Goal: Task Accomplishment & Management: Use online tool/utility

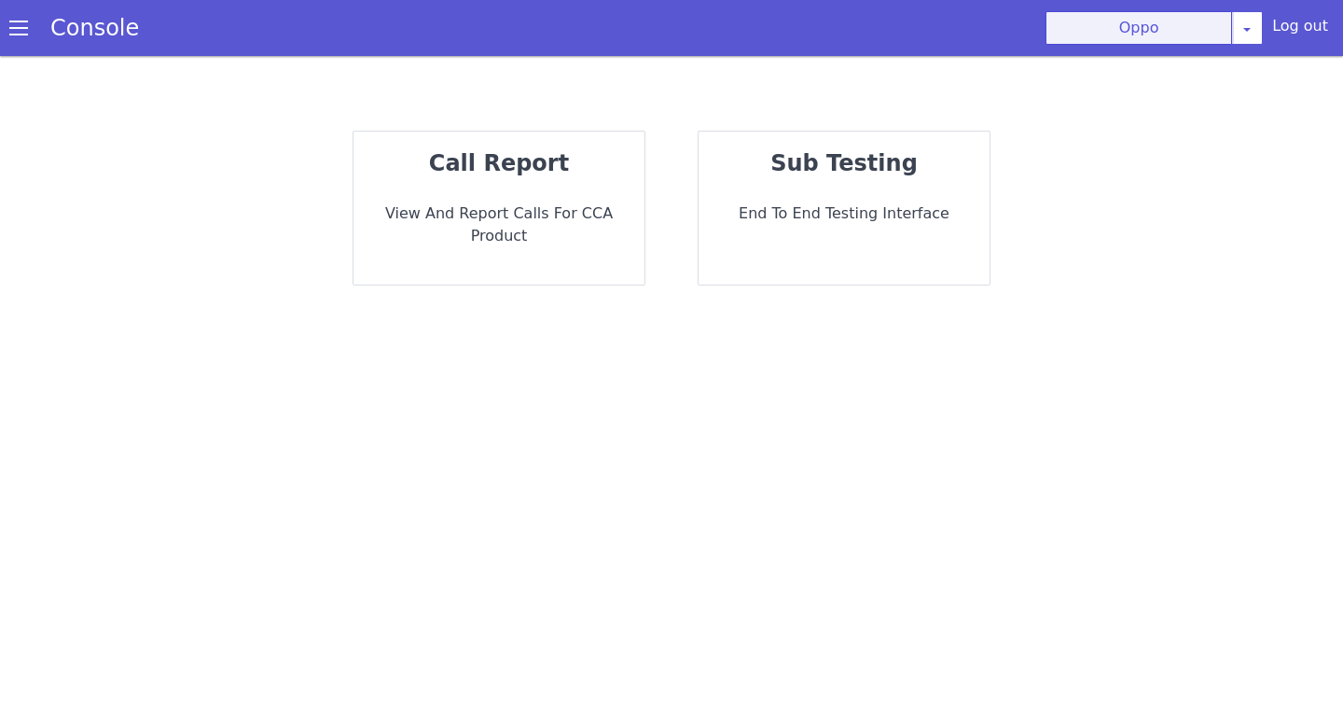
click at [1116, 43] on button "Oppo" at bounding box center [1139, 28] width 187 height 34
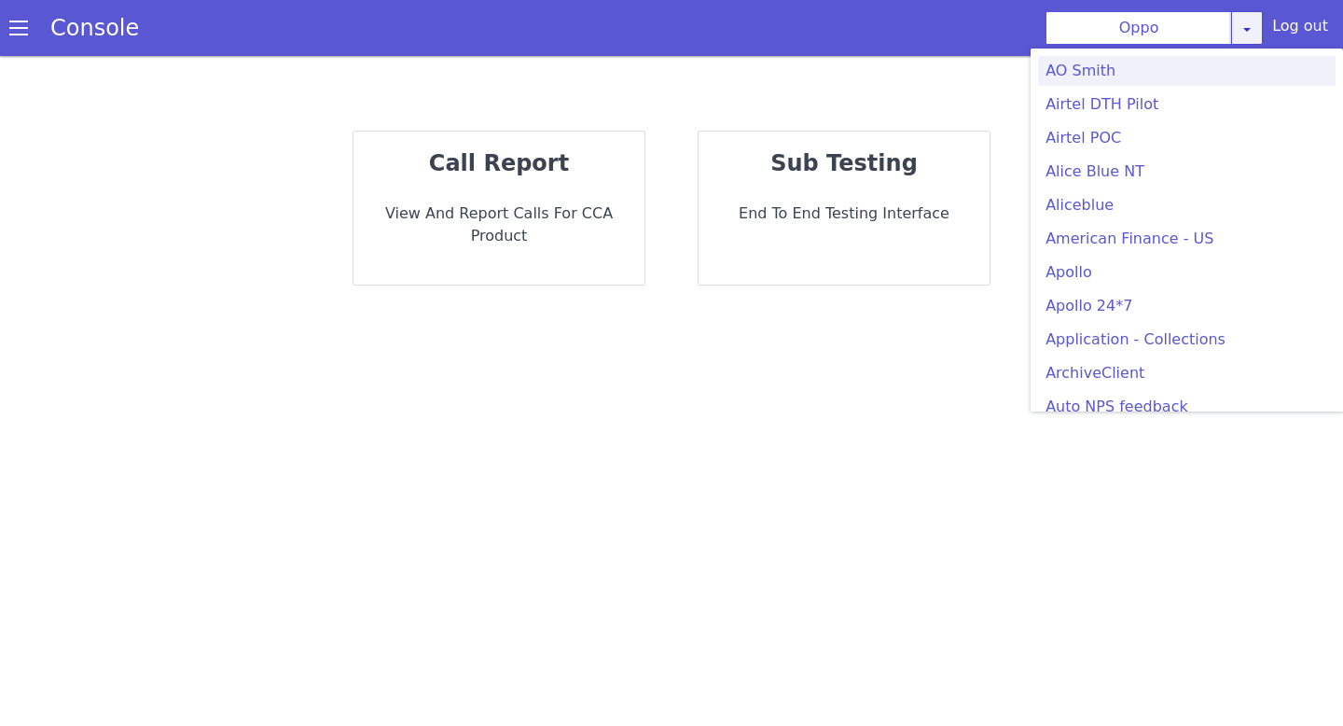
click at [1261, 34] on link at bounding box center [1247, 28] width 32 height 34
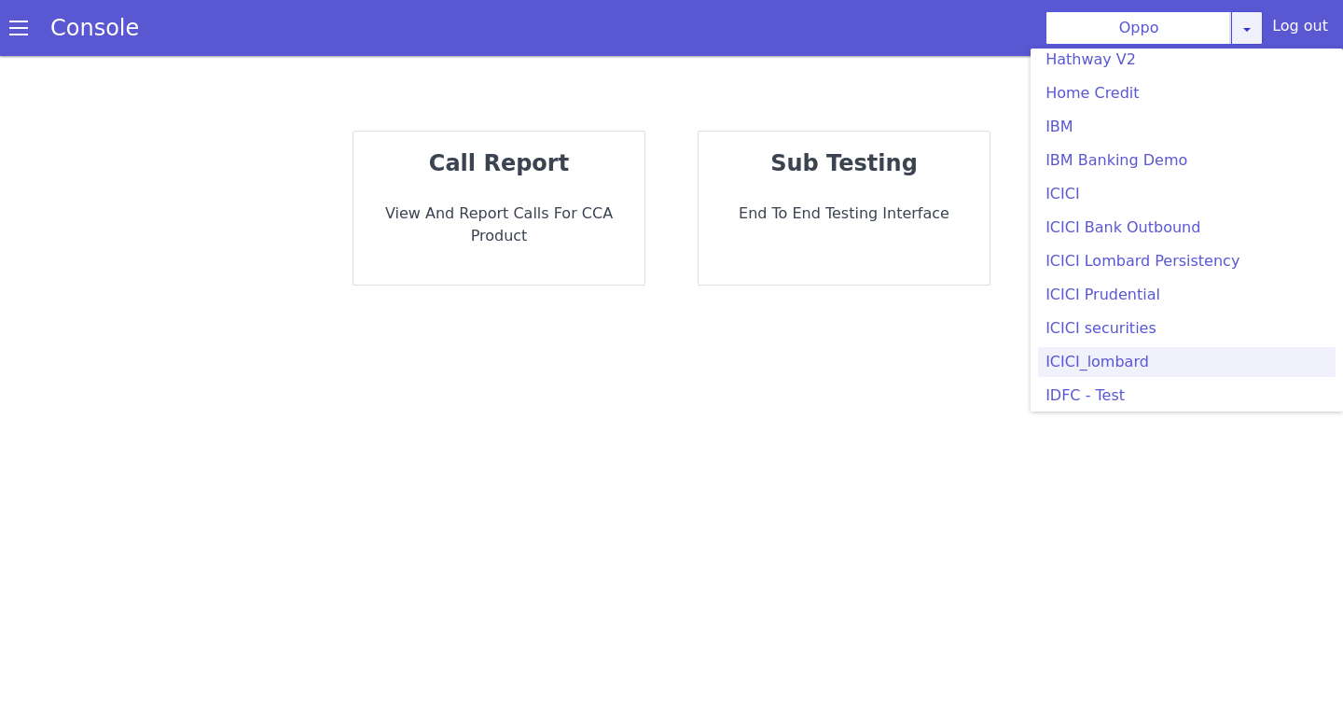
scroll to position [1993, 0]
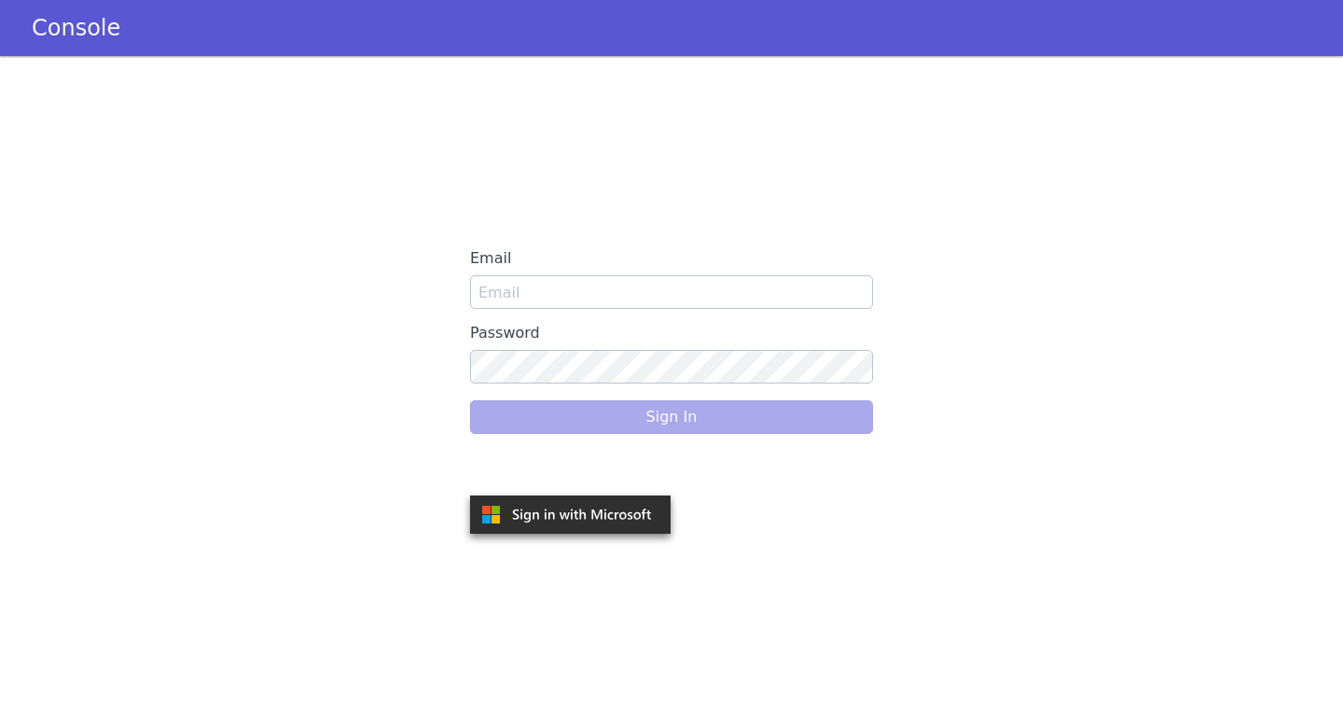
click at [574, 445] on div "Email Password Sign In" at bounding box center [671, 391] width 403 height 298
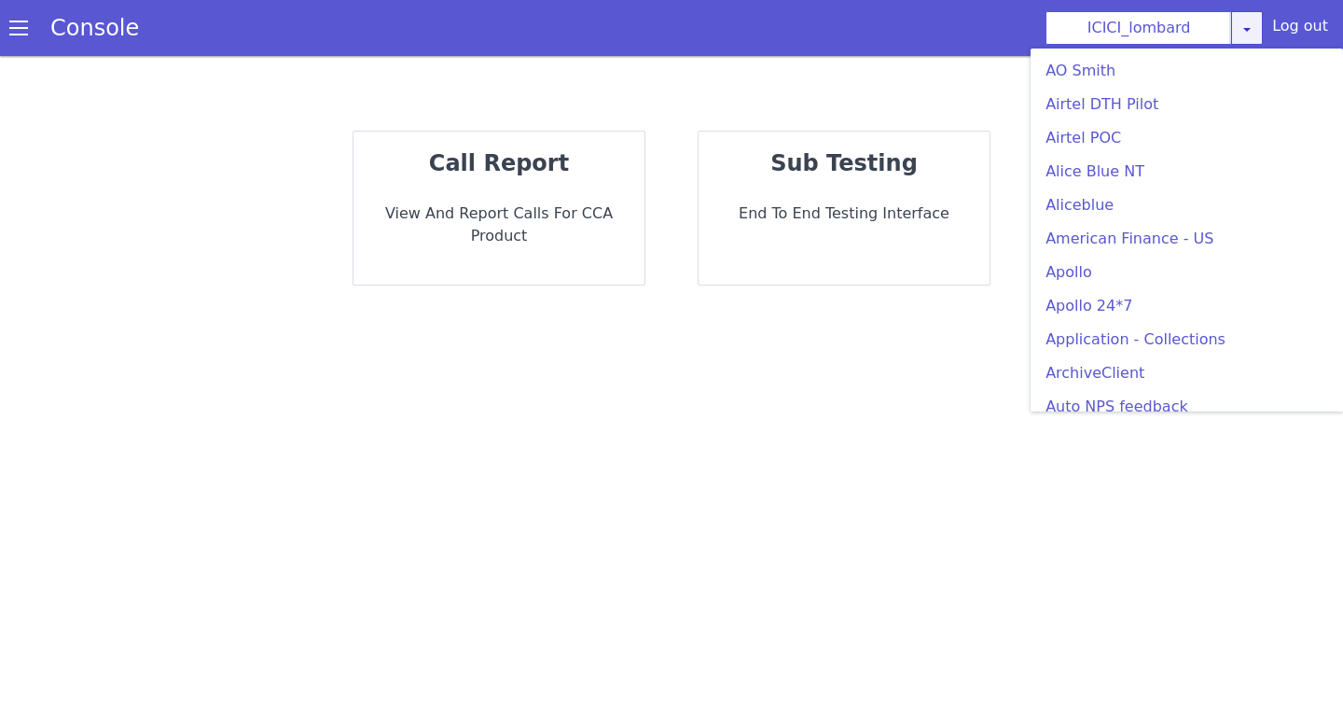
click at [1248, 35] on icon at bounding box center [1247, 28] width 15 height 15
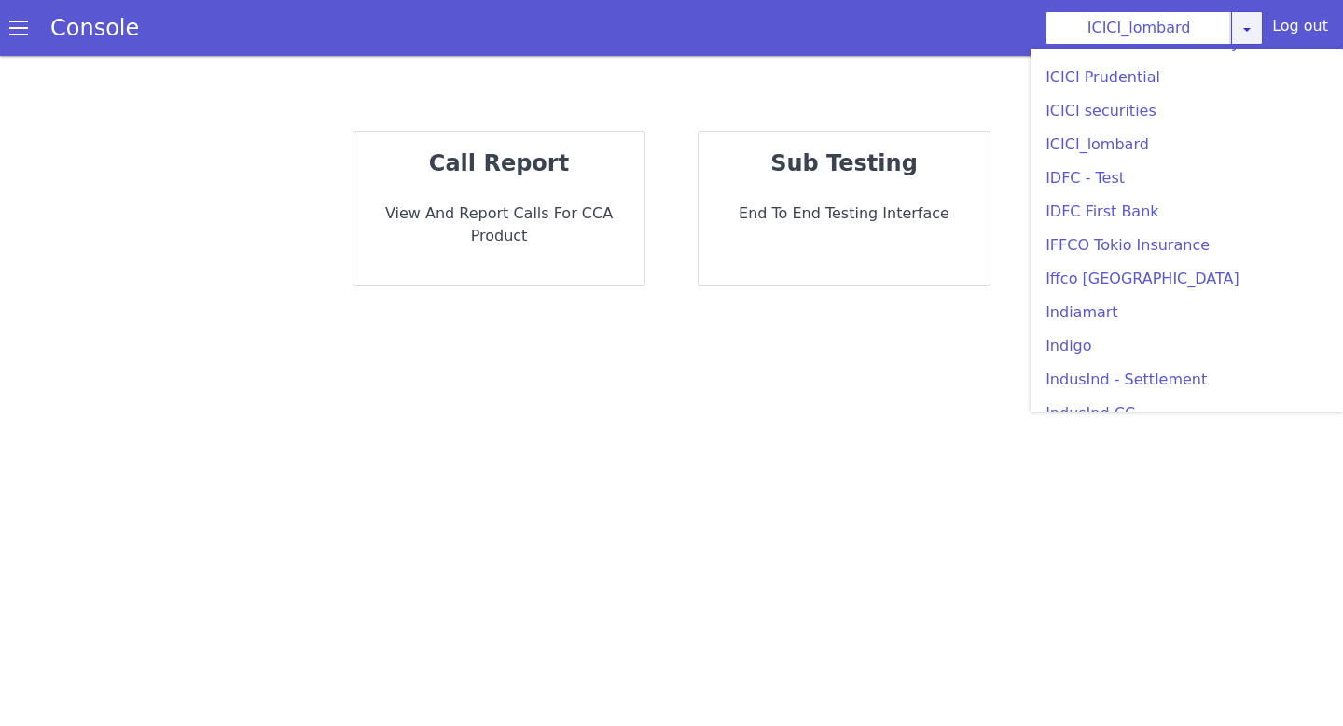
scroll to position [2243, 0]
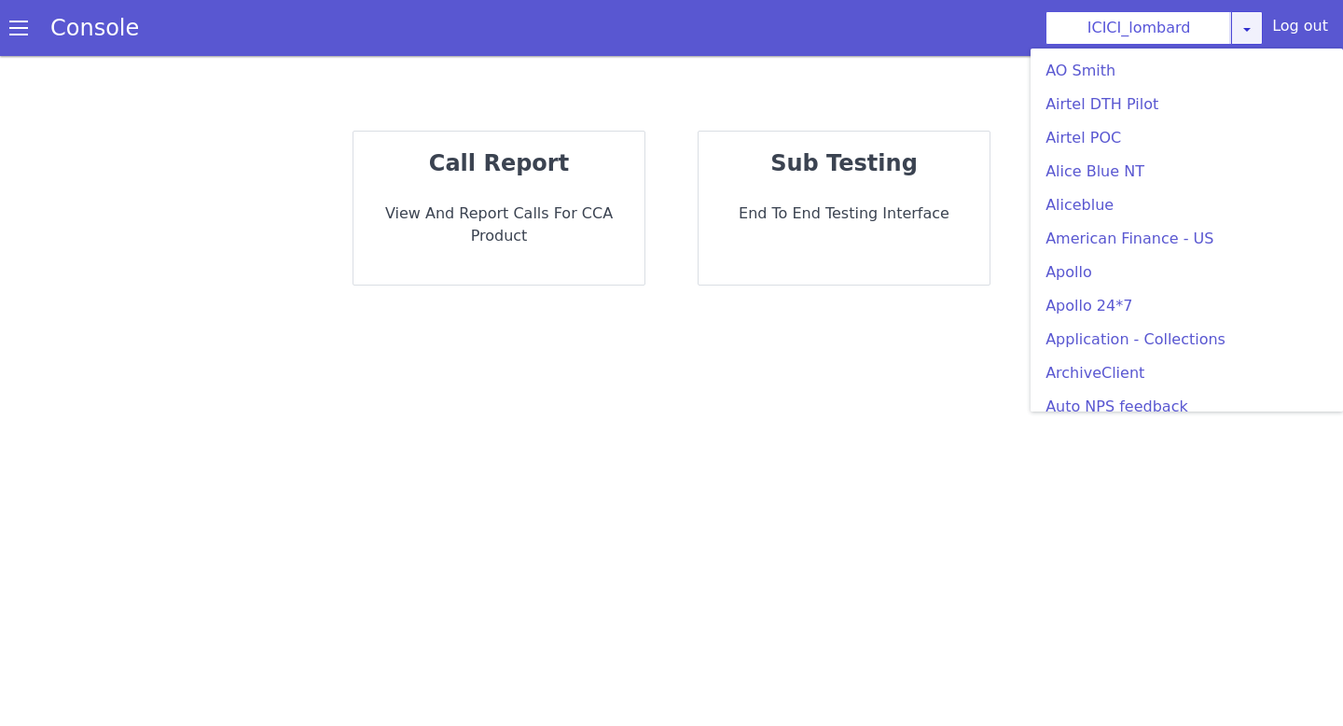
click at [1254, 34] on icon at bounding box center [1247, 28] width 15 height 15
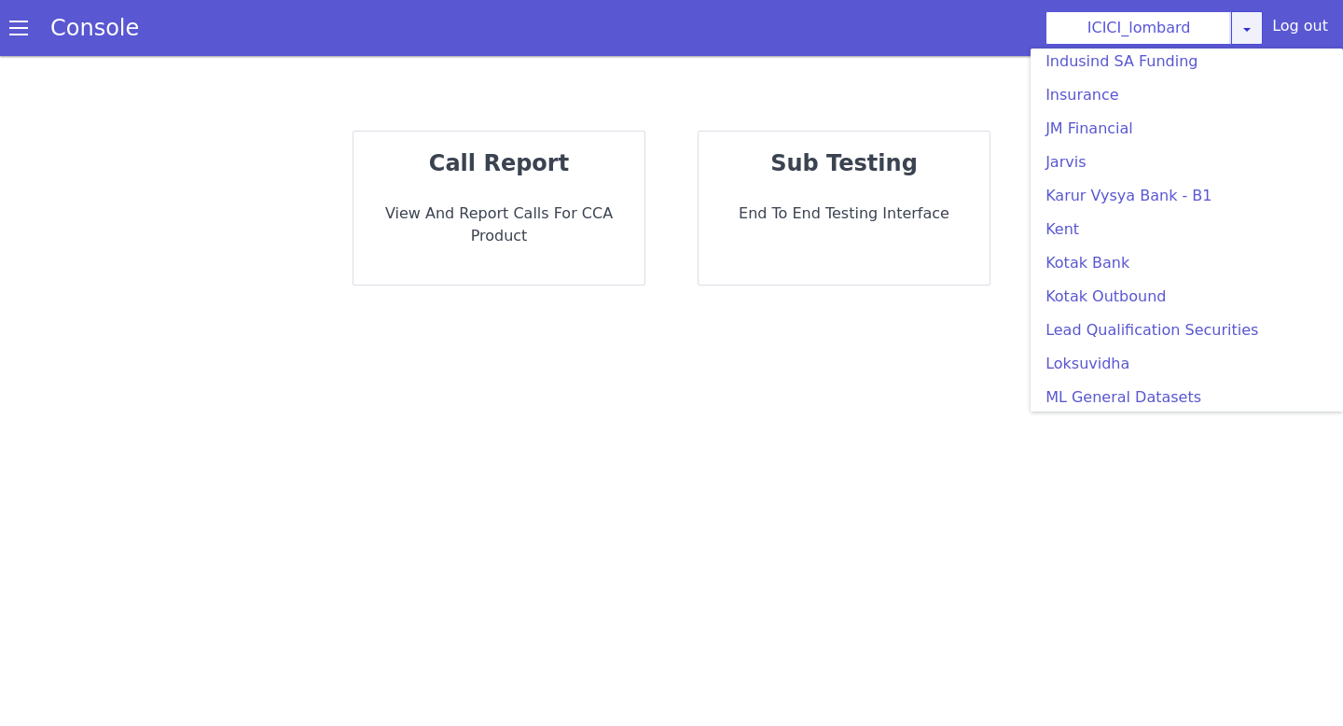
scroll to position [2704, 0]
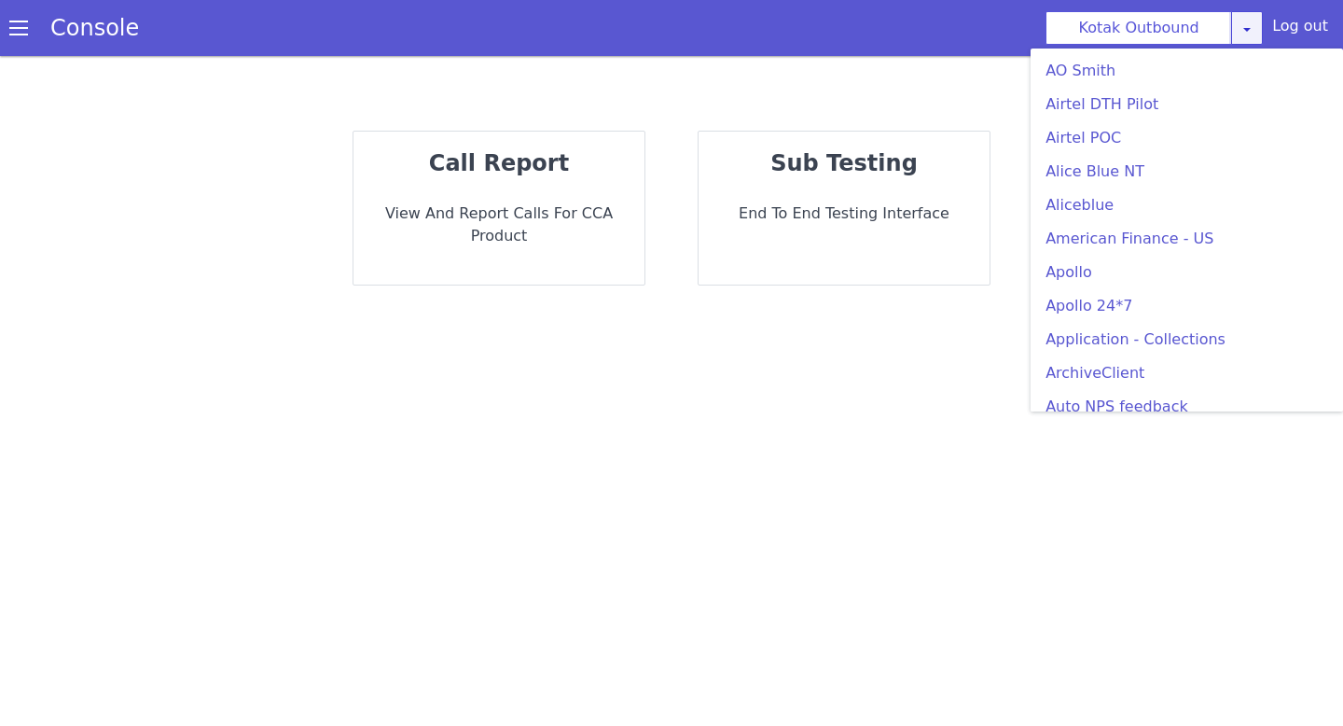
click at [1254, 35] on icon at bounding box center [1247, 28] width 15 height 15
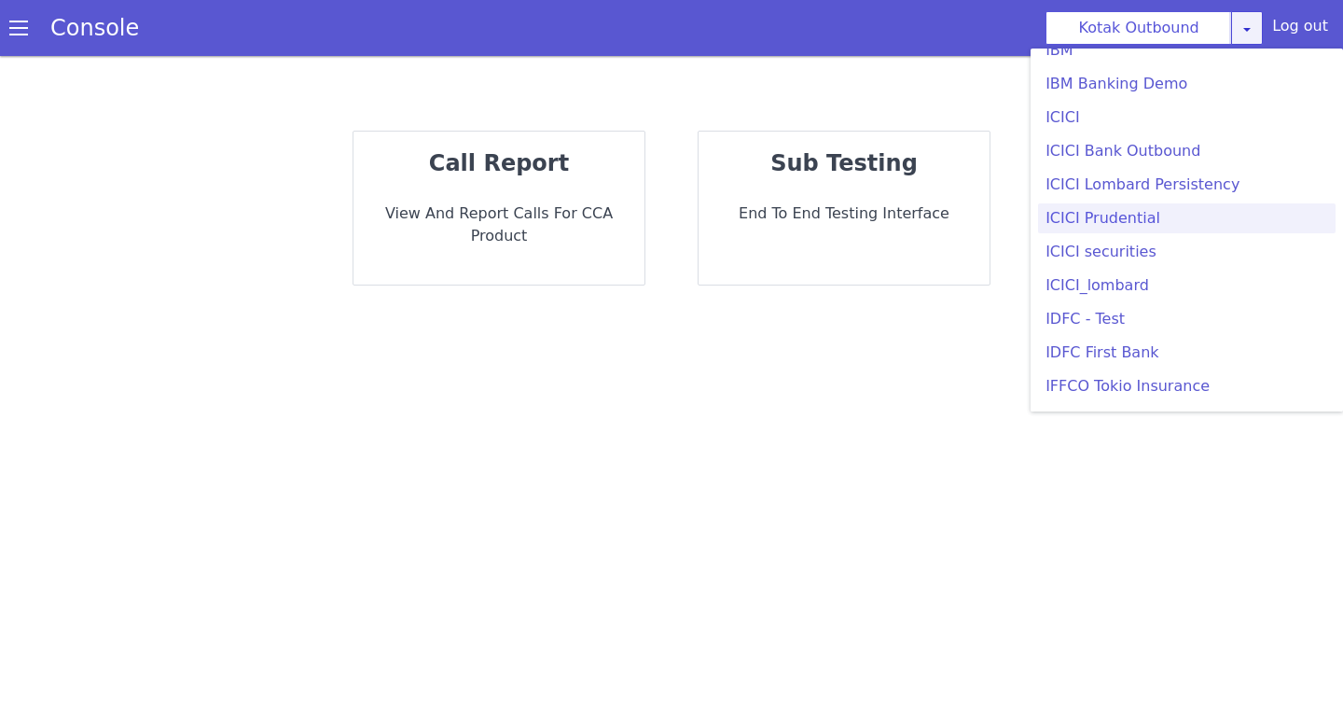
scroll to position [2073, 0]
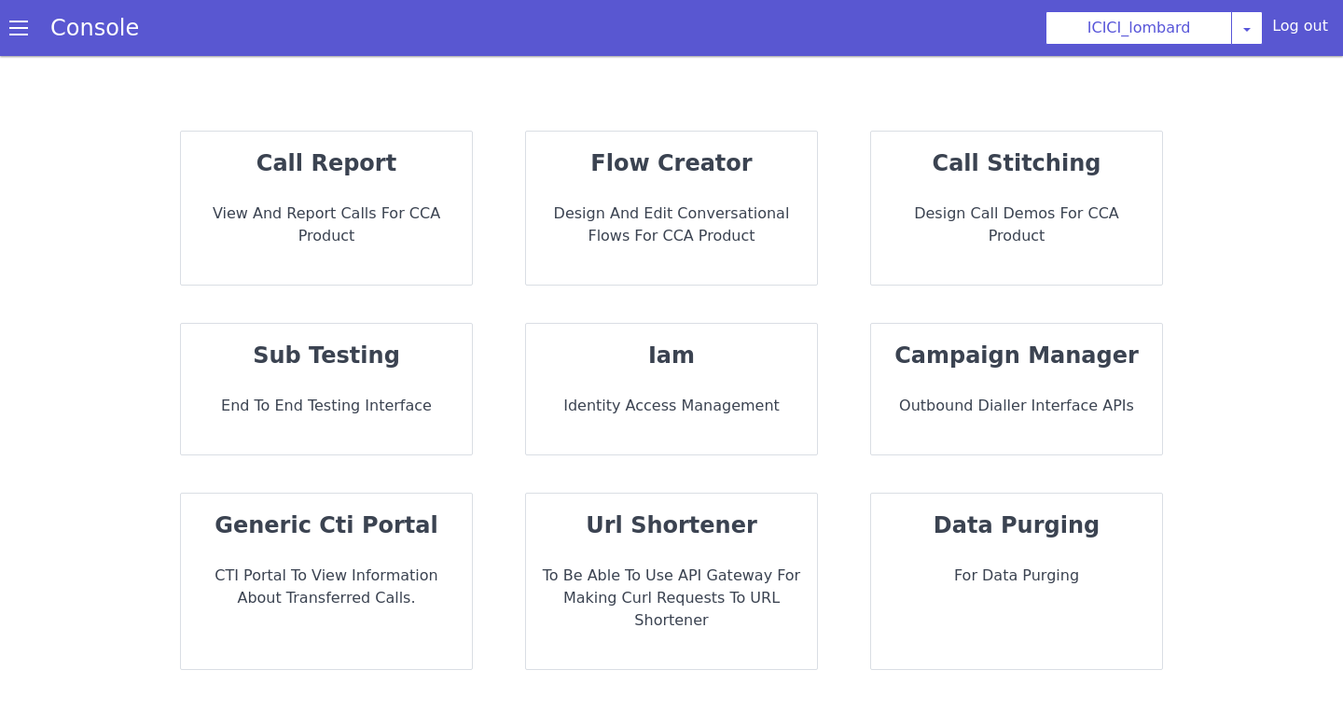
click at [728, 197] on div "flow creator Design and Edit Conversational flows for CCA Product" at bounding box center [671, 208] width 291 height 153
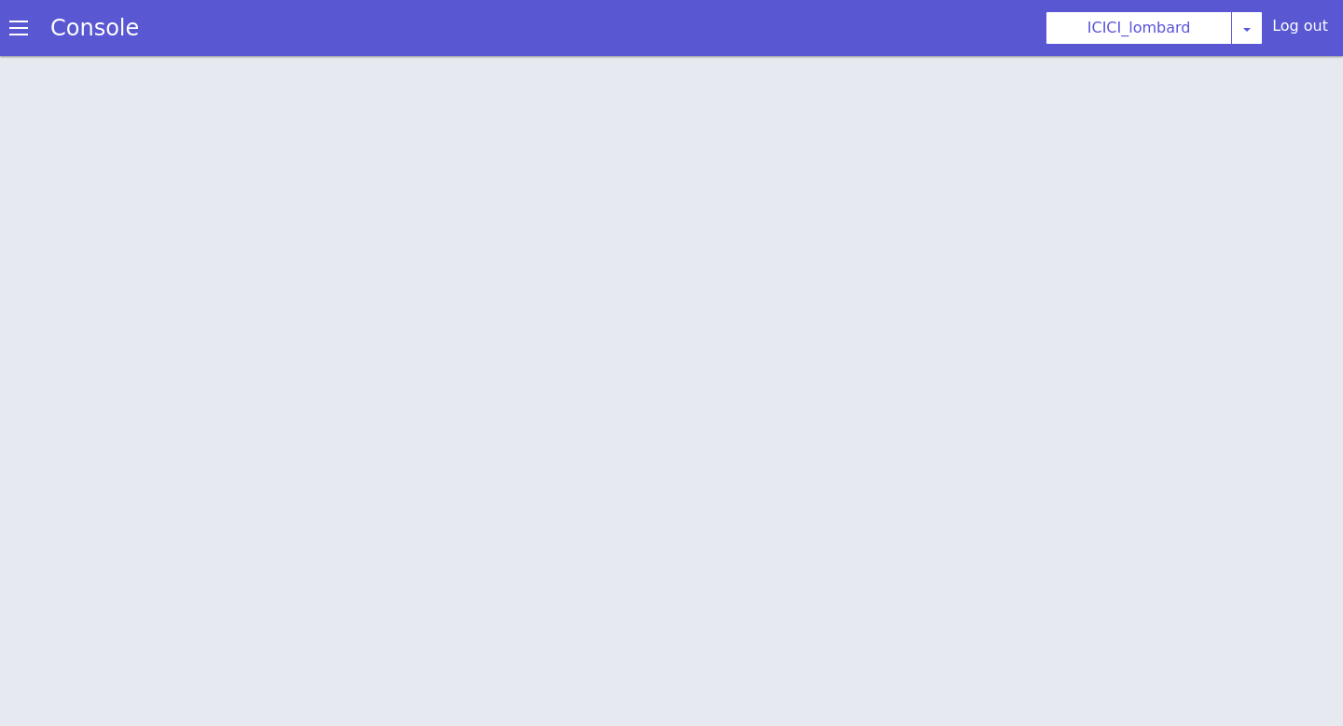
scroll to position [6, 0]
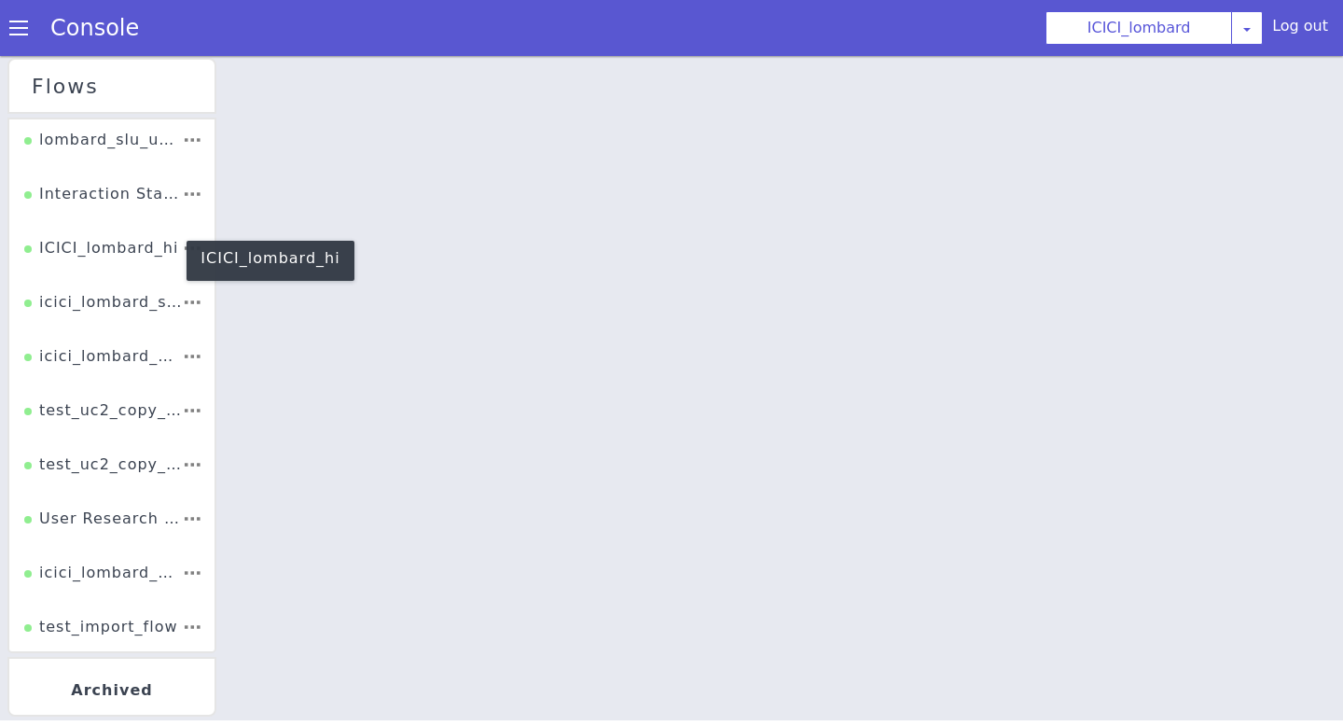
click at [125, 255] on div "ICICI_lombard_hi" at bounding box center [101, 254] width 154 height 35
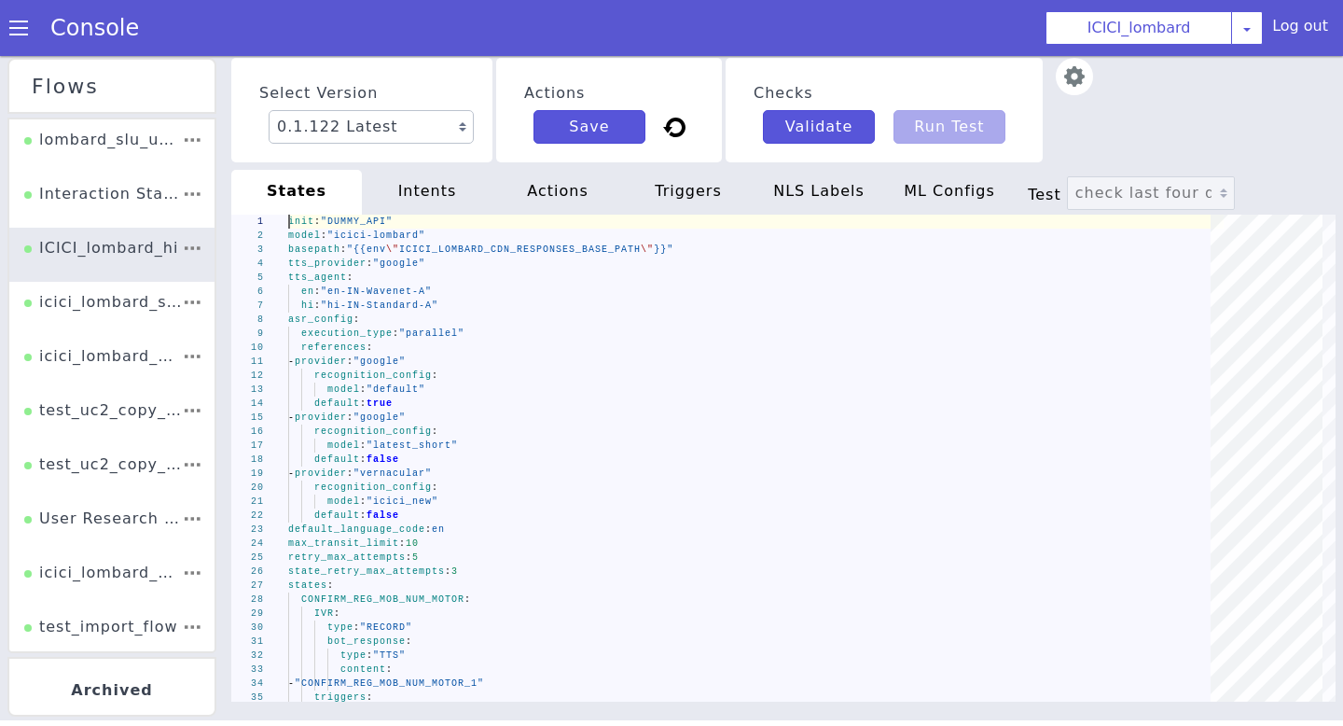
click at [429, 199] on div "intents" at bounding box center [427, 192] width 131 height 45
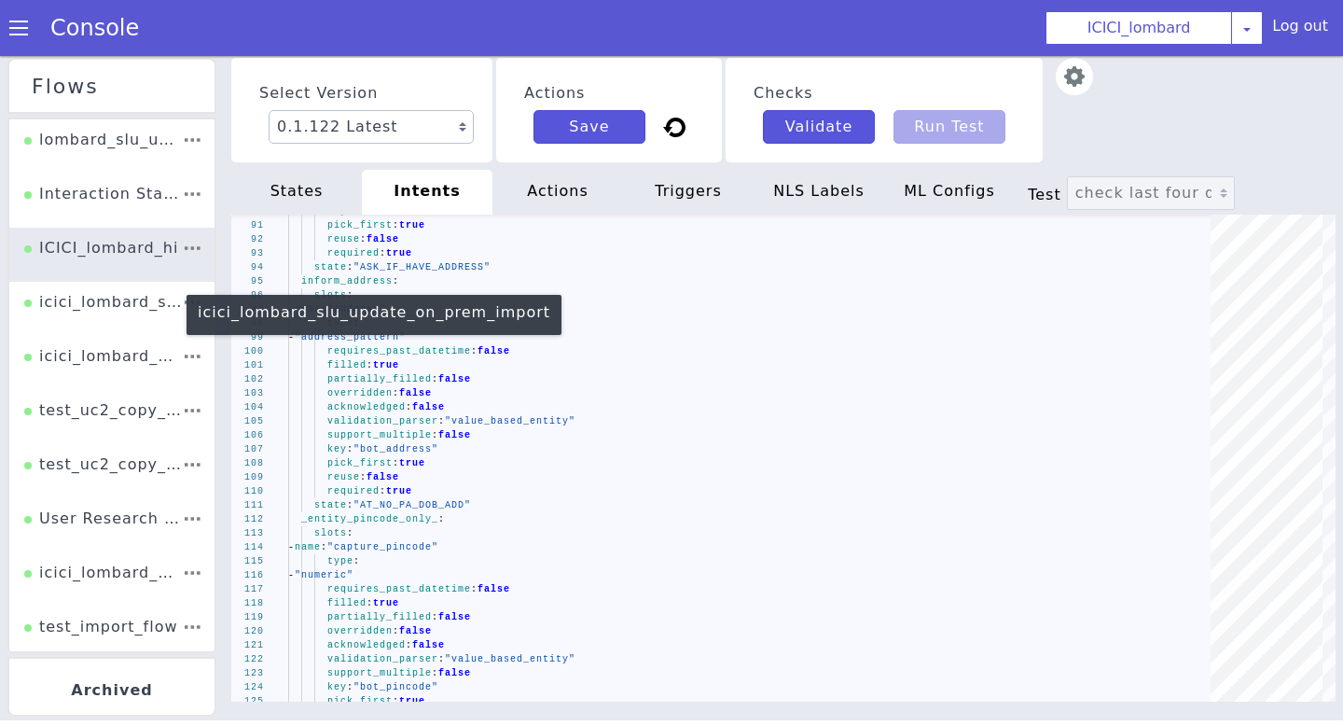
click at [129, 301] on div "icici_lombard_slu_update_on_prem_import" at bounding box center [103, 308] width 158 height 35
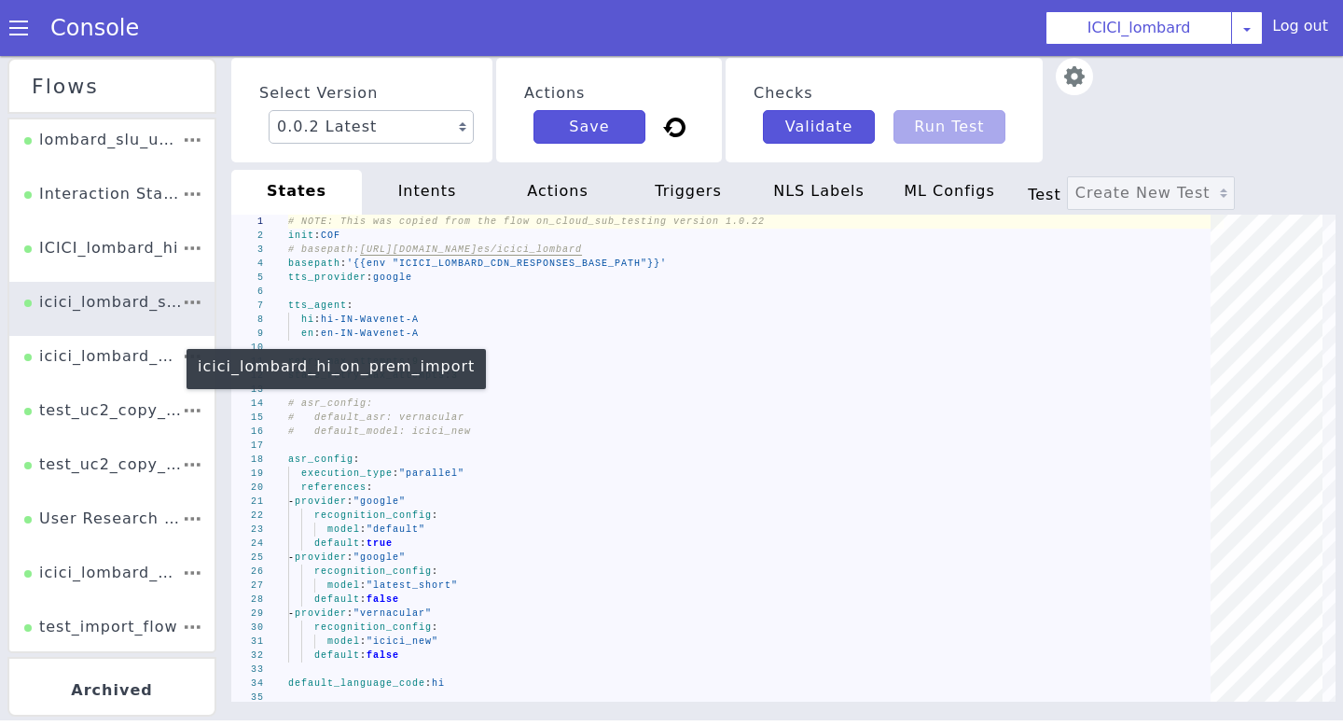
click at [97, 367] on div "icici_lombard_hi_on_prem_import" at bounding box center [103, 362] width 158 height 35
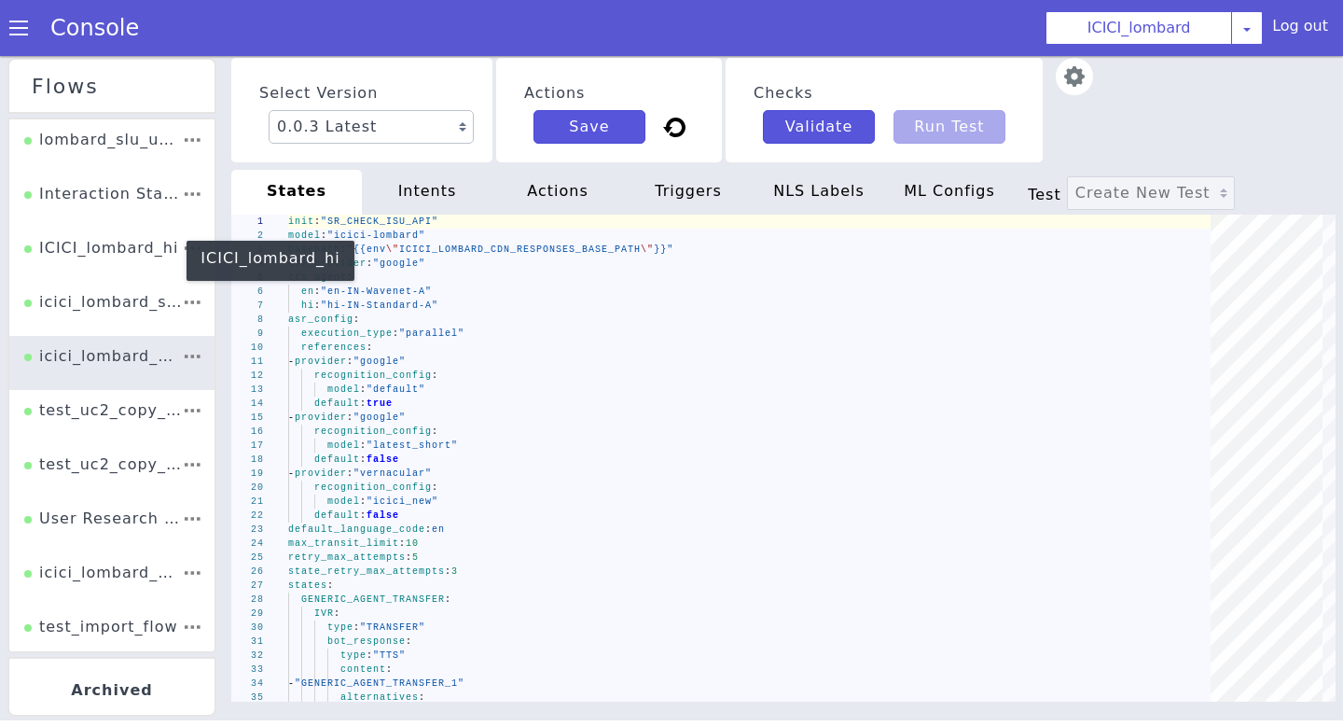
click at [110, 248] on div "ICICI_lombard_hi" at bounding box center [101, 254] width 154 height 35
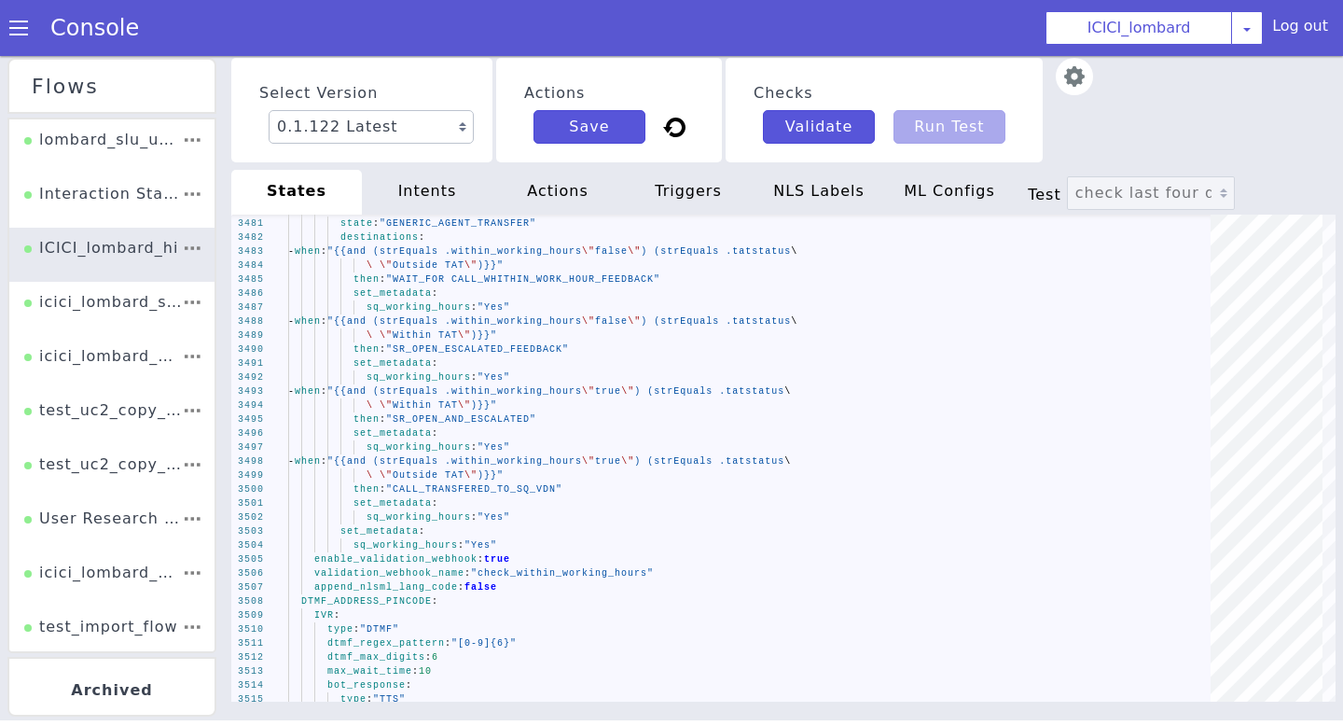
click at [443, 199] on div "intents" at bounding box center [427, 192] width 131 height 45
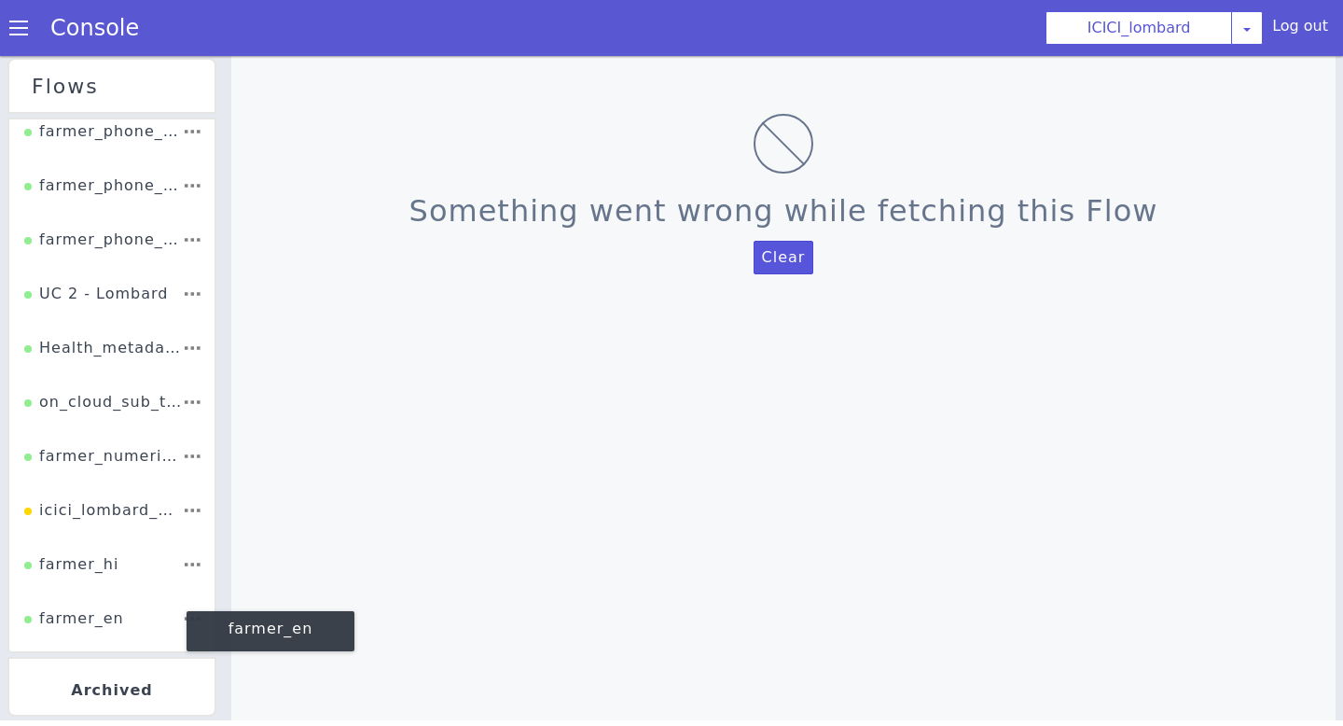
scroll to position [4, 0]
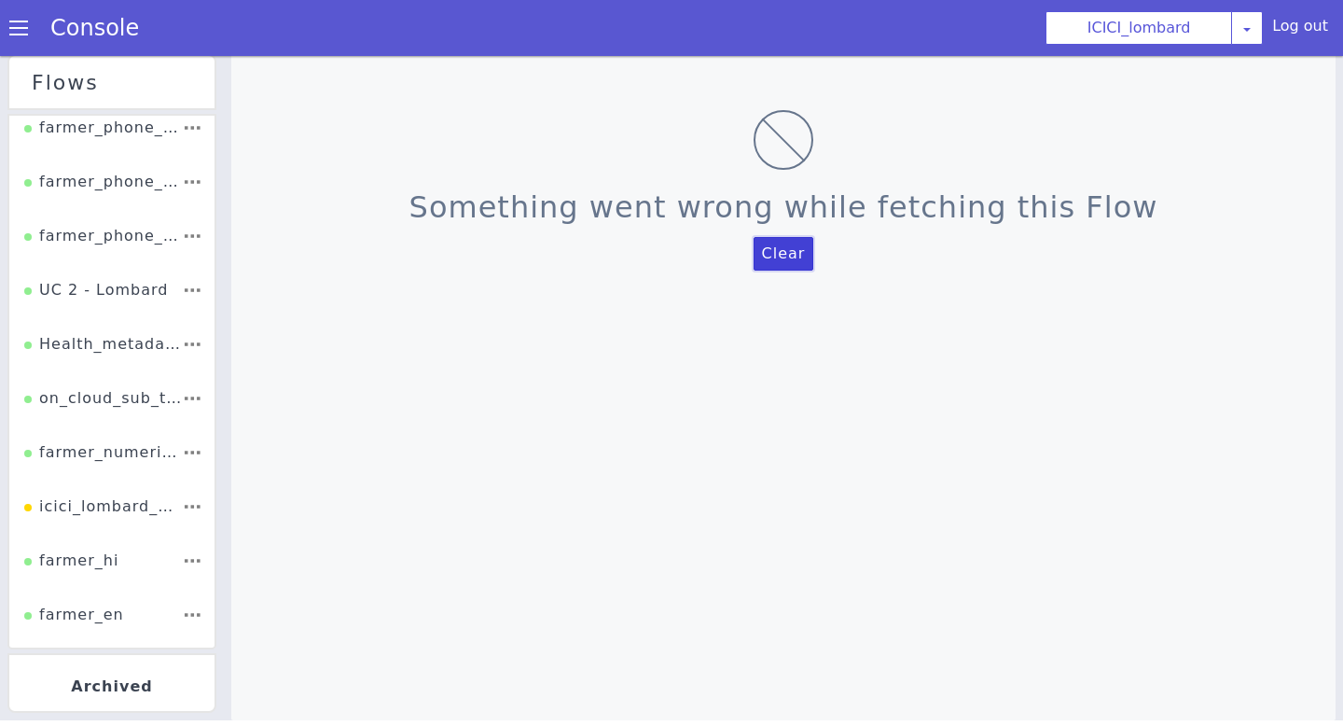
click at [794, 241] on button "Clear" at bounding box center [817, 258] width 67 height 49
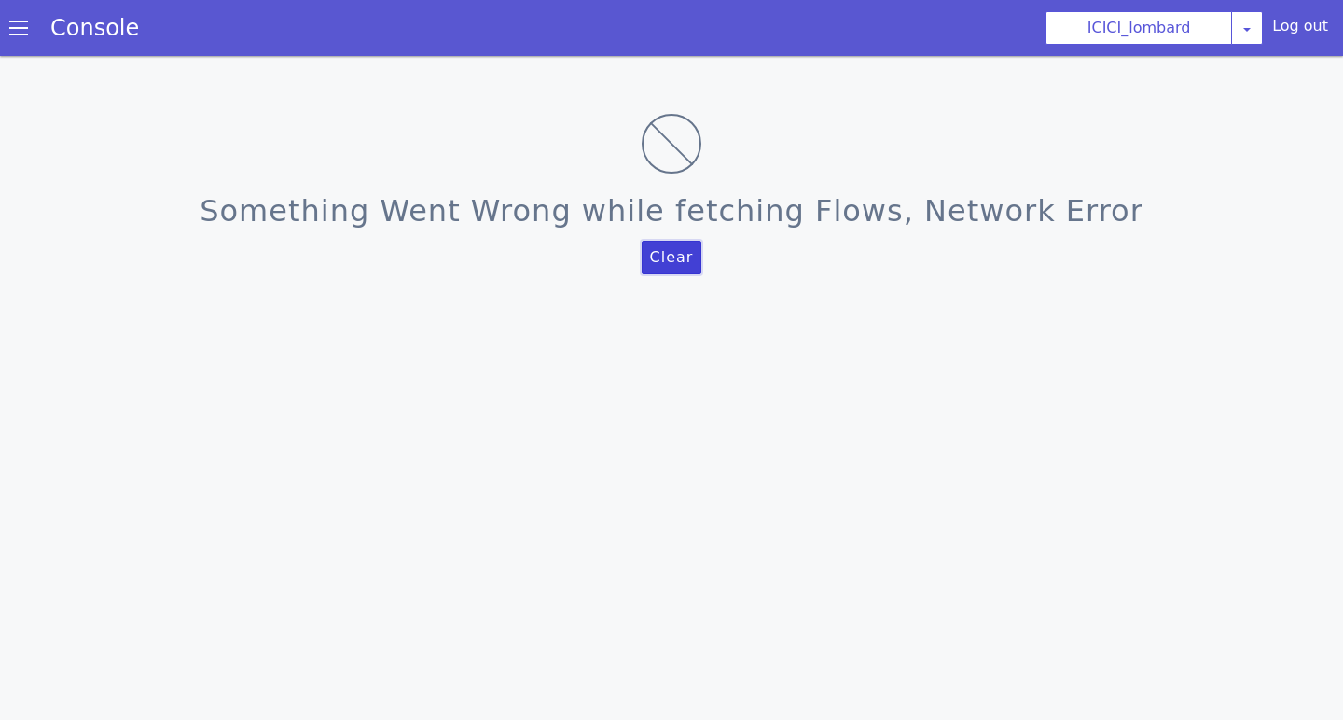
click at [661, 256] on button "Clear" at bounding box center [672, 258] width 61 height 34
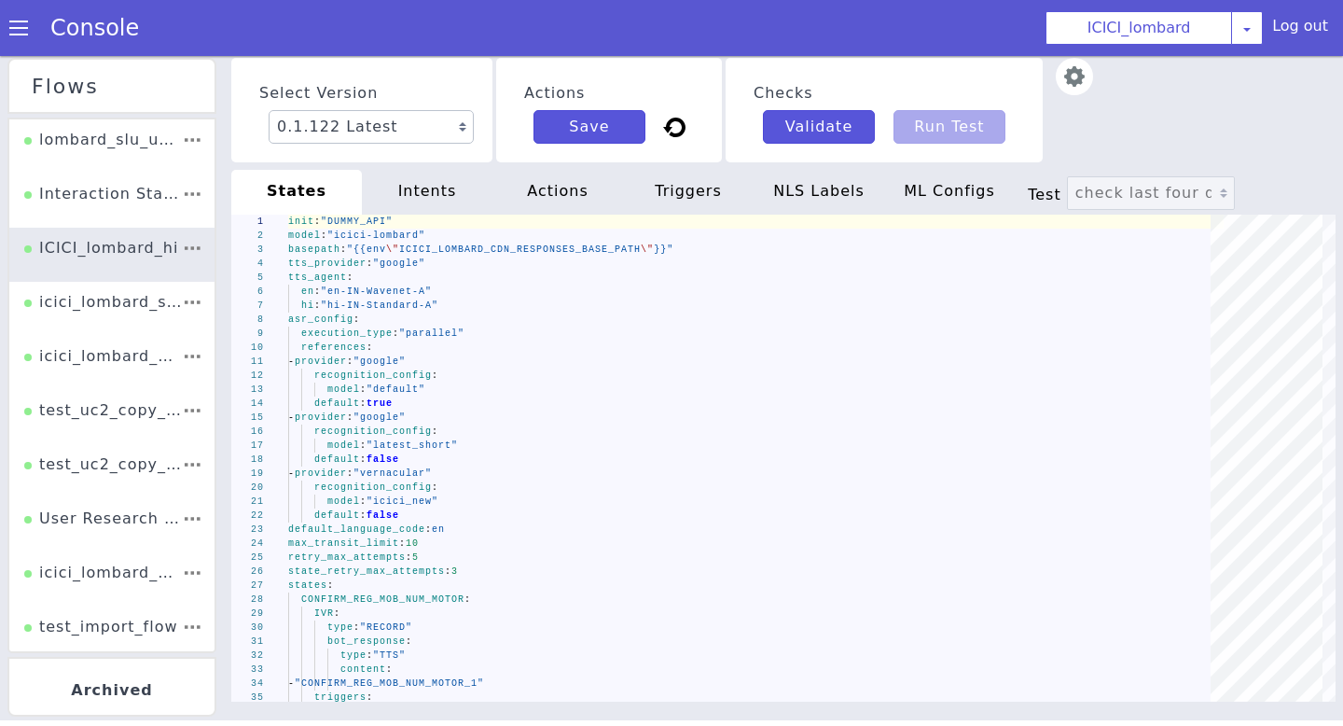
click at [923, 203] on div "ML Configs" at bounding box center [949, 192] width 131 height 45
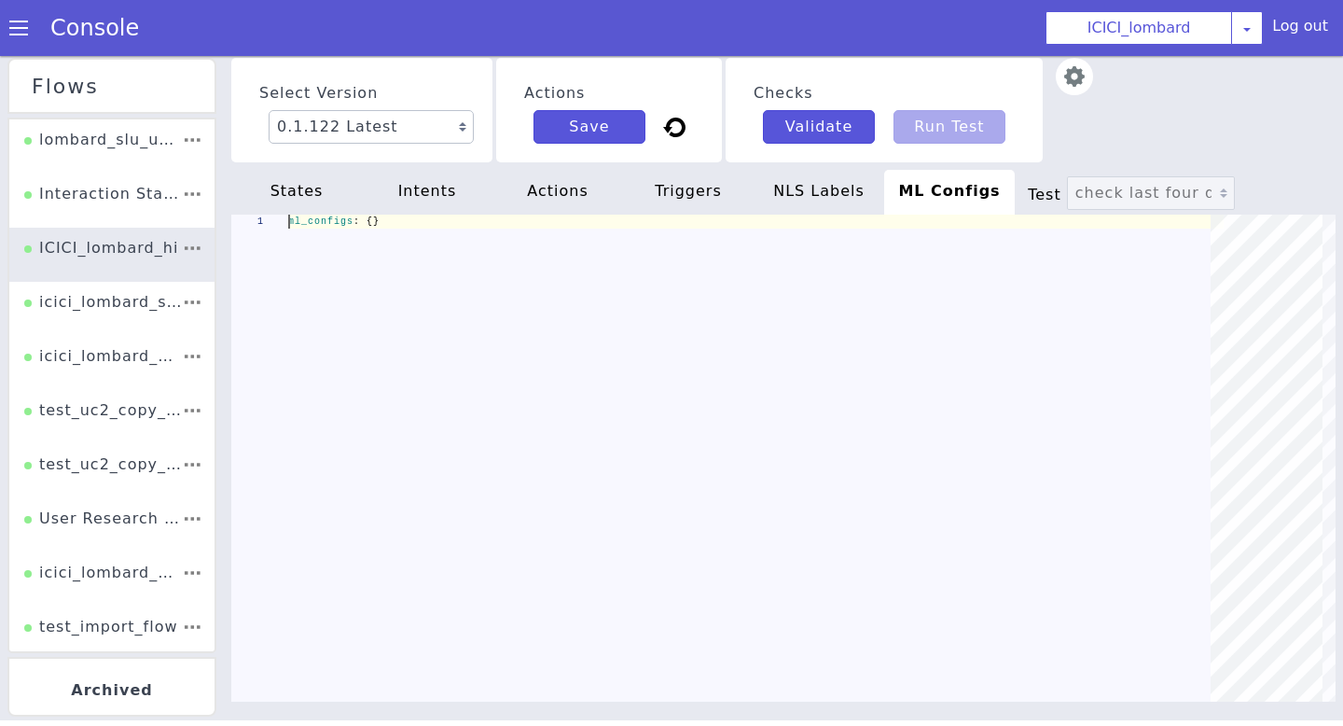
scroll to position [0, 90]
click at [828, 201] on div "NLS Labels" at bounding box center [819, 192] width 131 height 45
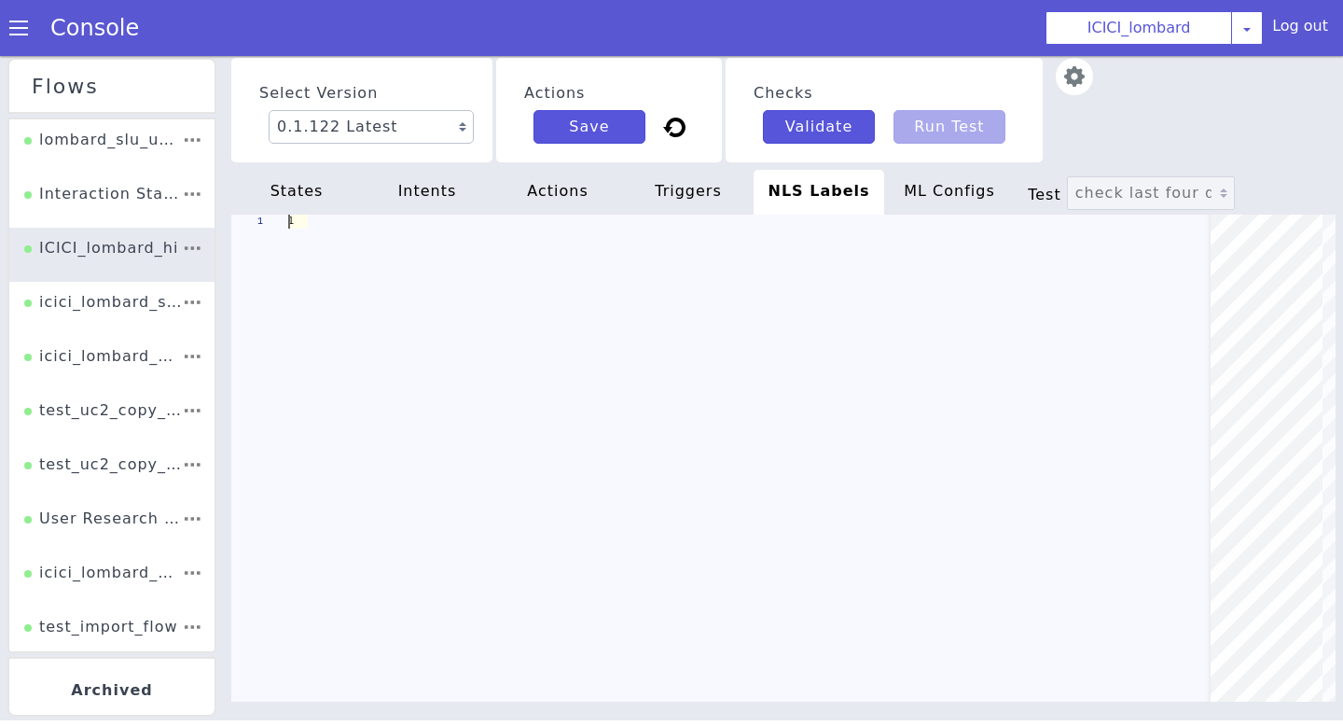
scroll to position [0, 104]
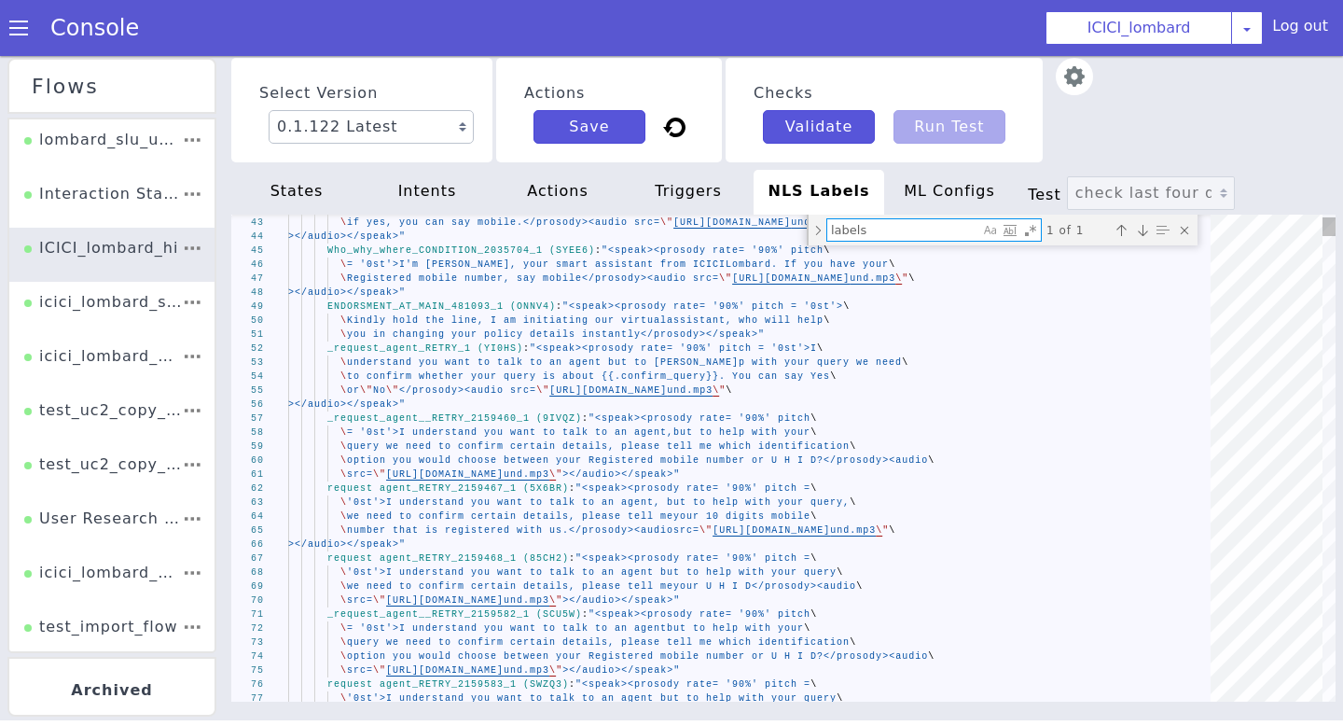
type textarea "labels: TTS: en: TRANSFER_SQ_VDN_1: "<speak><prosody rate= '90%' pitch = '0st'>…"
type textarea "m"
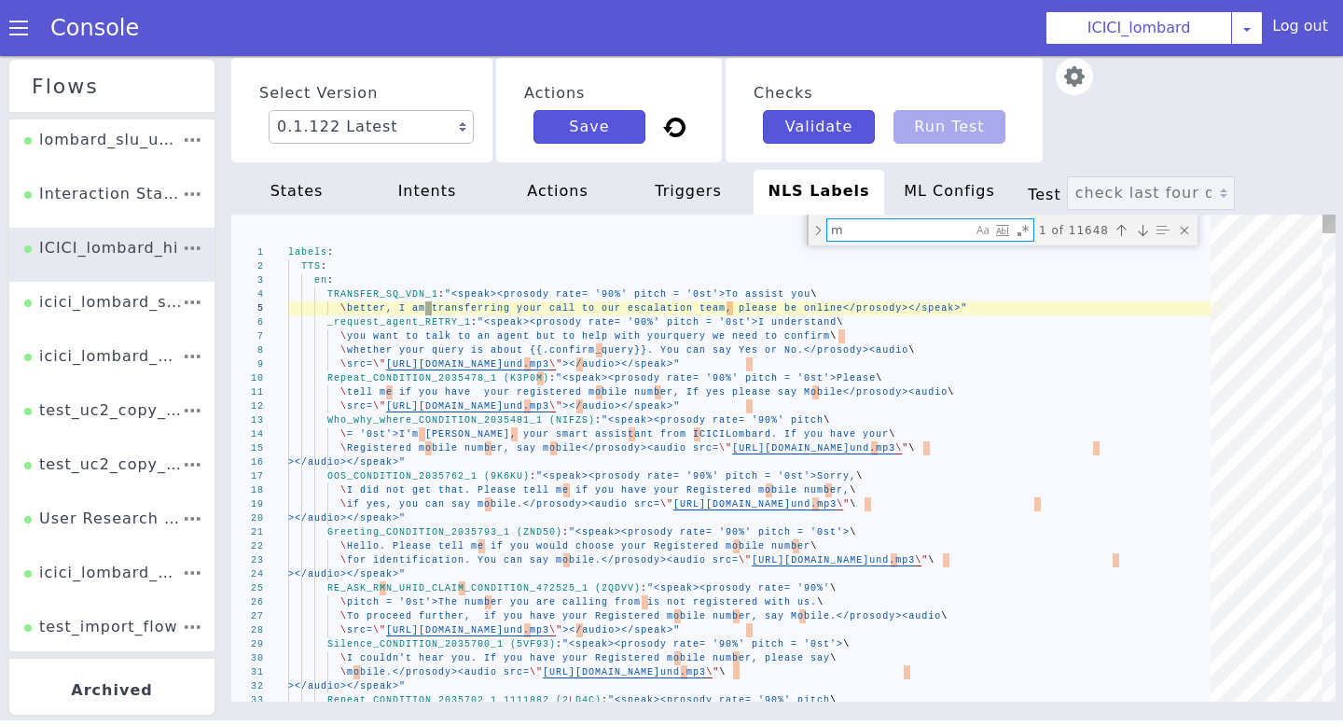
type textarea "rst 12 digits your Claim number\ \ .</prosody><audio src=\"https://chat.icicilo…"
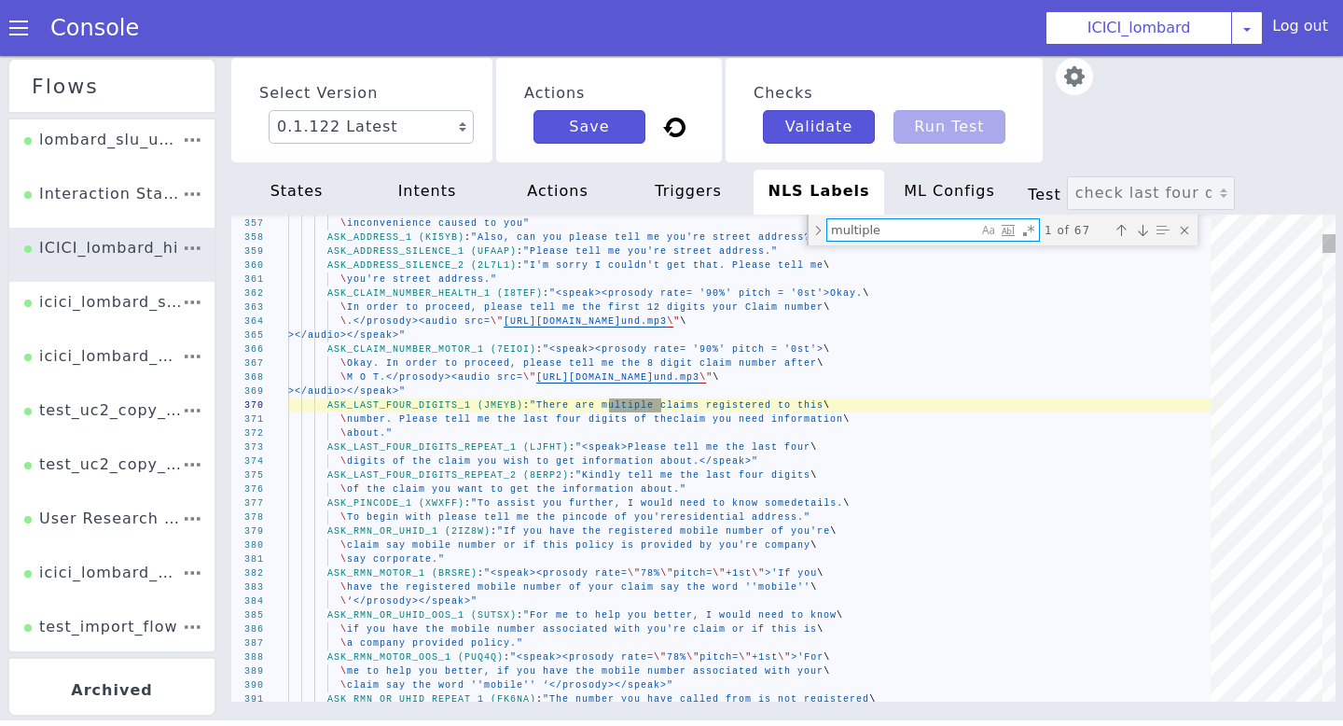
type textarea "multiple"
click at [1124, 226] on div "Previous match (⇧Enter)" at bounding box center [1121, 230] width 19 height 19
type textarea "></audio></speak>" MULTIPLE_POLICIES_HEALTH_OR_MOTOR_REPEAT_RETRY_2 (621K8): "<…"
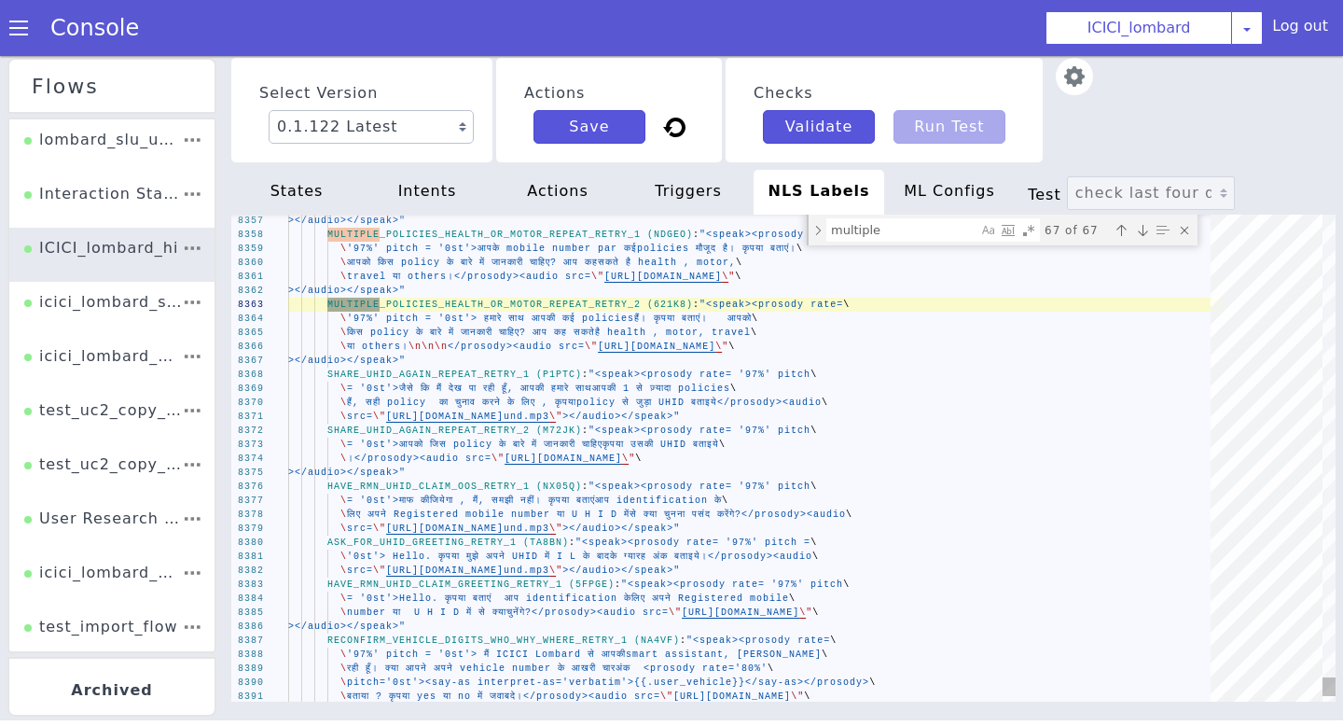
click at [1185, 229] on div "Close (Escape)" at bounding box center [1184, 230] width 19 height 19
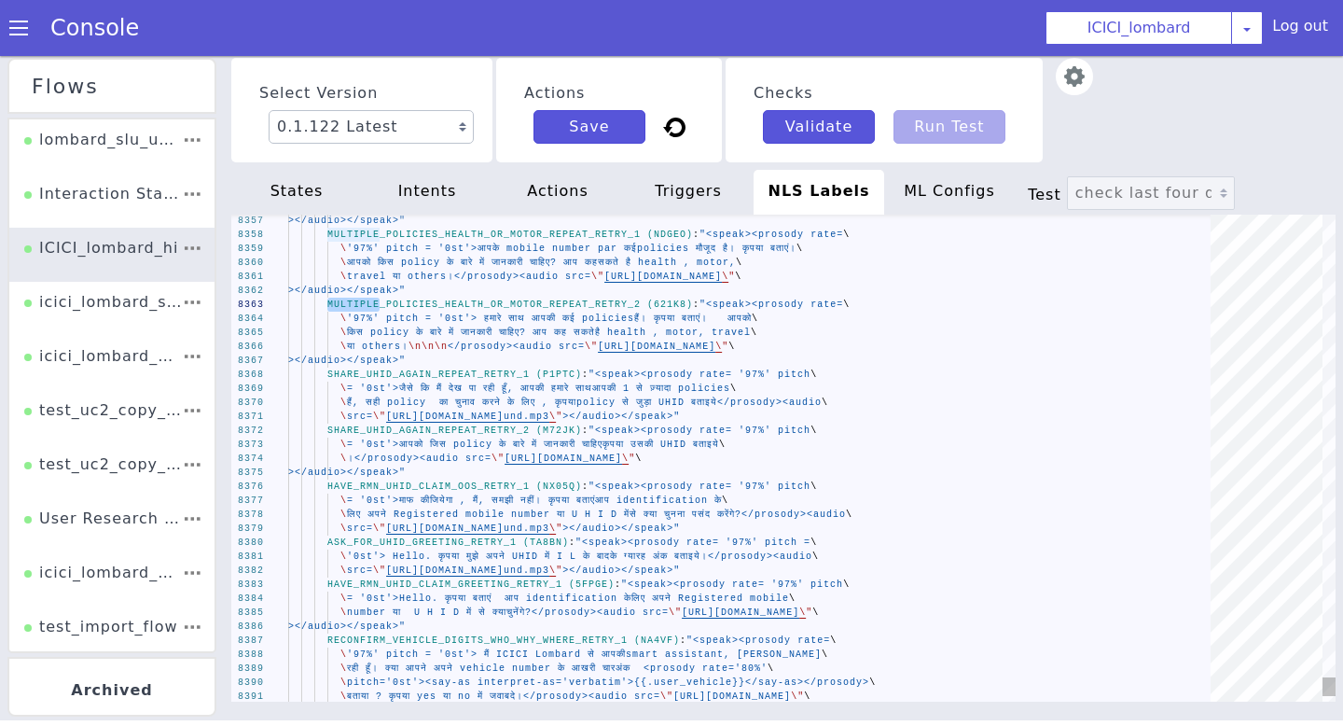
type textarea "MULTIPLE"
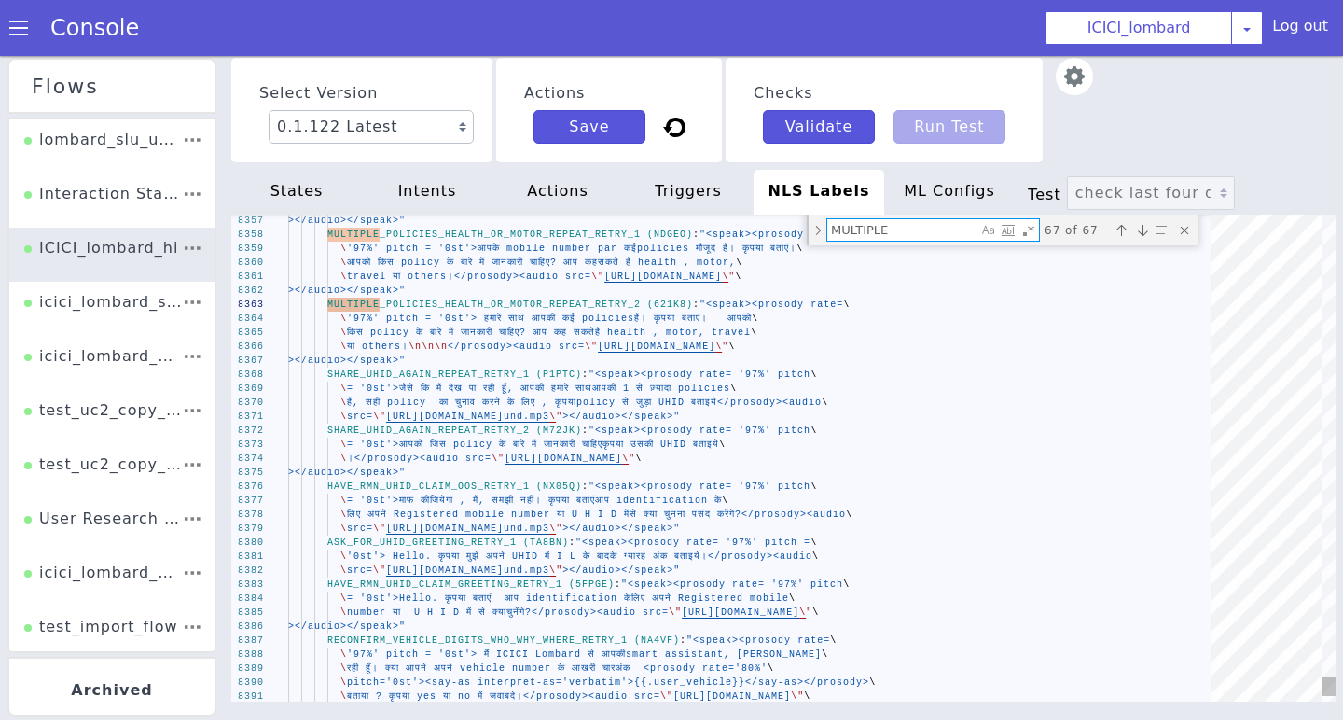
type textarea "></audio></speak>" MULTIPLE_POLICIES_HEALTH_OR_MOTOR_REPEAT_RETRY_2 (621K8): "<…"
type textarea "l"
type textarea "SHARE_UHID_AGAIN_REPEAT_RETRY_2 (M72JK): "<speak><prosody rate= '97%' pitch\ \ …"
type textarea "la"
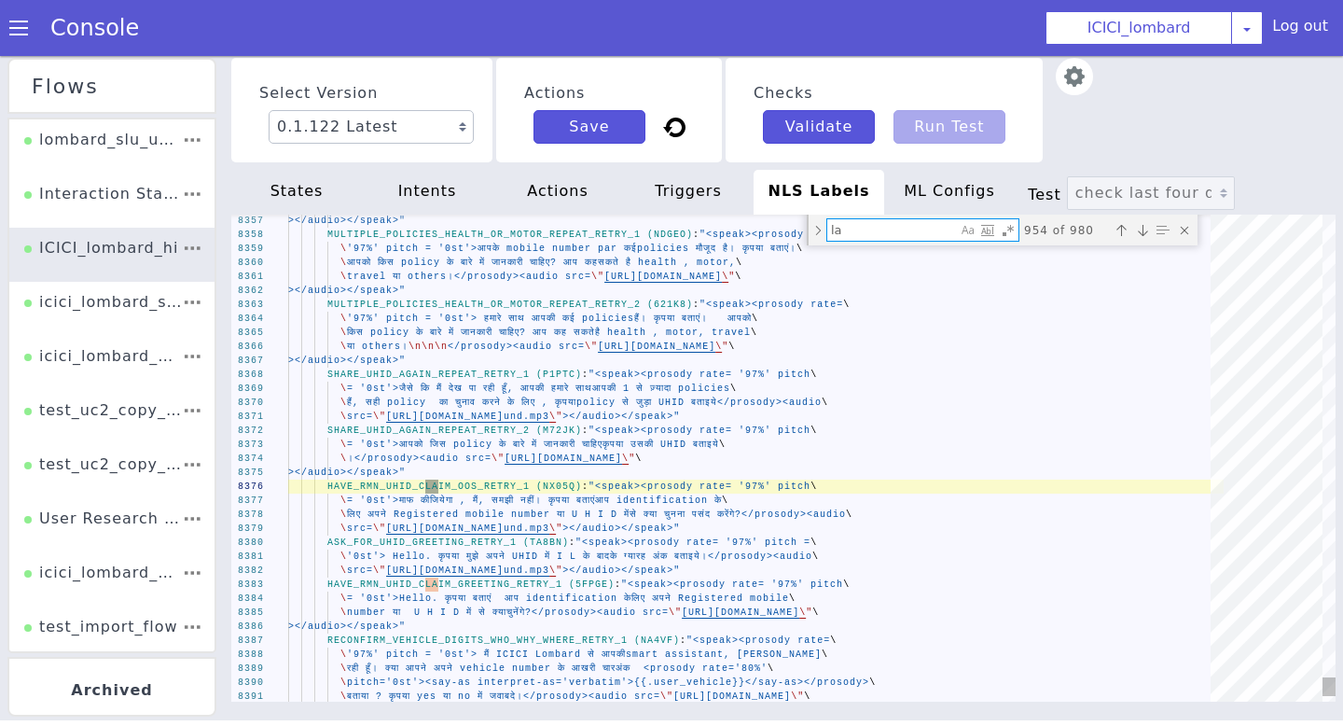
type textarea "\ Please say Yes or \"no\"</prosody><audio src=\"https://chat.icicilombard.com/…"
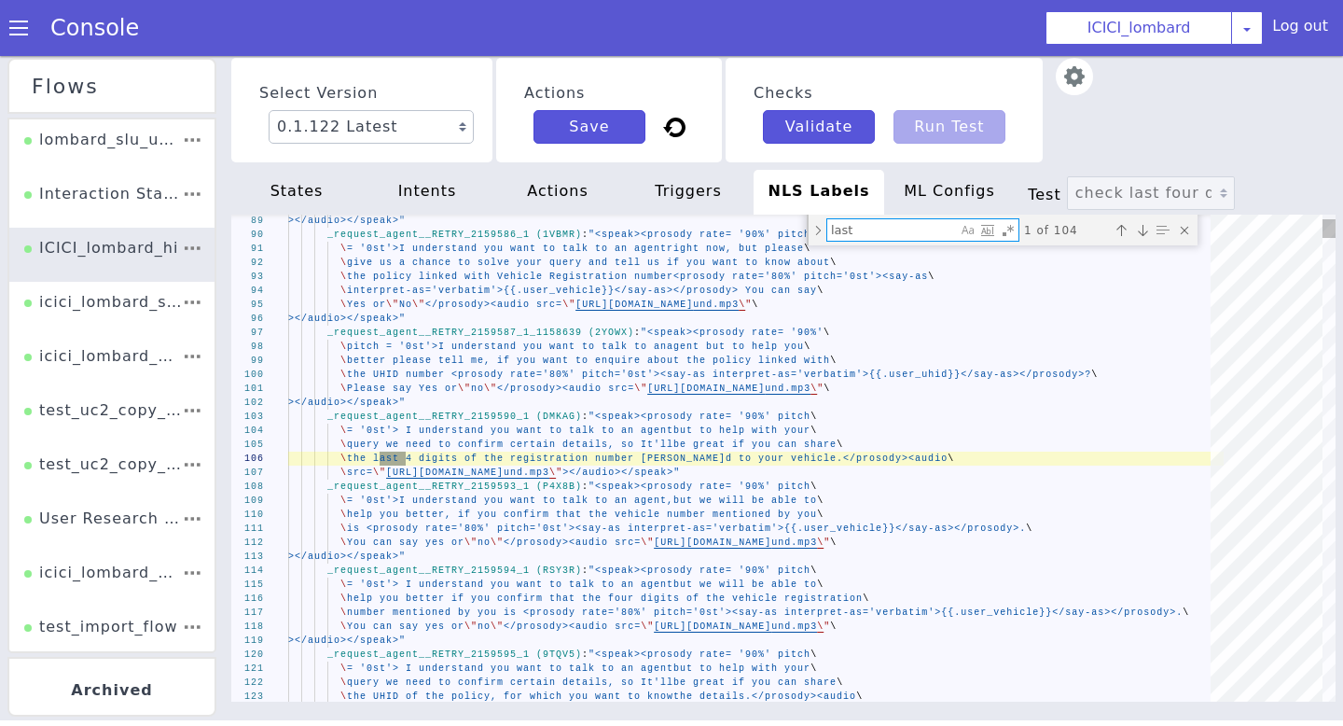
type textarea "last"
type textarea "\ number. Please tell me the last four digits of the claim you need information…"
type textarea "last f"
type textarea "\ number. Please tell me the last four digits of the claim you need information…"
type textarea "last fo"
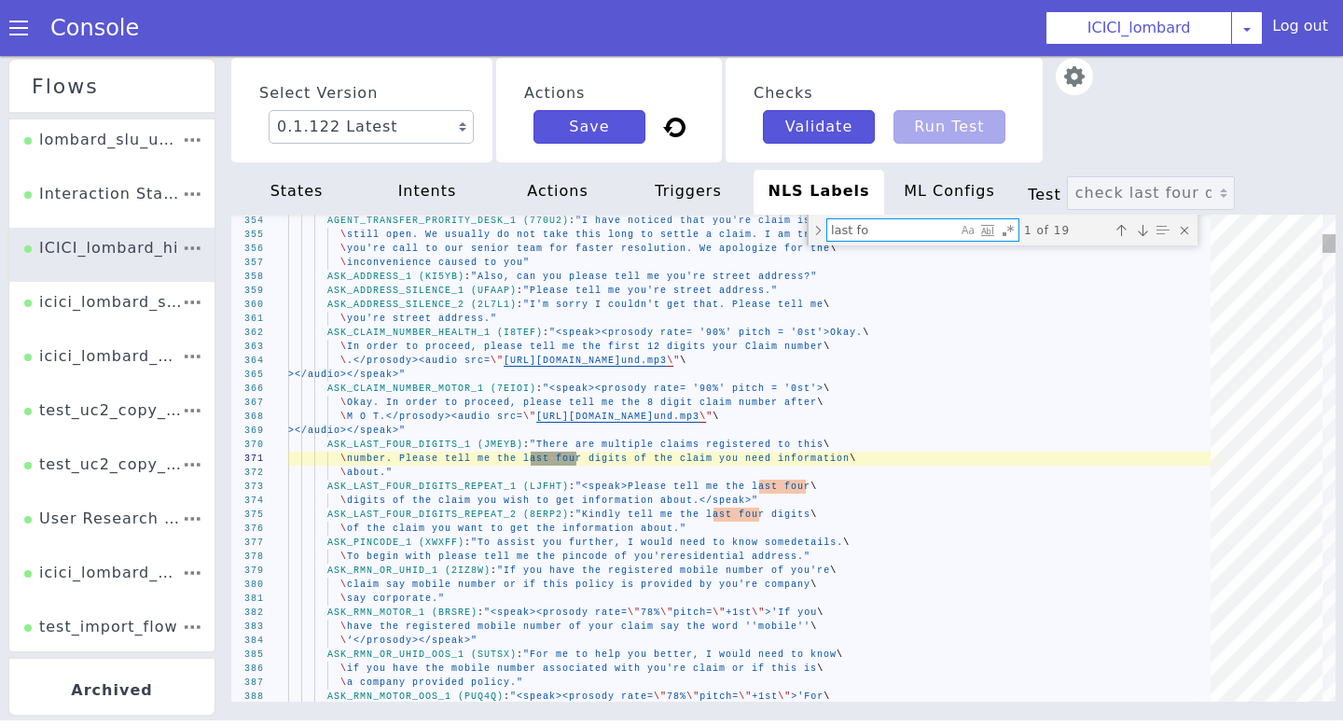
type textarea "\ number. Please tell me the last four digits of the claim you need information…"
type textarea "last fou"
type textarea "\ number. Please tell me the last four digits of the claim you need information…"
type textarea "last four"
click at [1123, 228] on div "Previous match (⇧Enter)" at bounding box center [1121, 230] width 19 height 19
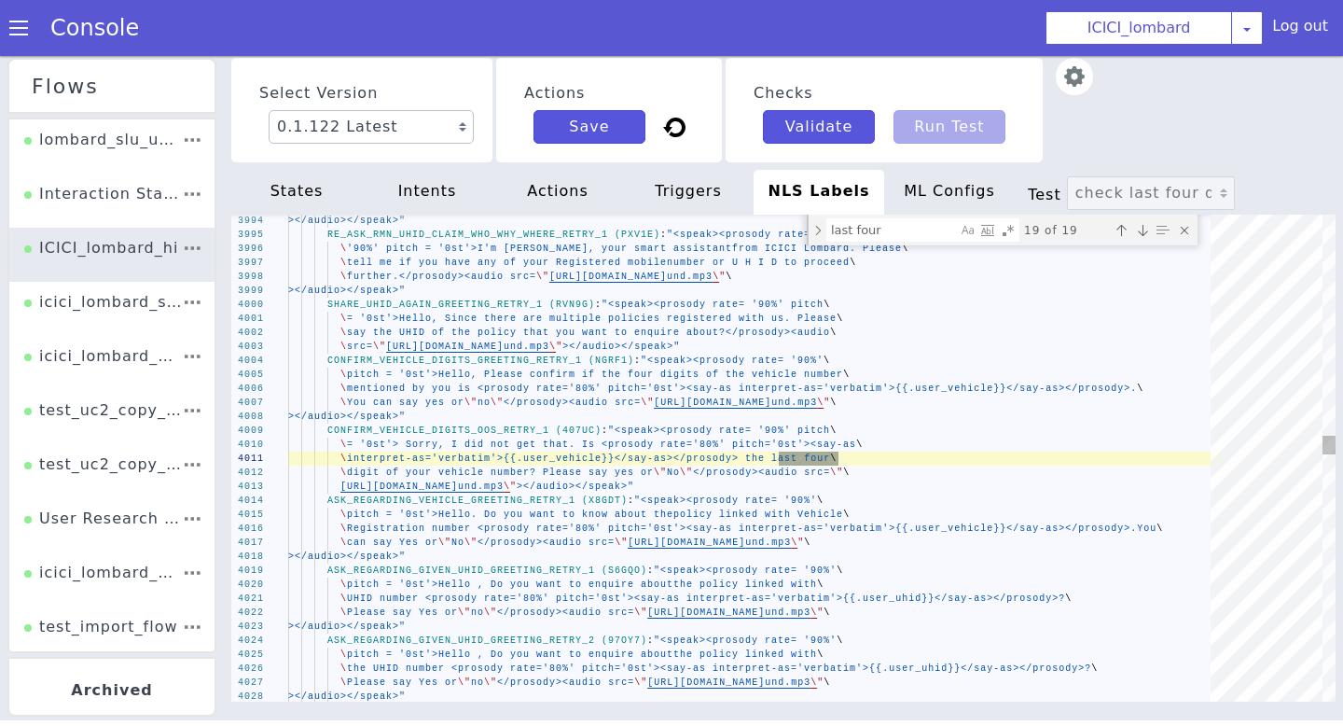
click at [1124, 228] on div "Previous match (⇧Enter)" at bounding box center [1121, 230] width 19 height 19
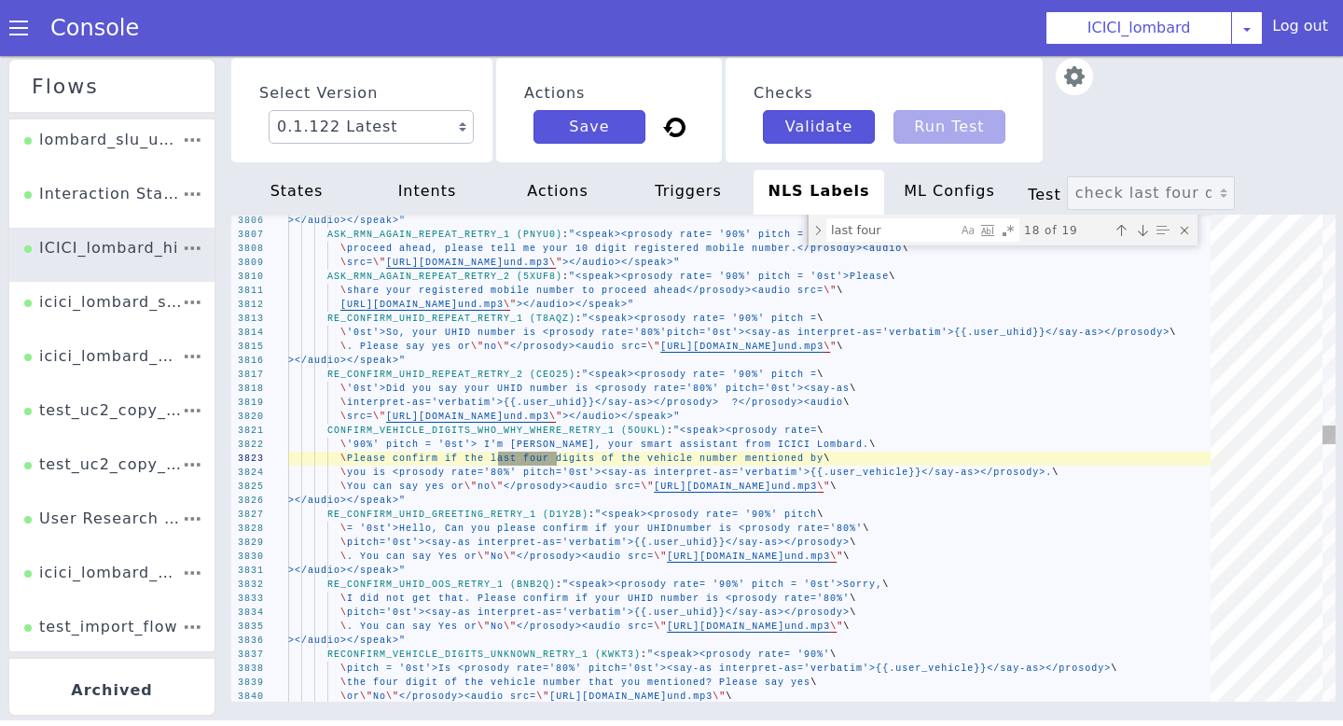
click at [1124, 228] on div "Previous match (⇧Enter)" at bounding box center [1121, 230] width 19 height 19
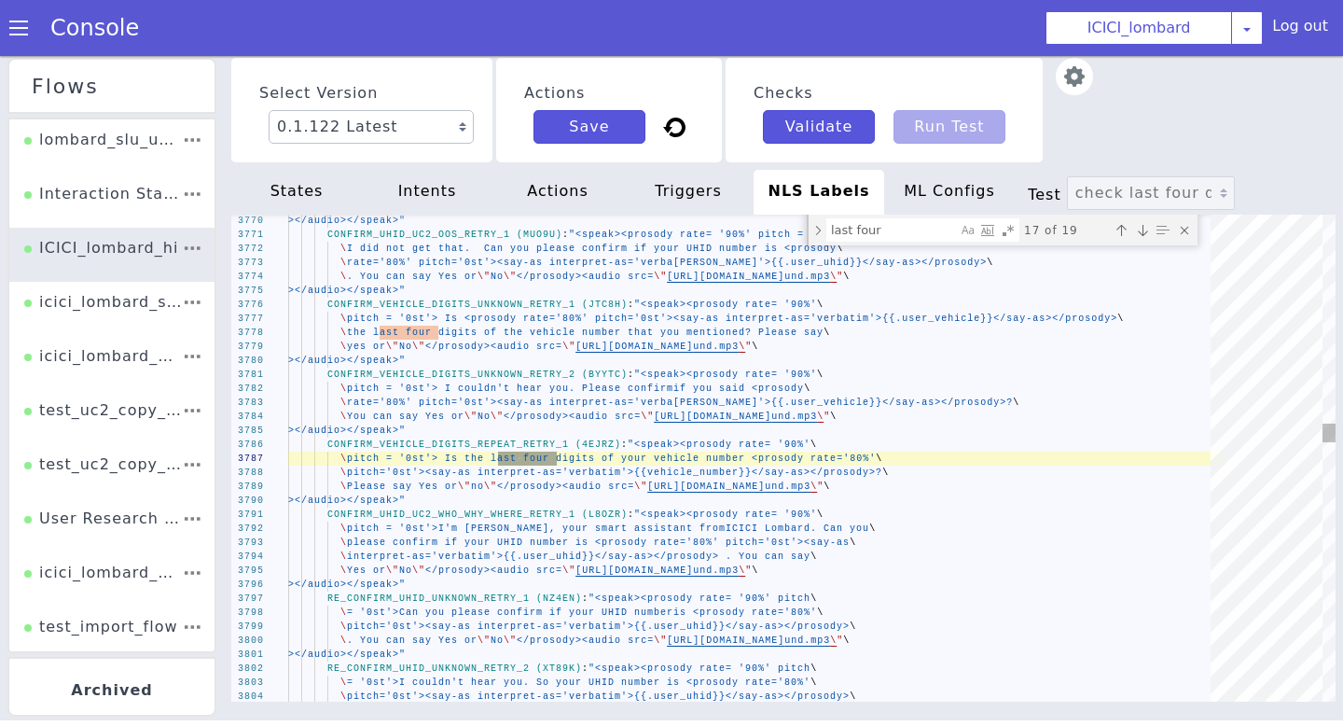
click at [1140, 229] on div "Next match (Enter)" at bounding box center [1142, 230] width 19 height 19
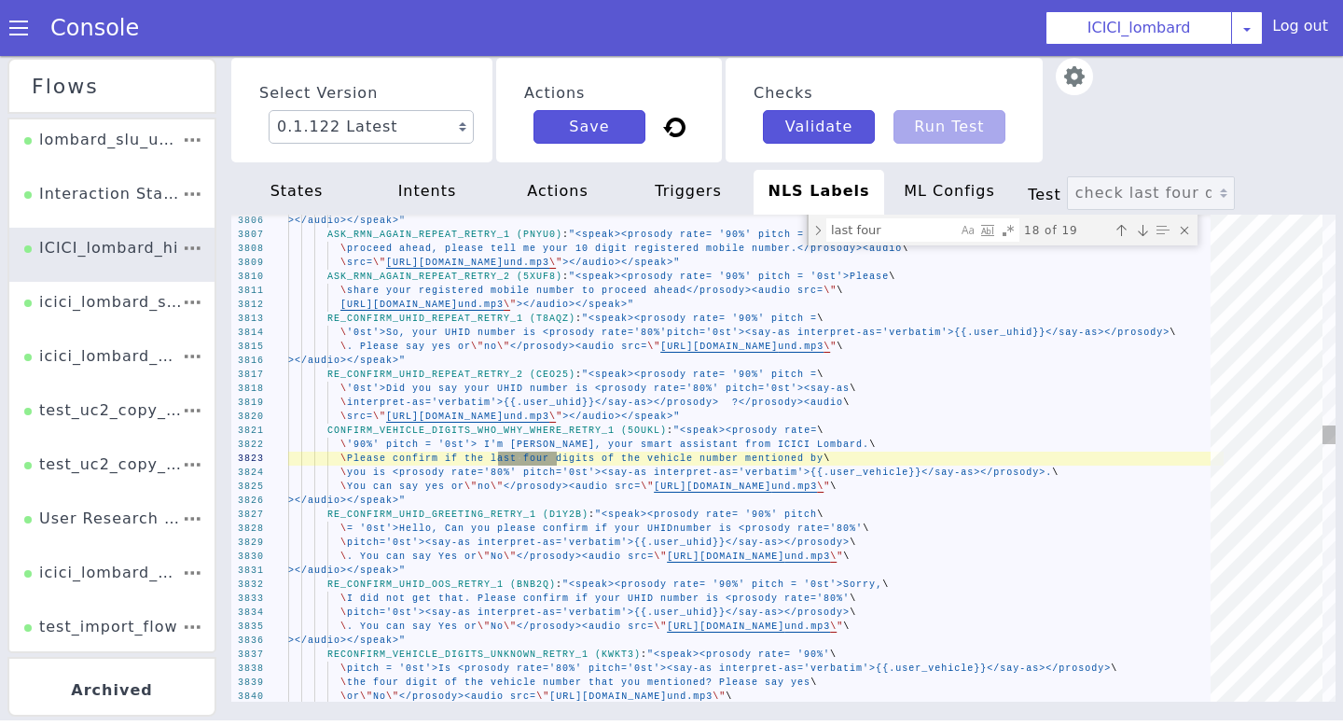
click at [1140, 229] on div "Next match (Enter)" at bounding box center [1142, 230] width 19 height 19
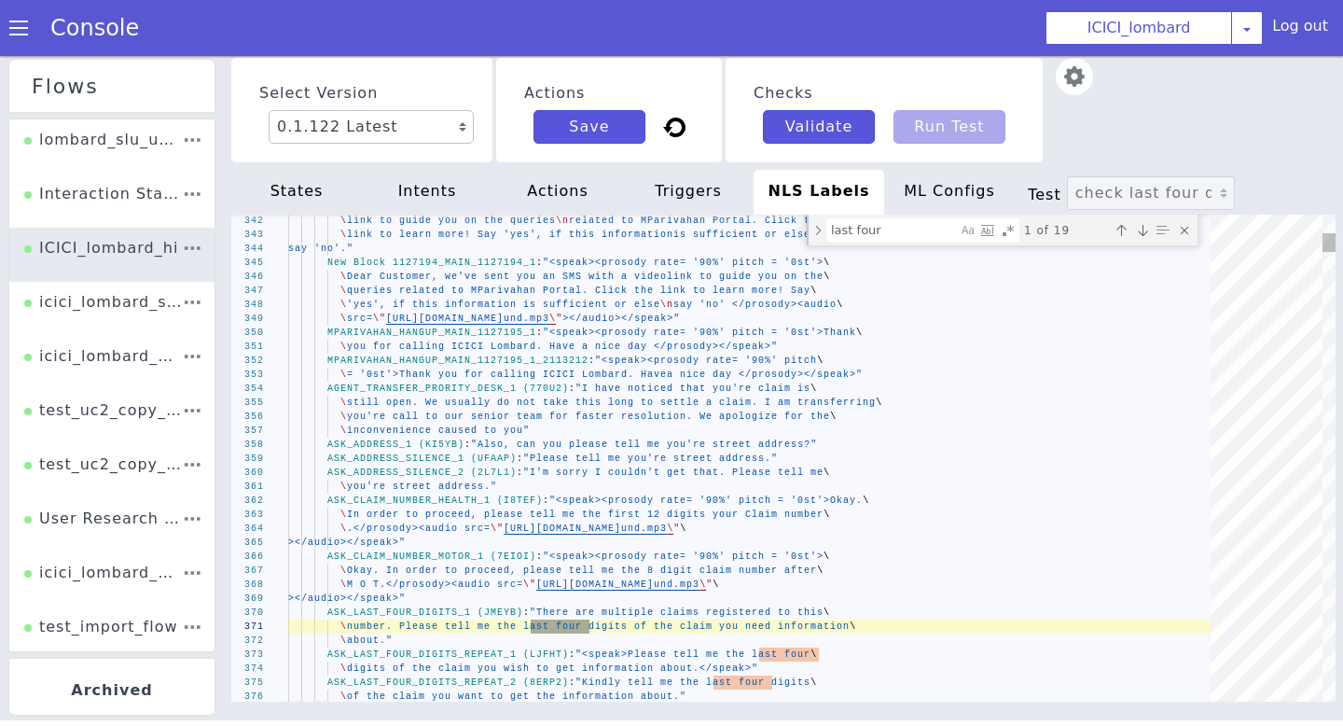
click at [1141, 233] on div "Next match (Enter)" at bounding box center [1142, 230] width 19 height 19
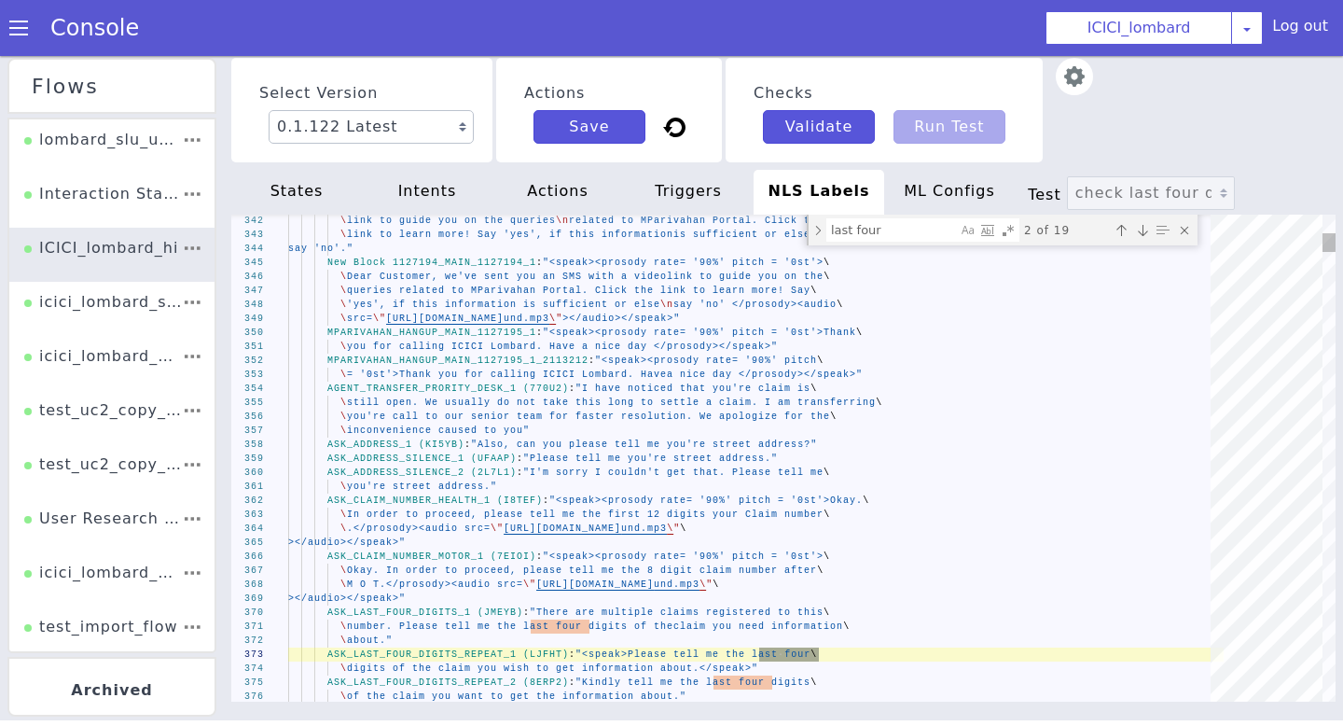
click at [1141, 233] on div "Next match (Enter)" at bounding box center [1142, 230] width 19 height 19
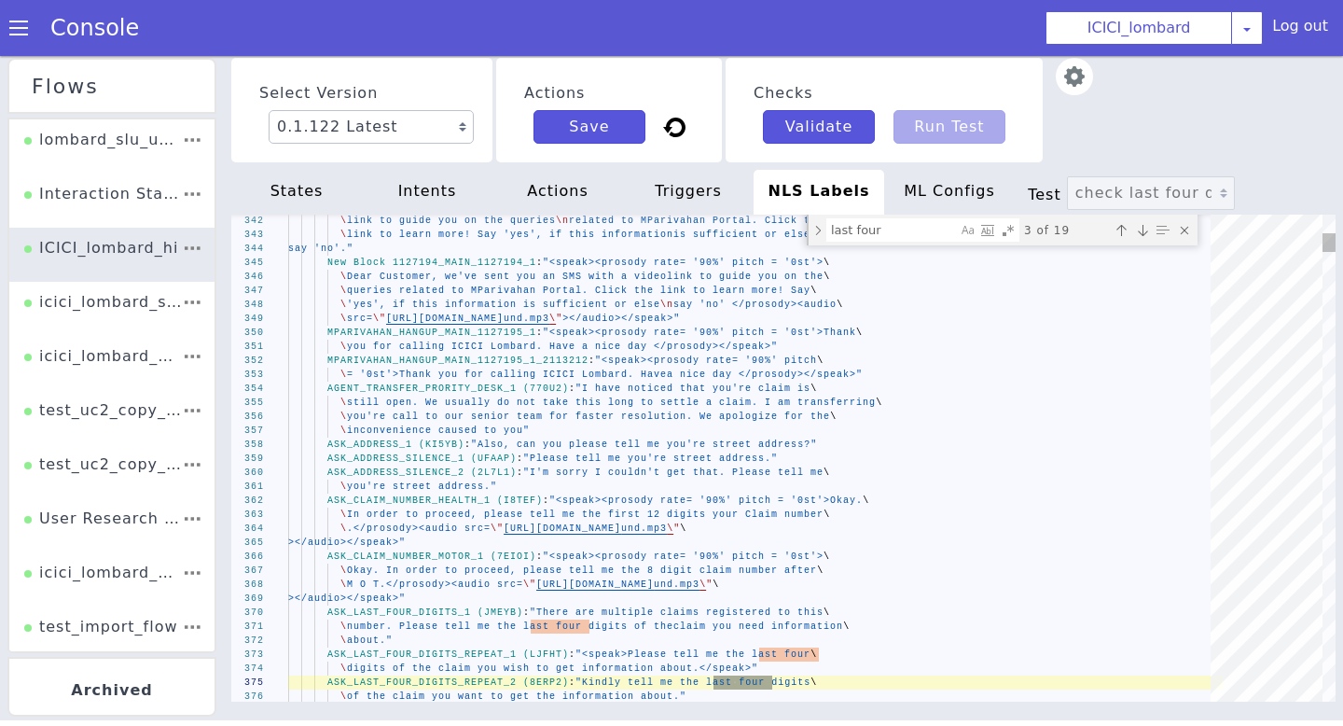
click at [1141, 233] on div "Next match (Enter)" at bounding box center [1142, 230] width 19 height 19
type textarea "\ pitch=\"-2st\"><voice language=\"en-IN\" gender=\"female\"> {{.digits_in_word…"
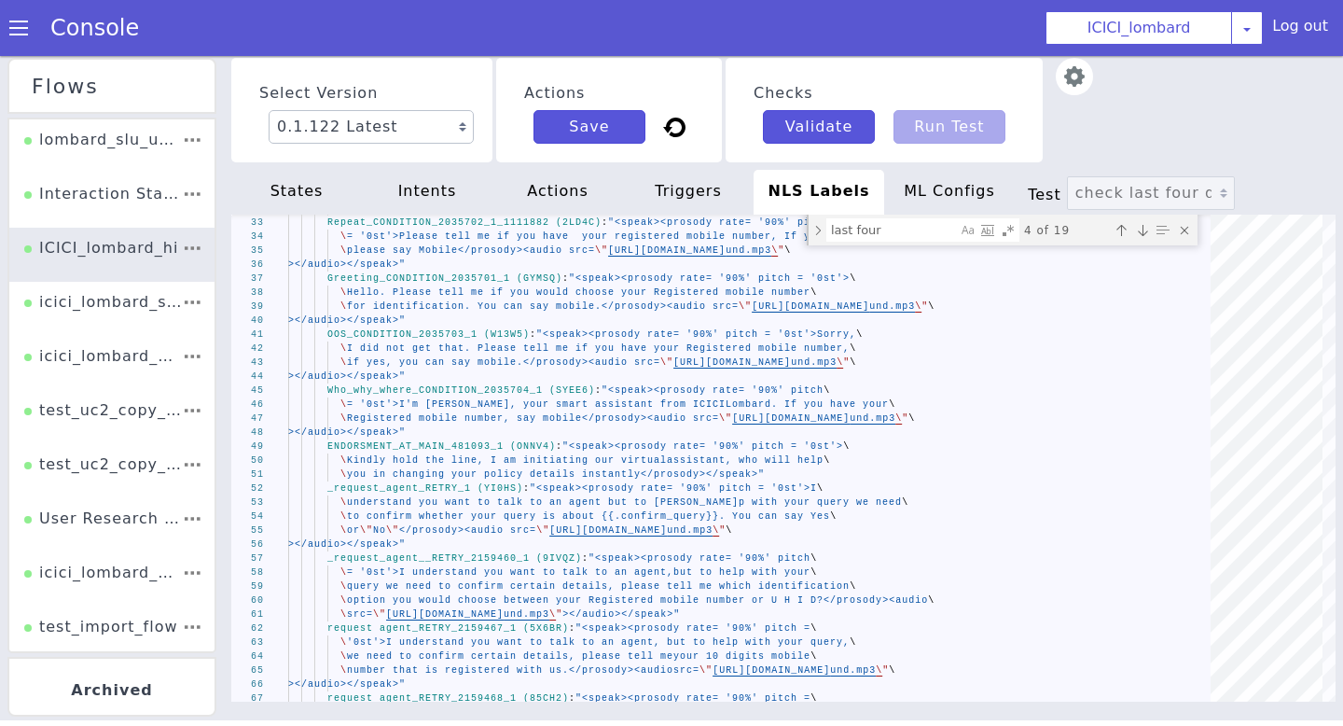
click at [714, 201] on div "triggers" at bounding box center [688, 192] width 131 height 45
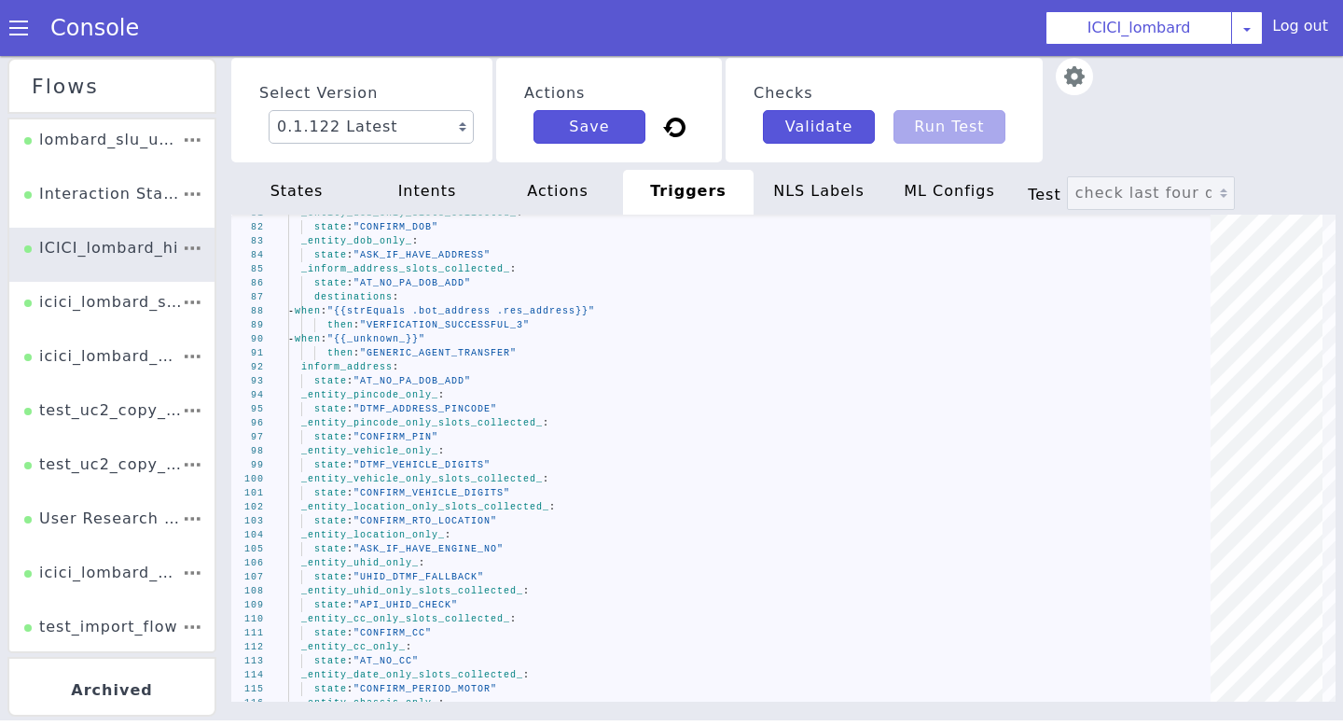
click at [552, 189] on div "actions" at bounding box center [557, 192] width 131 height 45
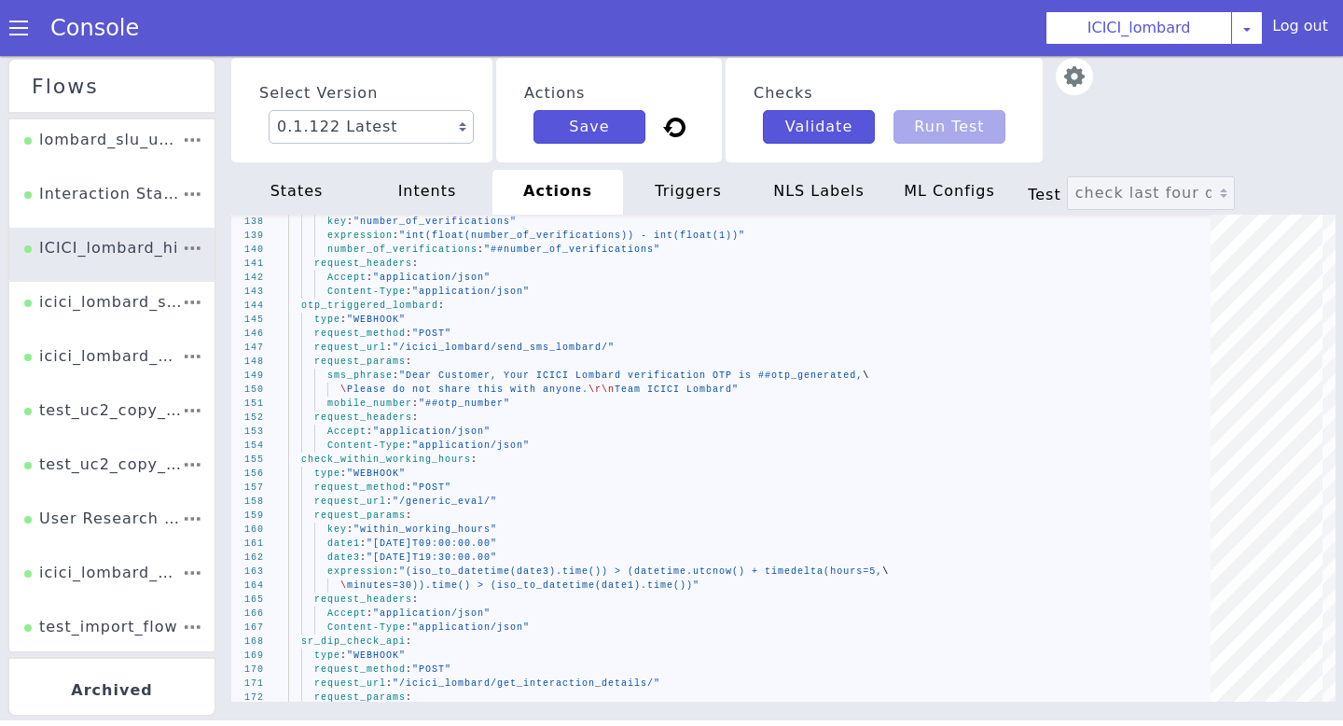
click at [417, 196] on div "intents" at bounding box center [427, 192] width 131 height 45
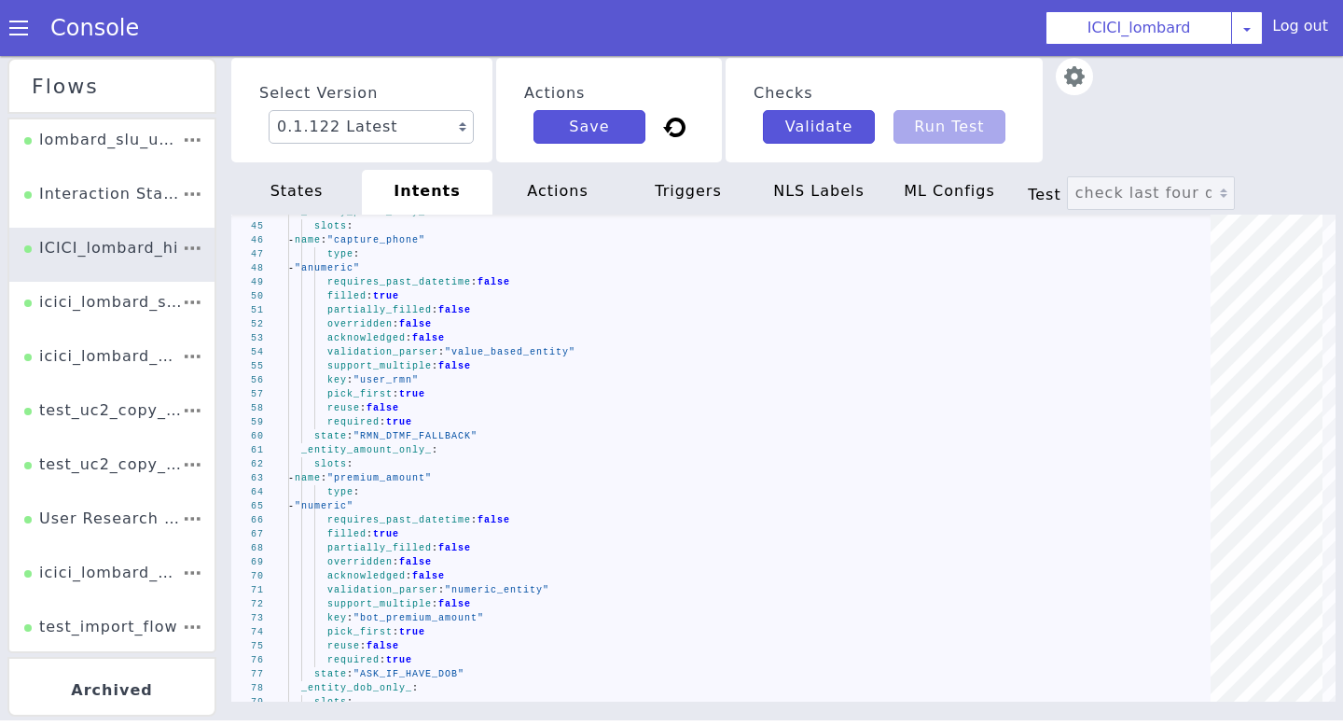
click at [331, 193] on div "states" at bounding box center [296, 192] width 131 height 45
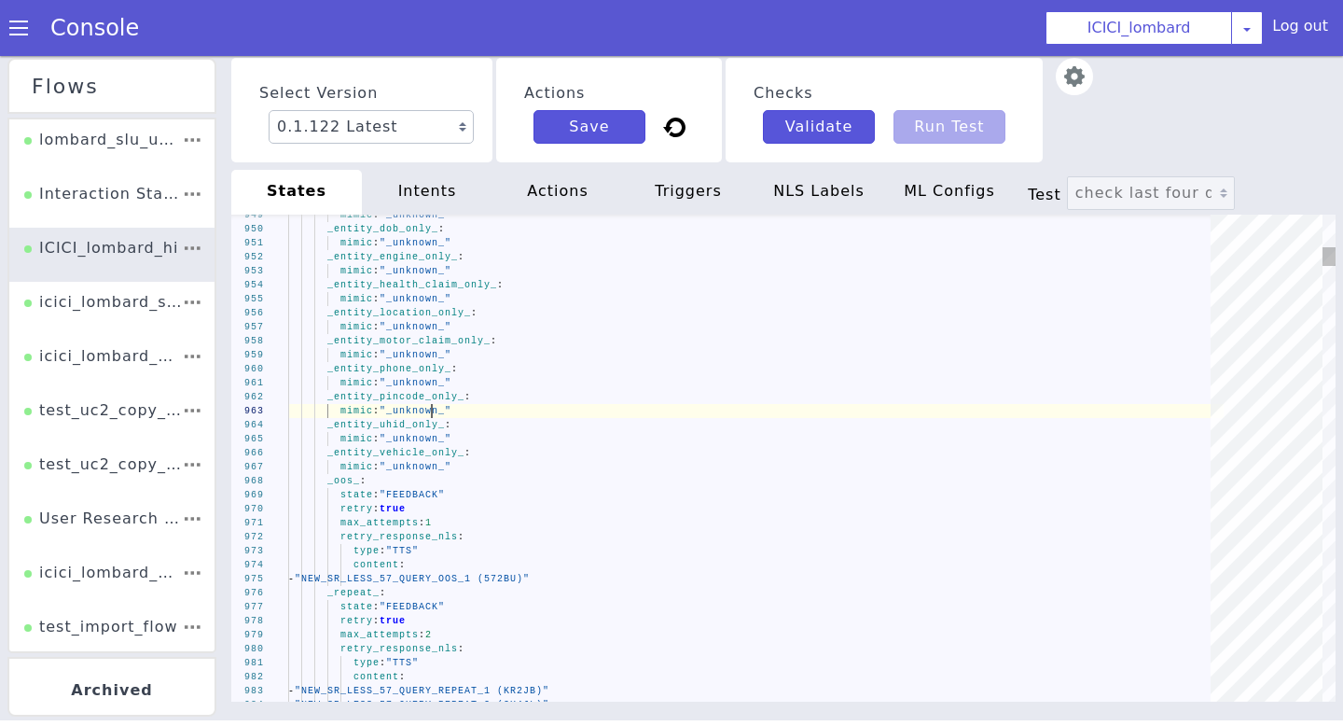
click at [433, 416] on div "mimic : "_unknown_"" at bounding box center [756, 411] width 936 height 14
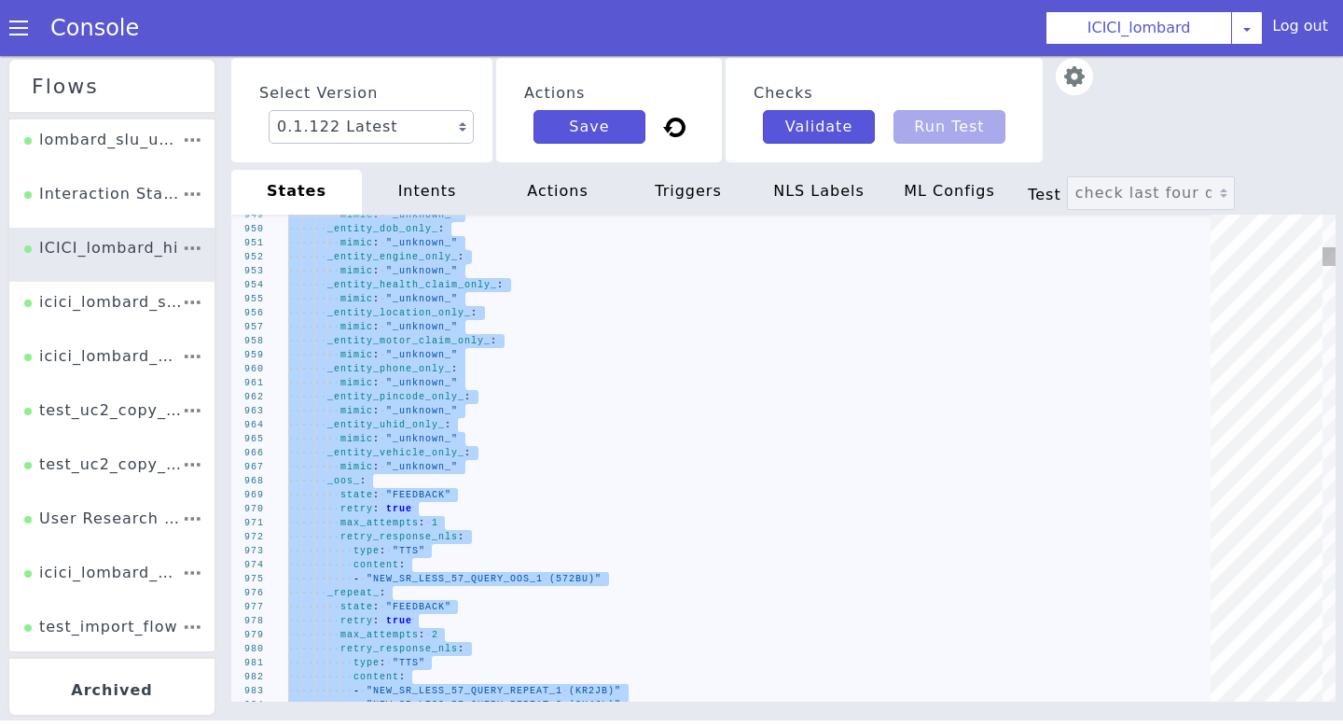
click at [433, 416] on div "········ mimic : · "_unknown_"" at bounding box center [756, 411] width 936 height 14
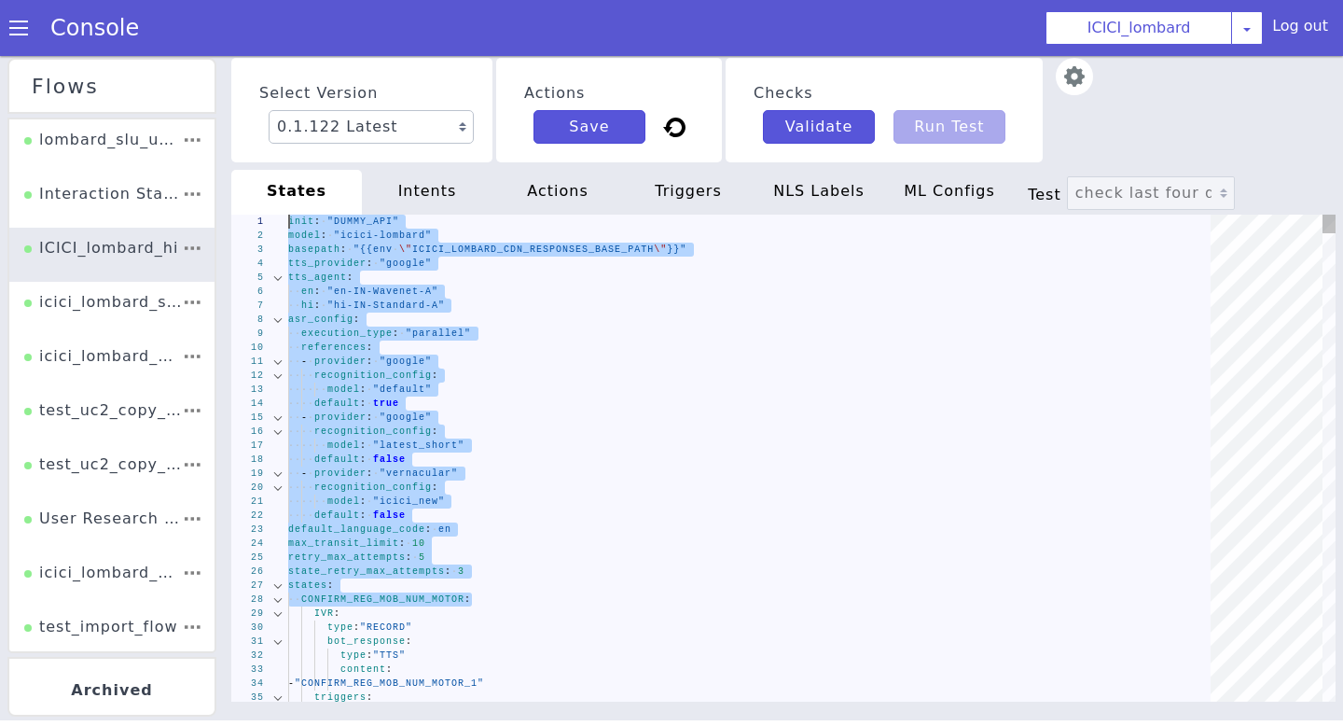
drag, startPoint x: 476, startPoint y: 597, endPoint x: 260, endPoint y: 225, distance: 430.0
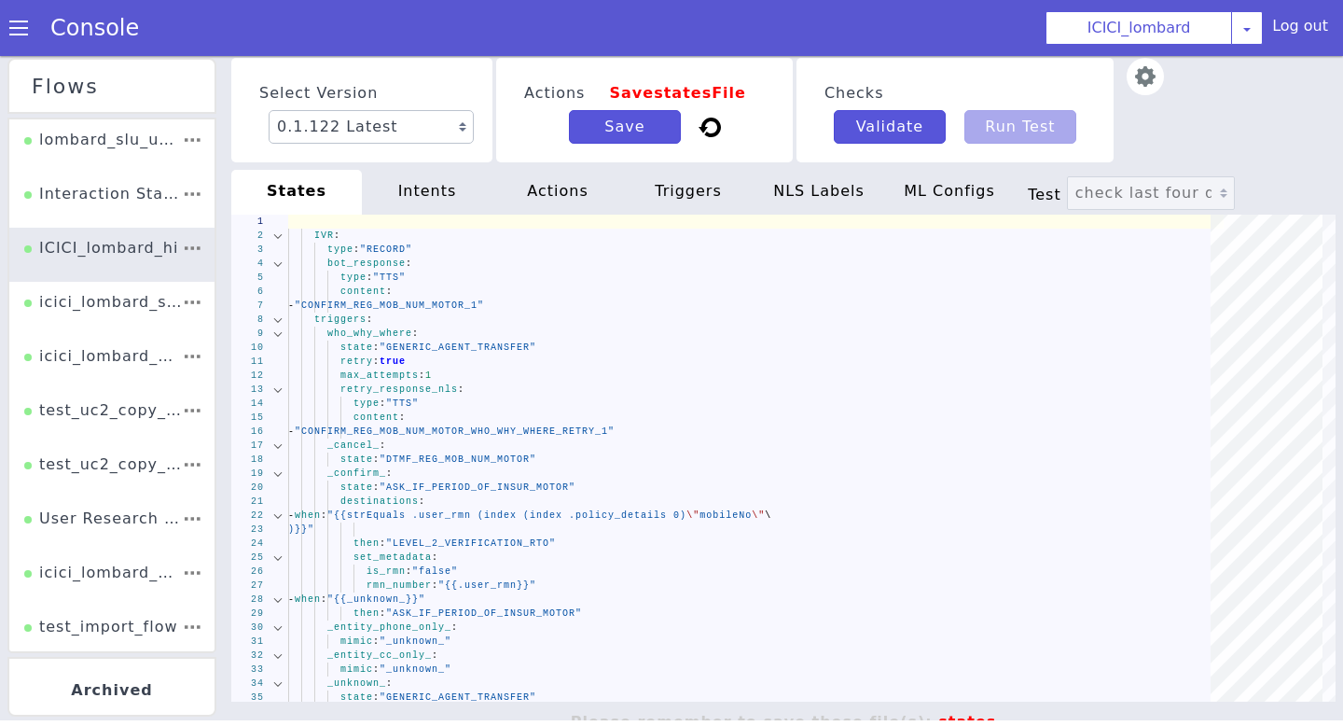
click at [435, 198] on div "intents" at bounding box center [427, 192] width 131 height 45
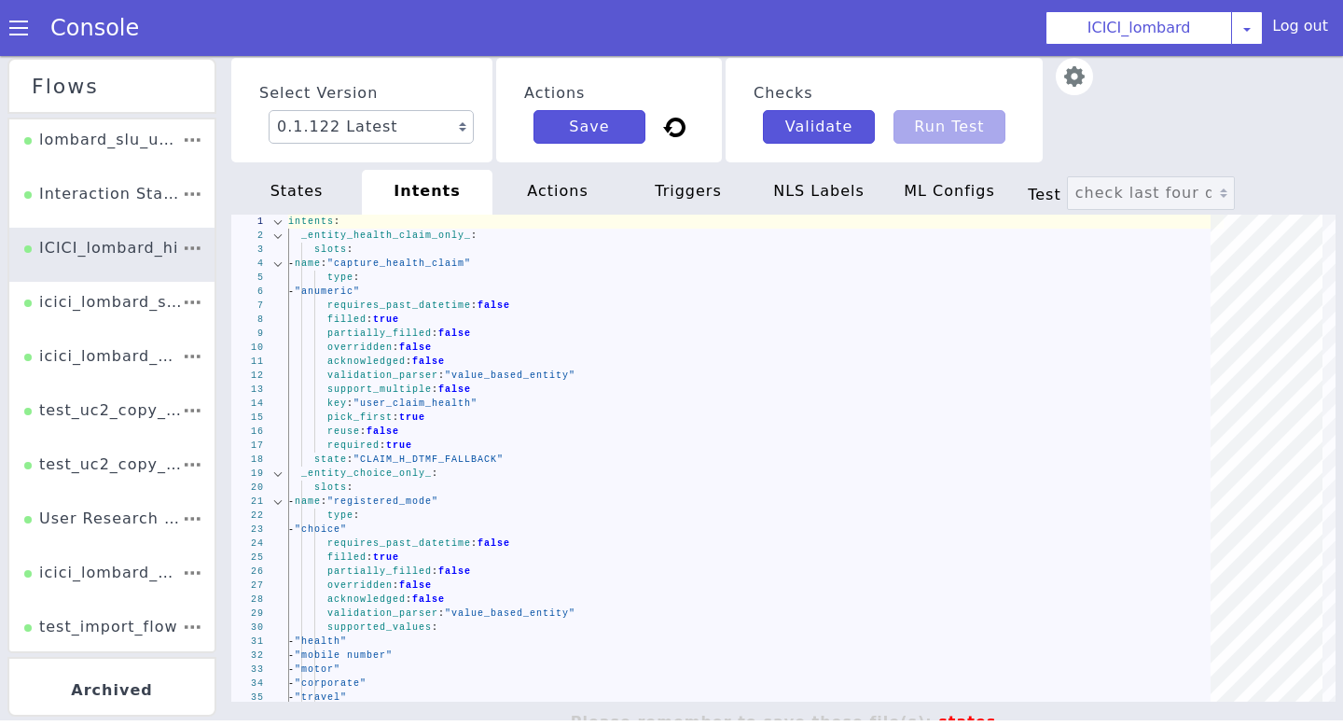
click at [564, 202] on div "actions" at bounding box center [557, 192] width 131 height 45
type textarea "actions: get_uhid_policy_number_lombard: type: "WEBHOOK" request_method: "POST"…"
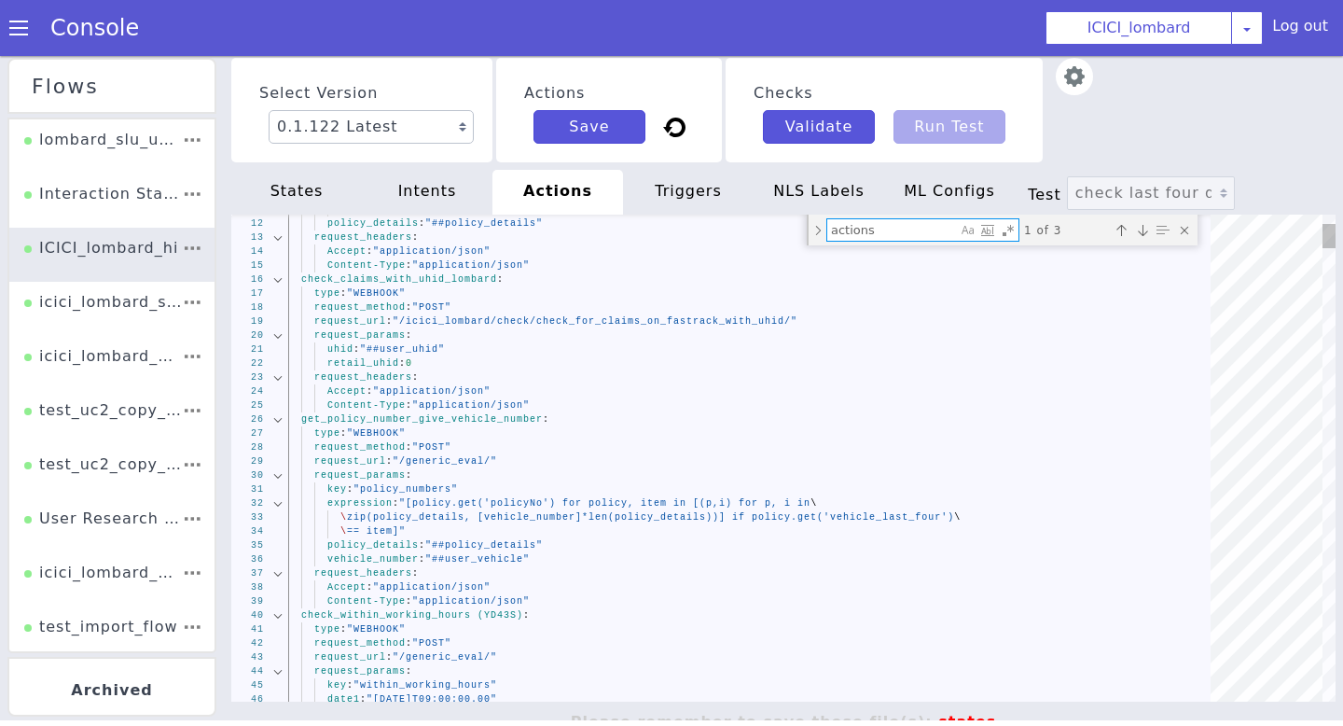
type textarea "l"
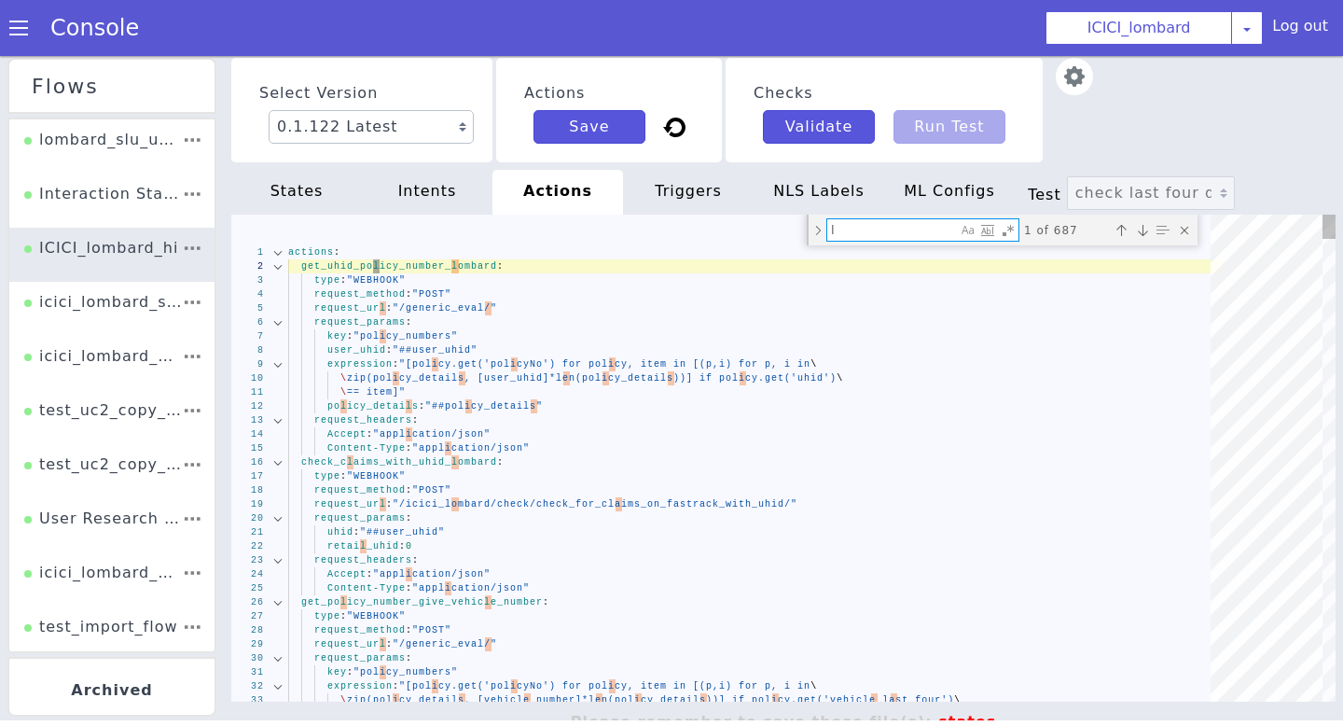
type textarea "\ == item]" policy_details: "##policy_details" request_headers: Accept: "applic…"
type textarea "la"
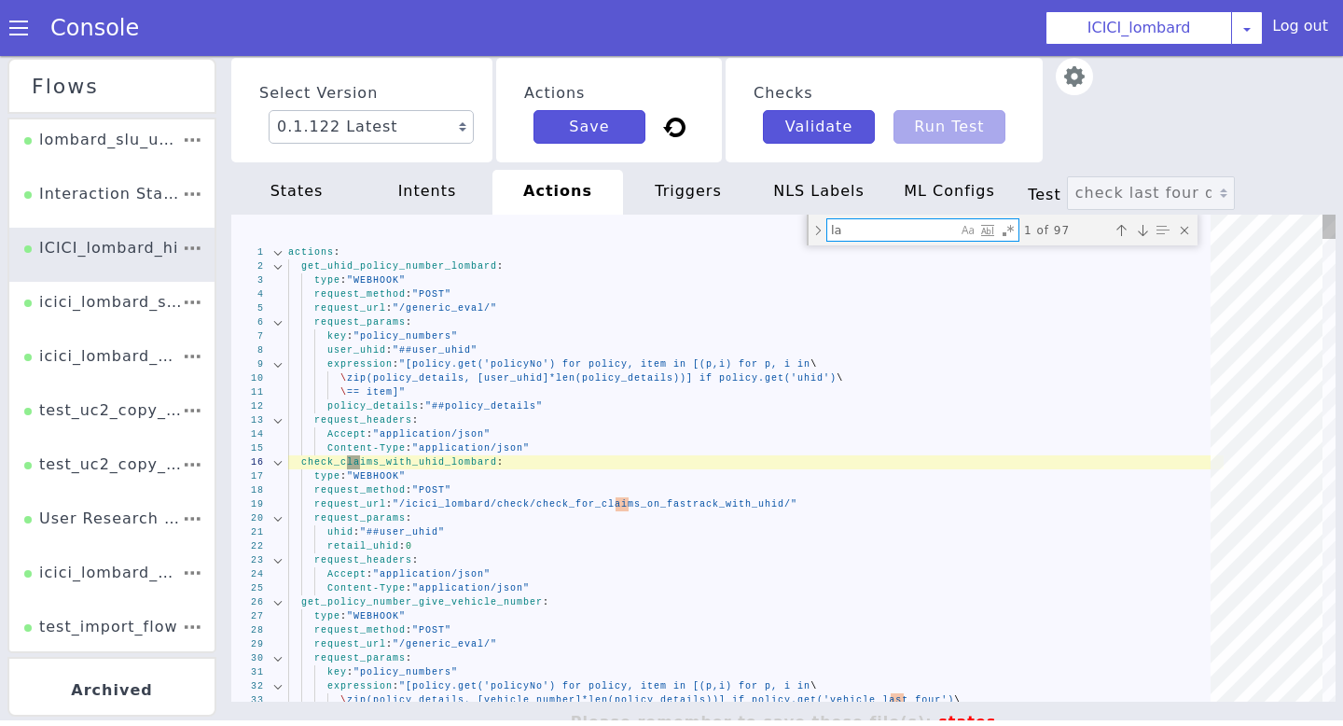
type textarea "key: "policy_numbers" expression: "[policy.get('policyNo') for policy, item in …"
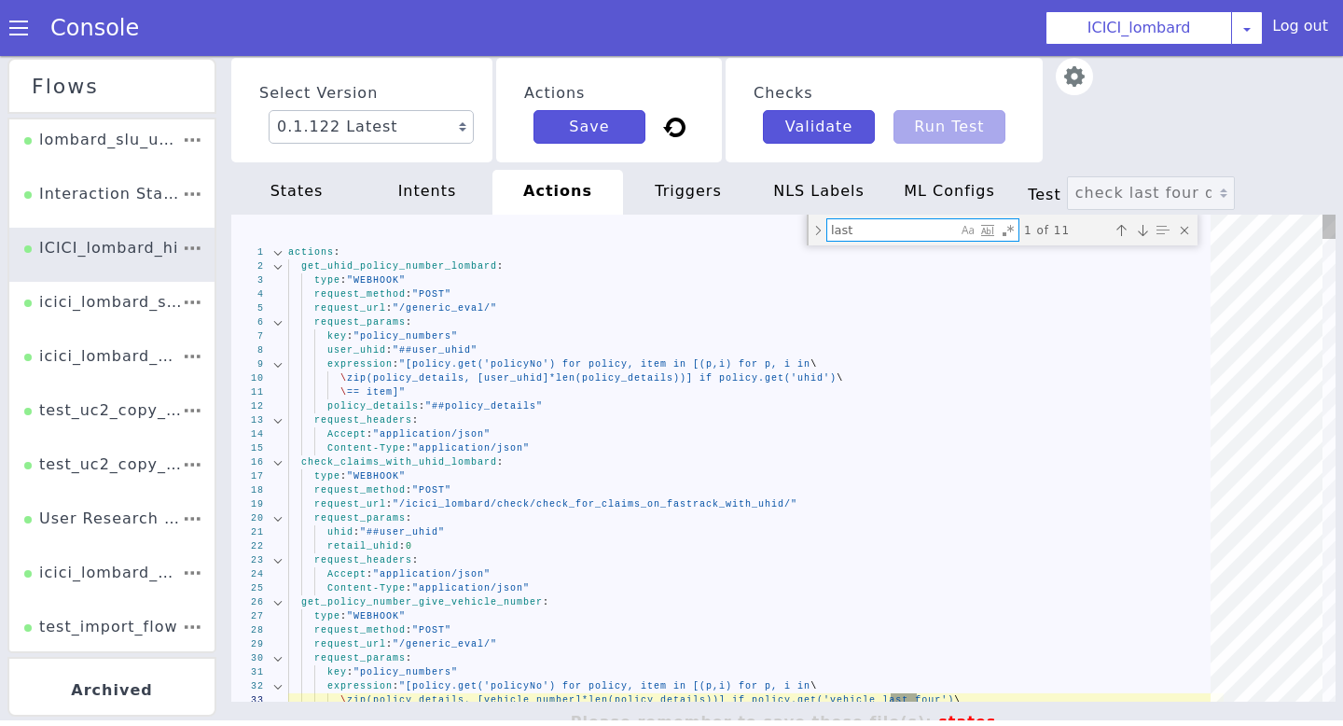
type textarea "last"
click at [1123, 228] on div "Previous match (⇧Enter)" at bounding box center [1121, 230] width 19 height 19
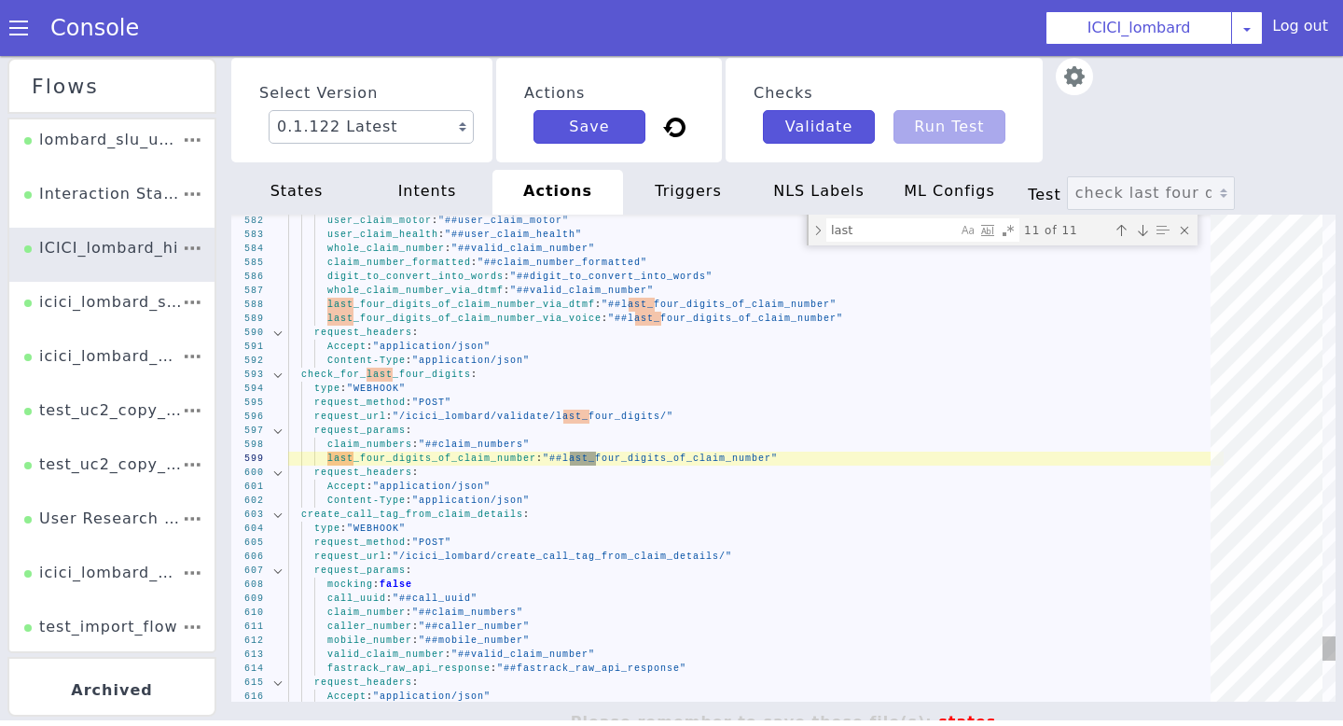
click at [1121, 234] on div "Previous match (⇧Enter)" at bounding box center [1121, 230] width 19 height 19
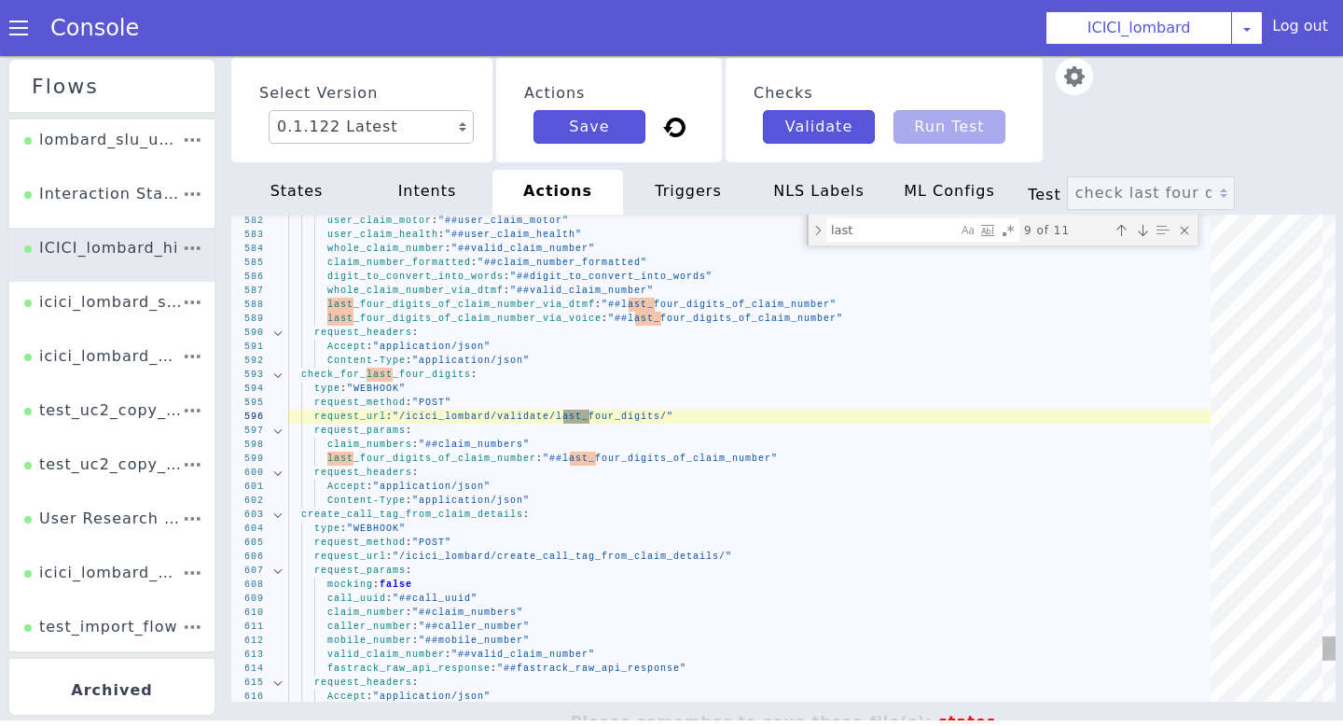
click at [1121, 234] on div "Previous match (⇧Enter)" at bounding box center [1121, 230] width 19 height 19
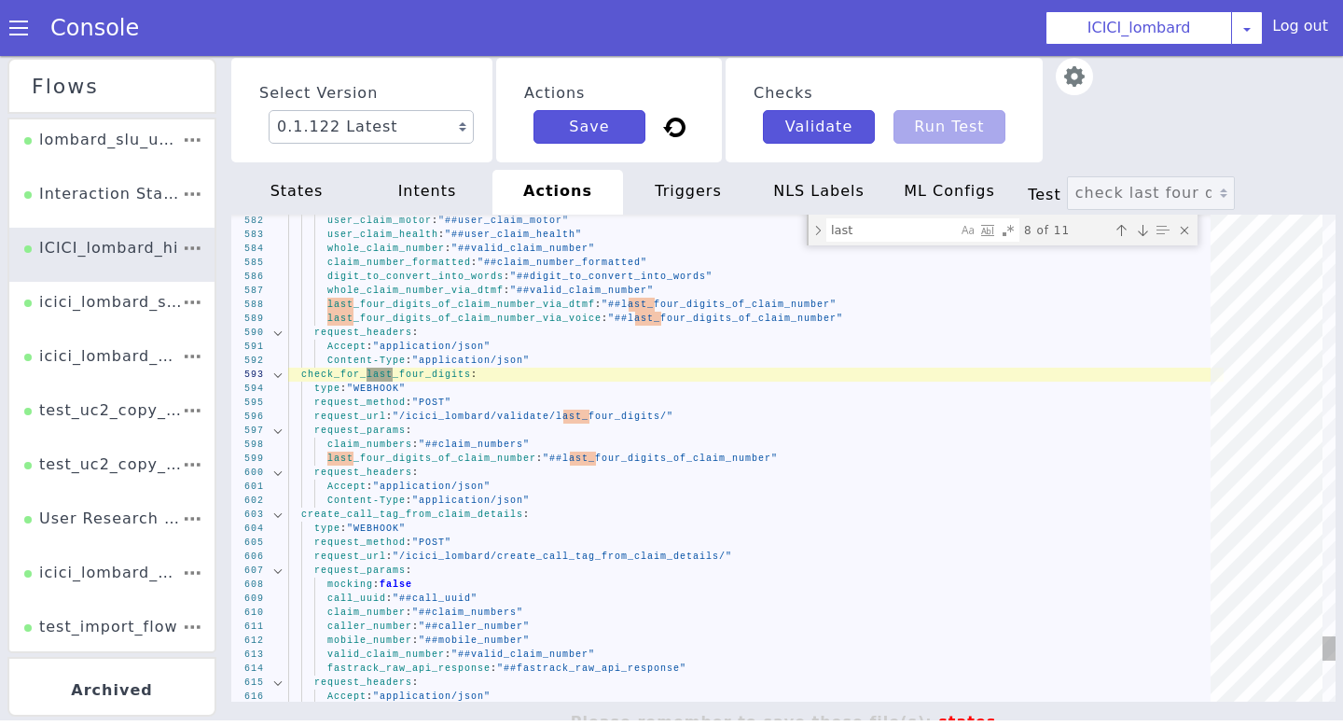
click at [1121, 234] on div "Previous match (⇧Enter)" at bounding box center [1121, 230] width 19 height 19
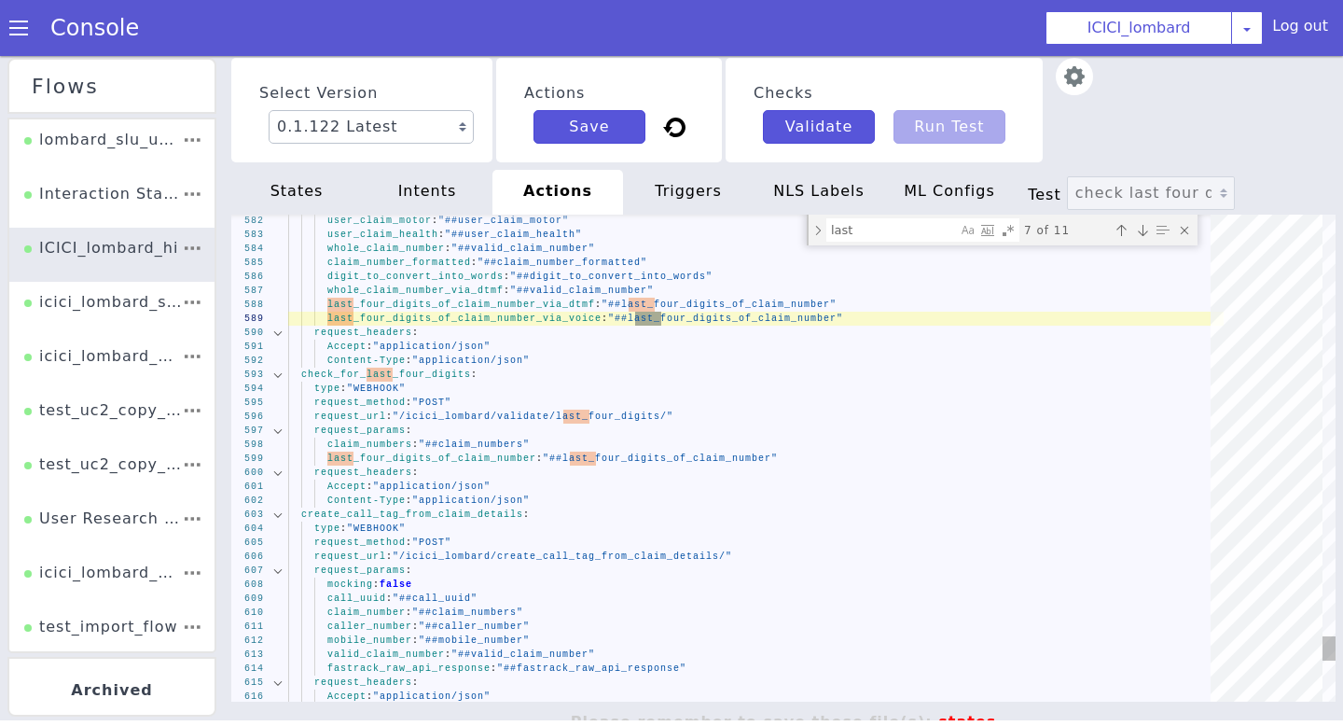
click at [1122, 235] on div "Previous match (⇧Enter)" at bounding box center [1121, 230] width 19 height 19
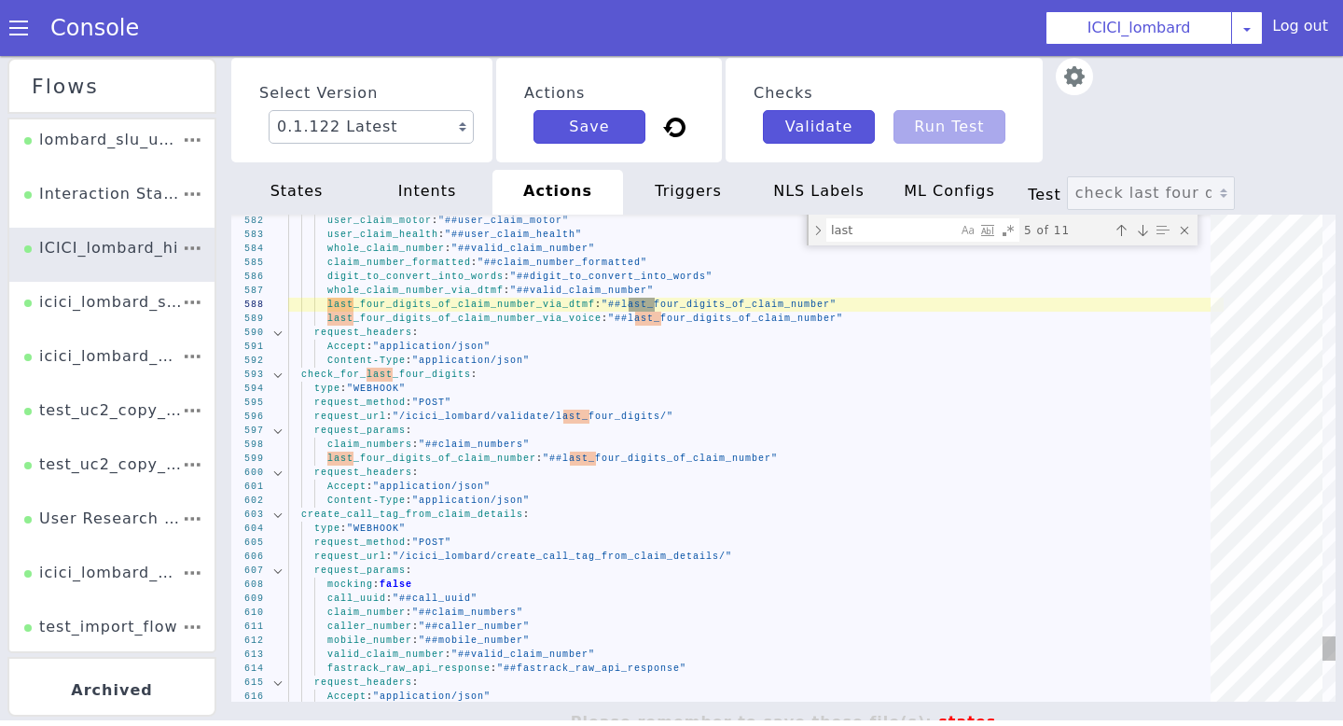
click at [1122, 235] on div "Previous match (⇧Enter)" at bounding box center [1121, 230] width 19 height 19
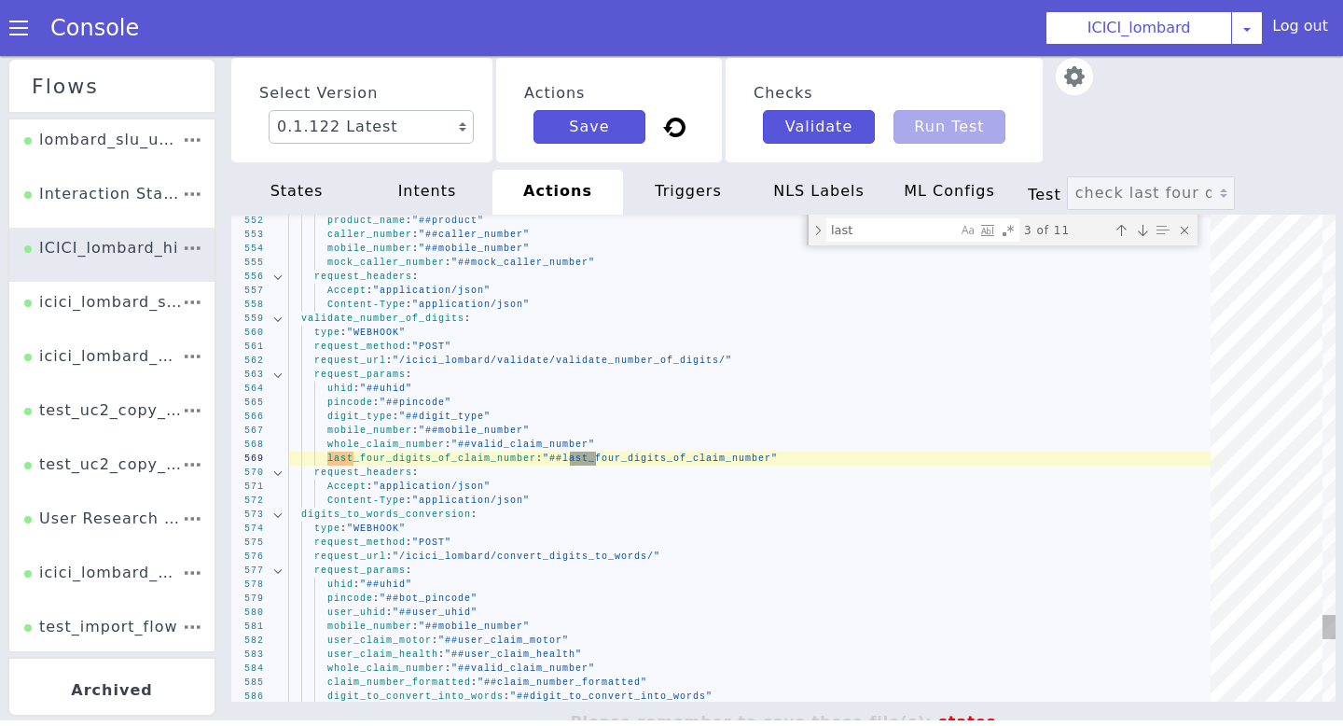
click at [1122, 235] on div "Previous match (⇧Enter)" at bounding box center [1121, 230] width 19 height 19
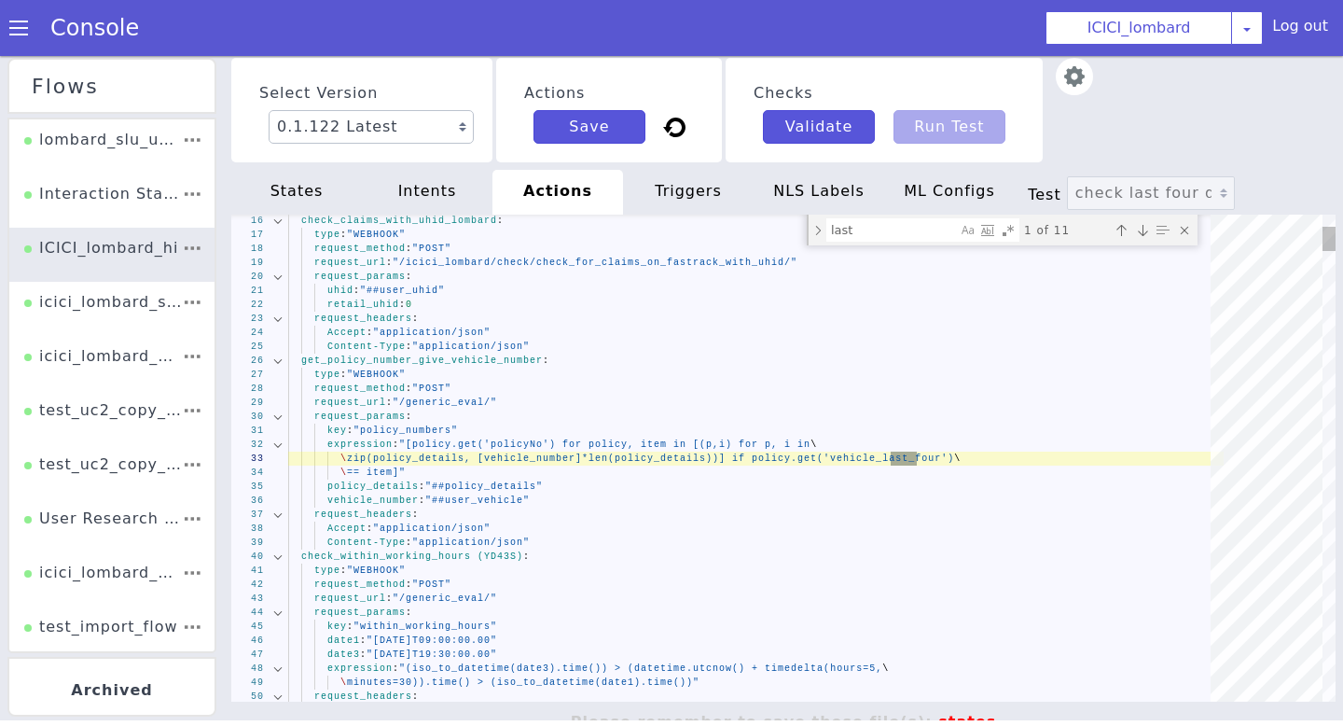
click at [1122, 235] on div "Previous match (⇧Enter)" at bounding box center [1121, 230] width 19 height 19
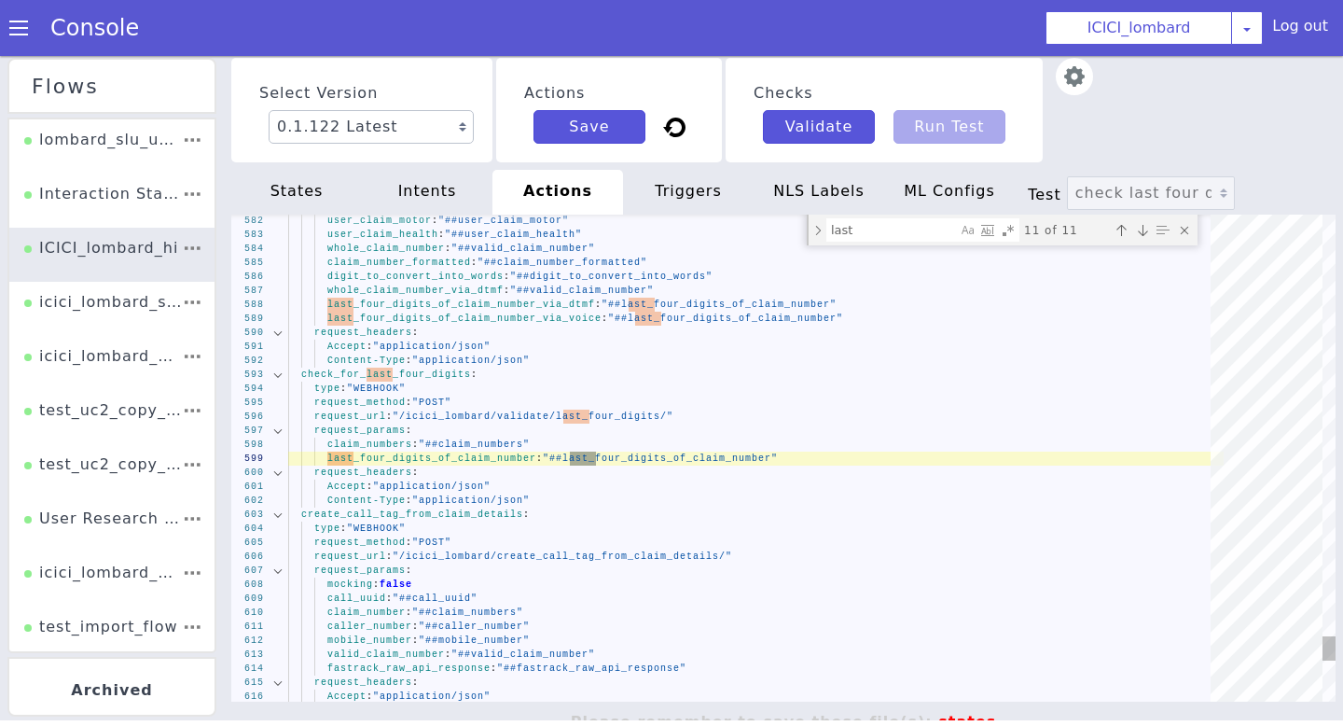
click at [1122, 235] on div "Previous match (⇧Enter)" at bounding box center [1121, 230] width 19 height 19
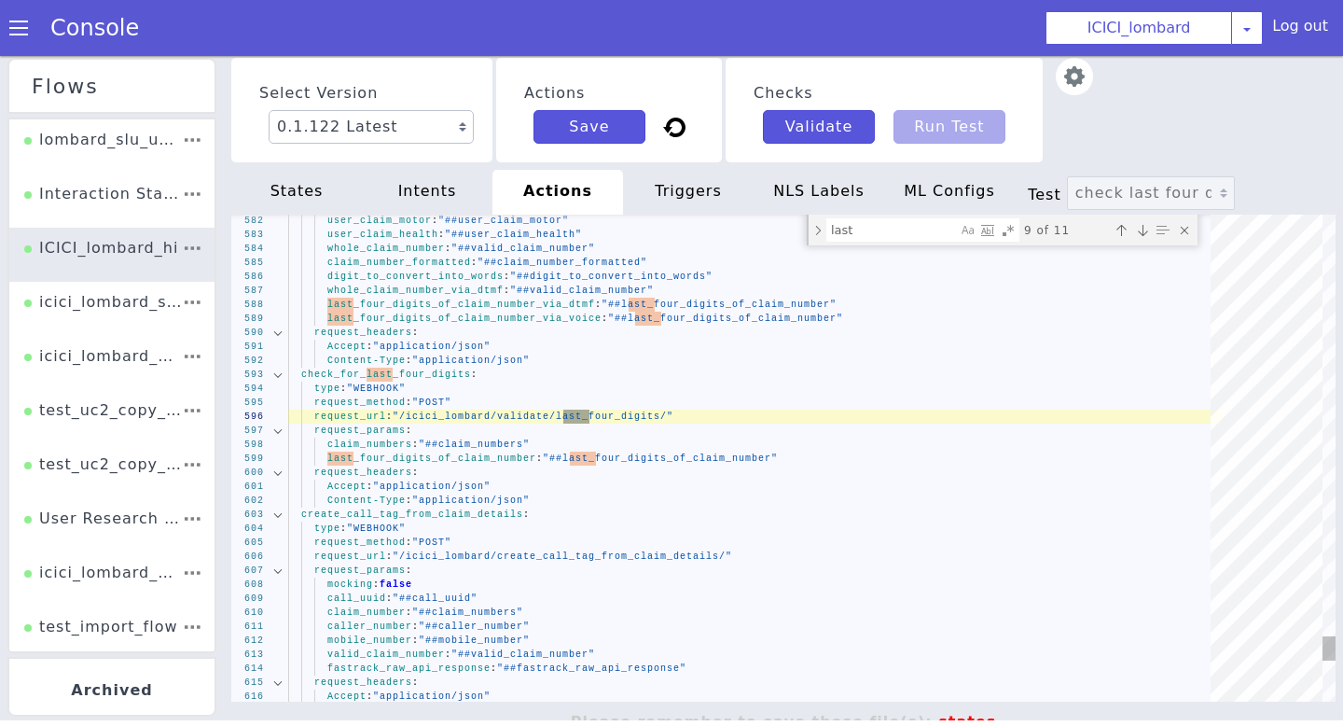
click at [1122, 235] on div "Previous match (⇧Enter)" at bounding box center [1121, 230] width 19 height 19
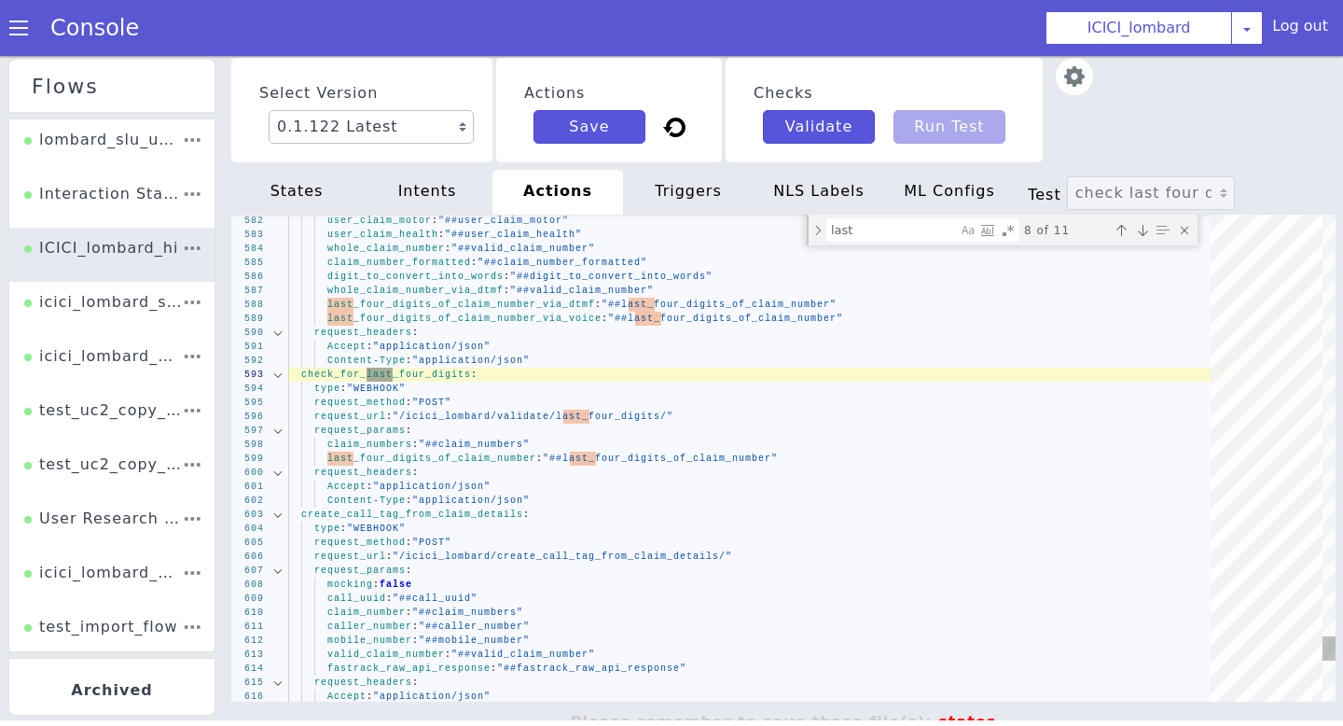
click at [1122, 235] on div "Previous match (⇧Enter)" at bounding box center [1121, 230] width 19 height 19
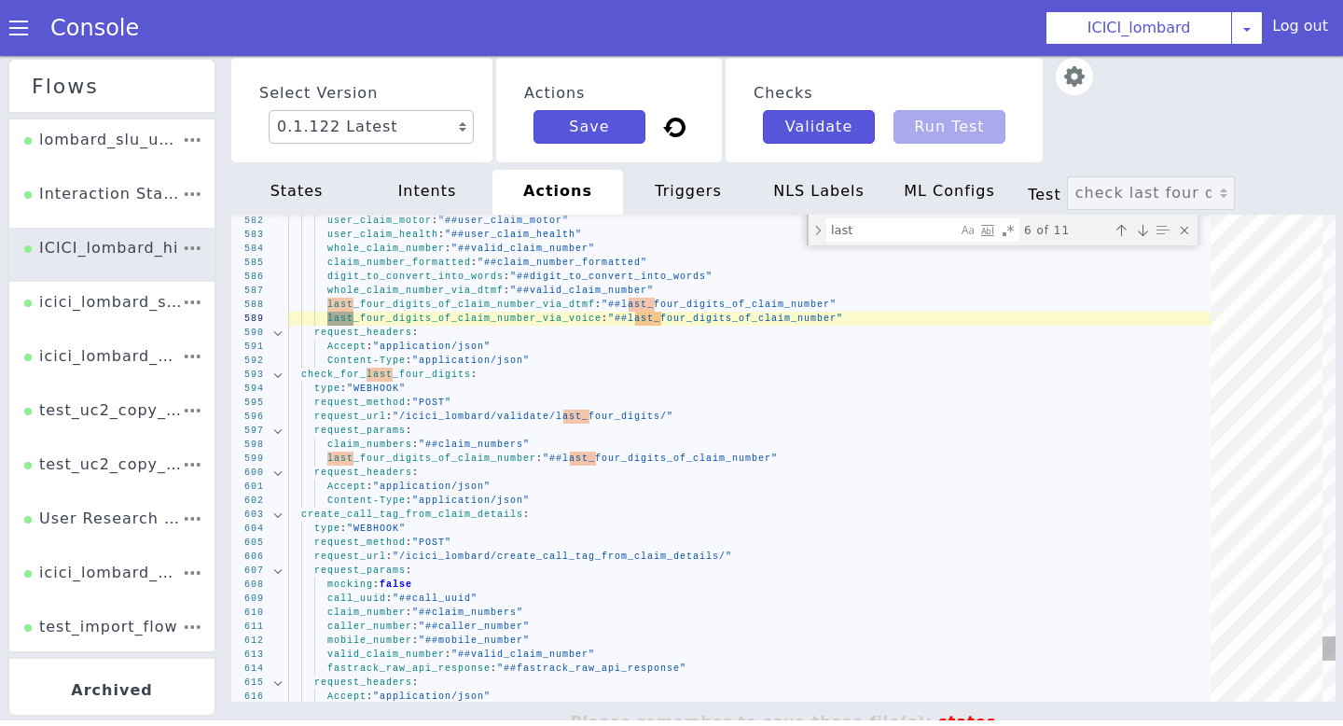
click at [1122, 235] on div "Previous match (⇧Enter)" at bounding box center [1121, 230] width 19 height 19
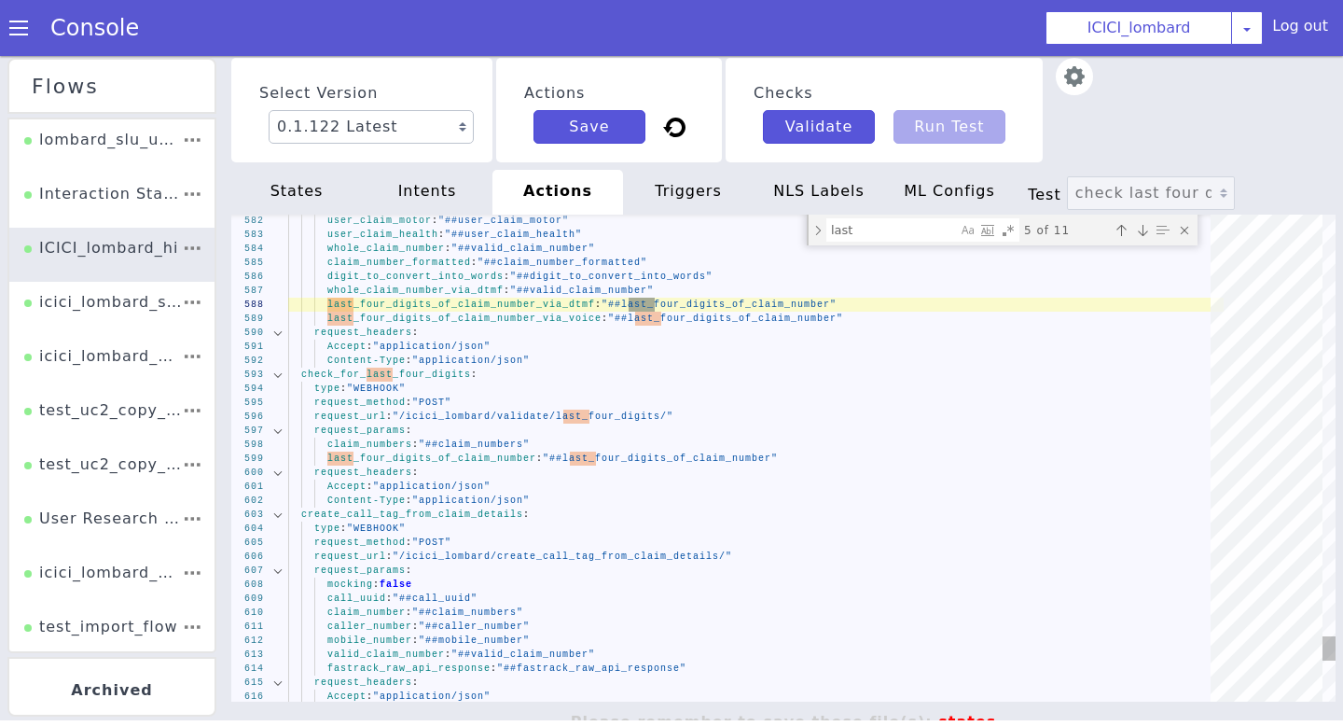
click at [1122, 235] on div "Previous match (⇧Enter)" at bounding box center [1121, 230] width 19 height 19
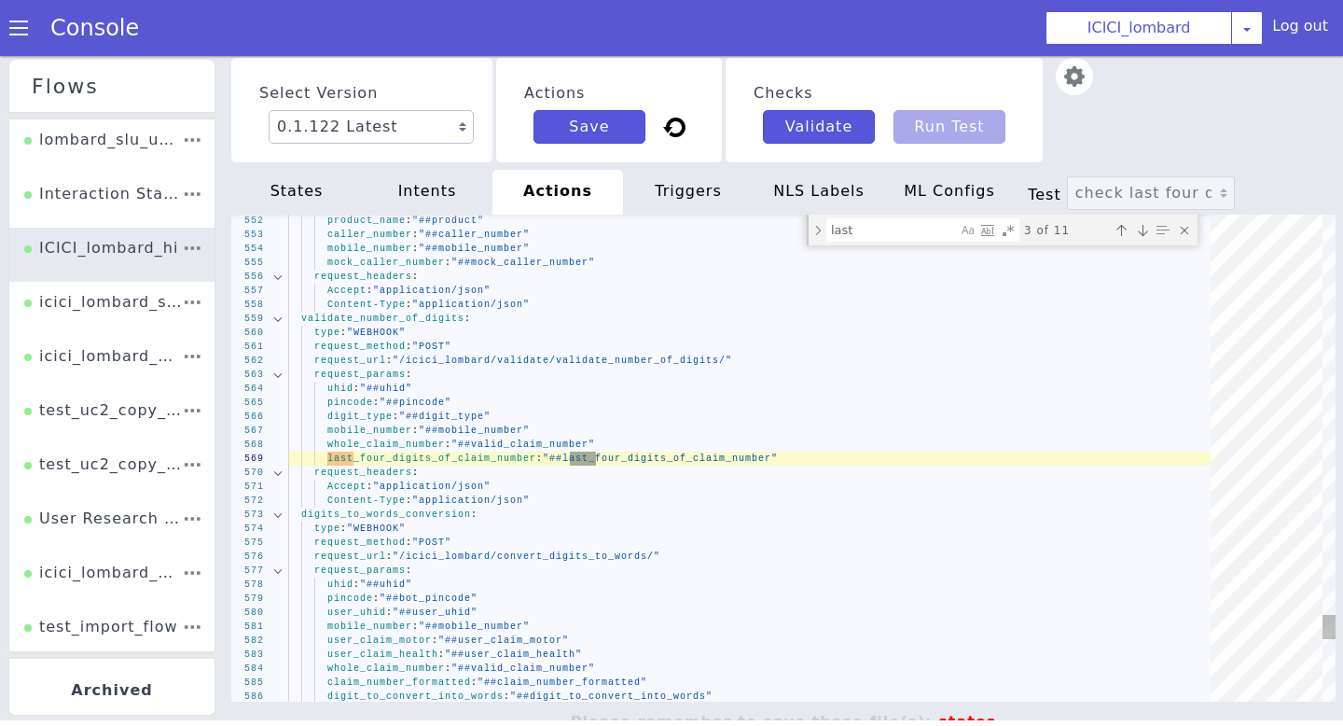
click at [1122, 235] on div "Previous match (⇧Enter)" at bounding box center [1121, 230] width 19 height 19
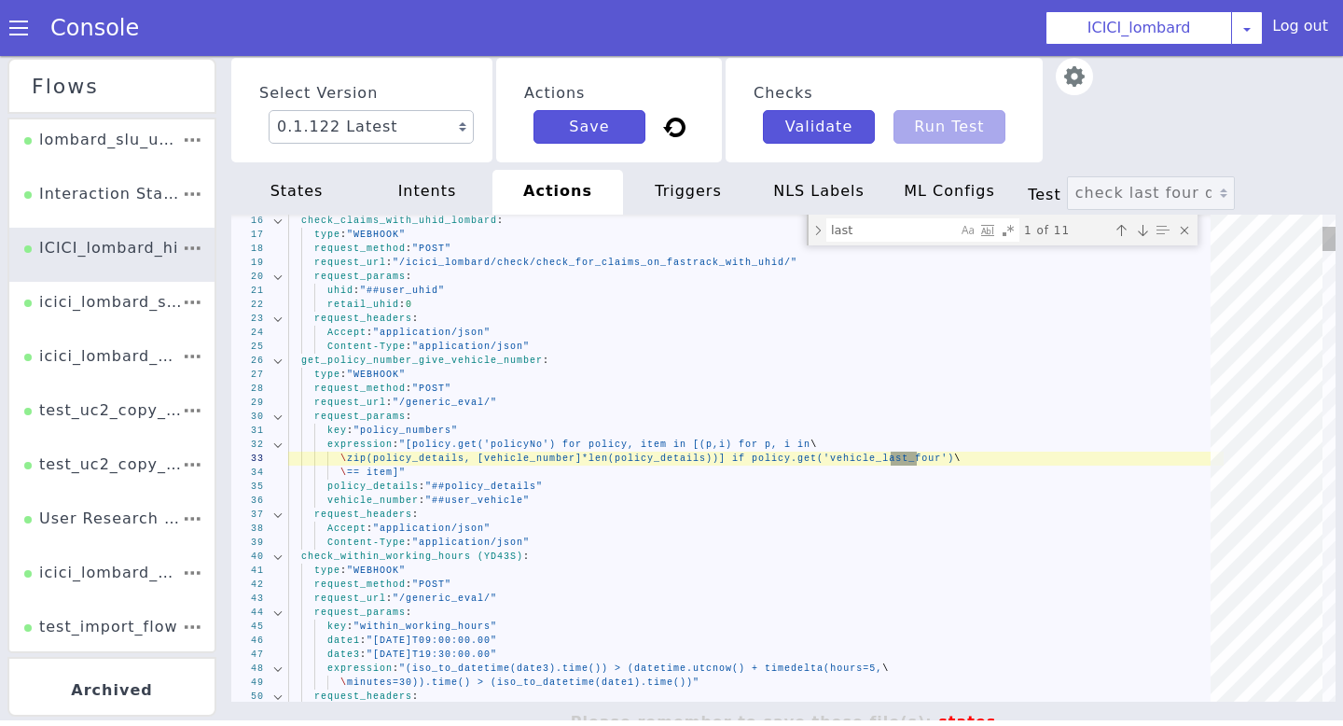
click at [1122, 235] on div "Previous match (⇧Enter)" at bounding box center [1121, 230] width 19 height 19
type textarea "Accept: "application/json" Content-Type: "application/json" check_for_last_four…"
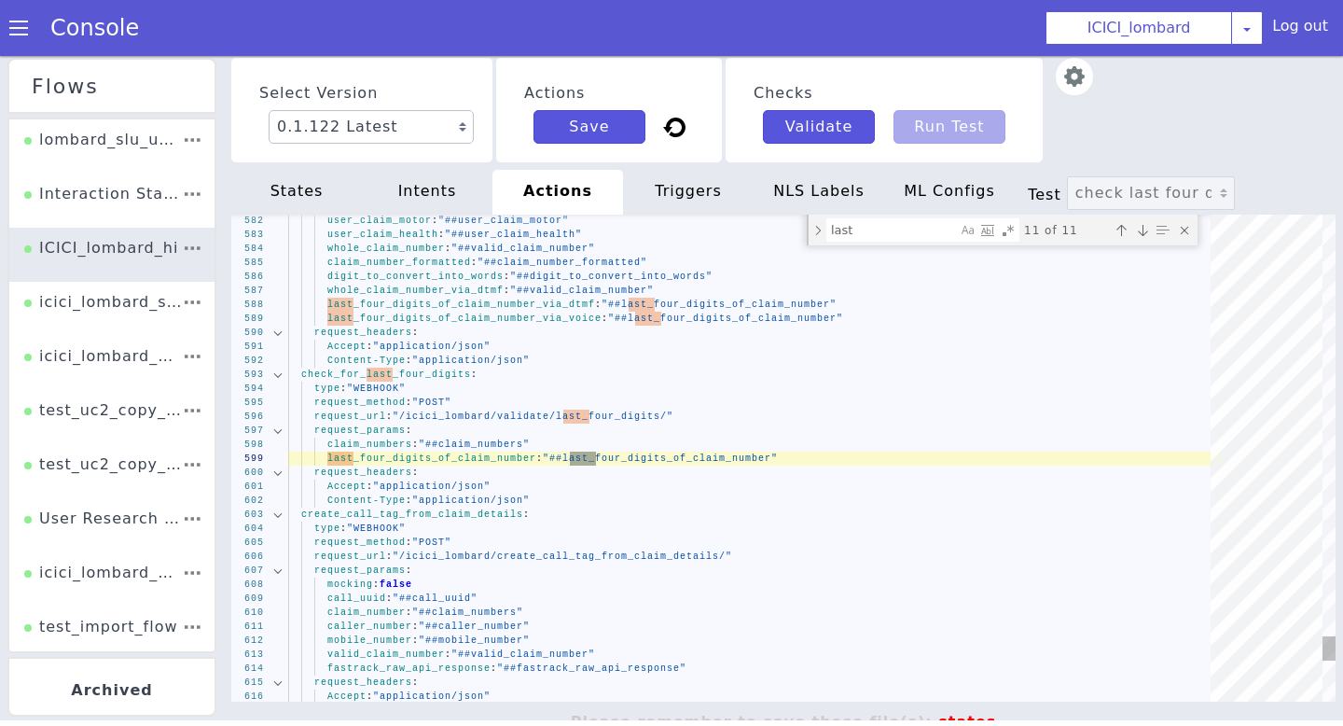
click at [1122, 235] on div "Previous match (⇧Enter)" at bounding box center [1121, 230] width 19 height 19
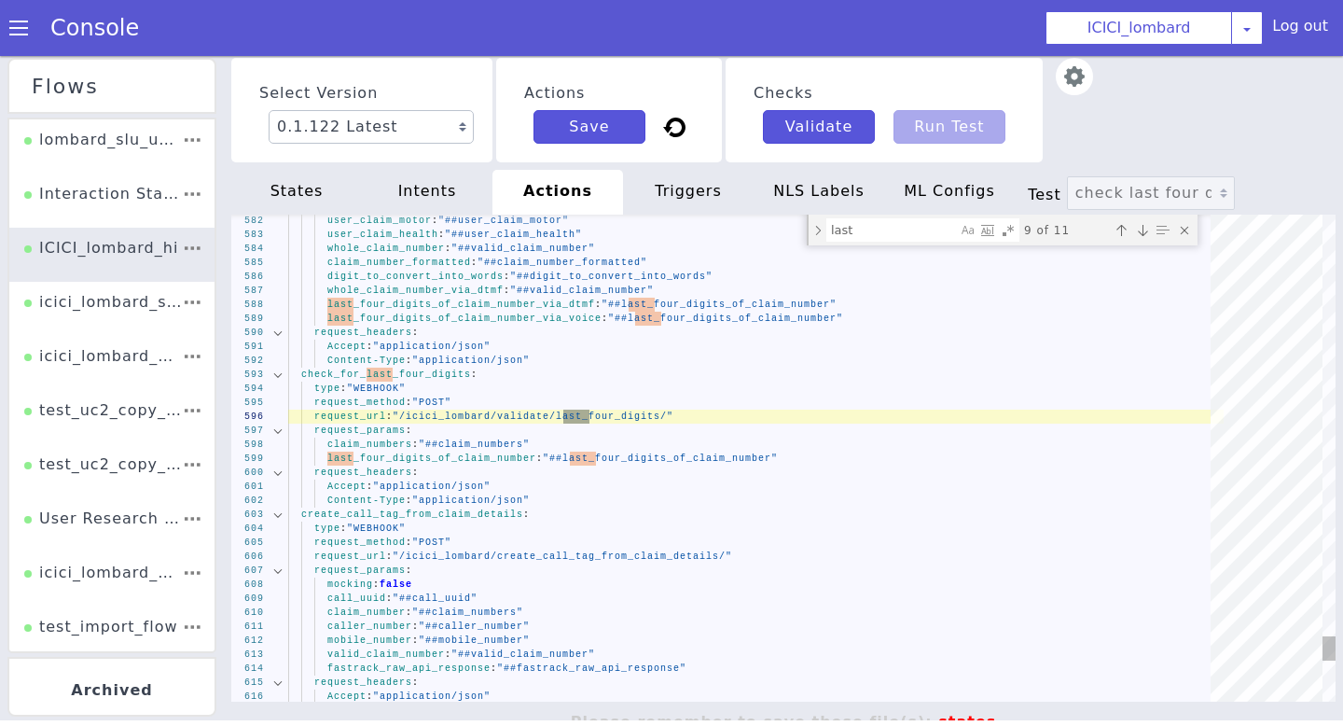
click at [1122, 235] on div "Previous match (⇧Enter)" at bounding box center [1121, 230] width 19 height 19
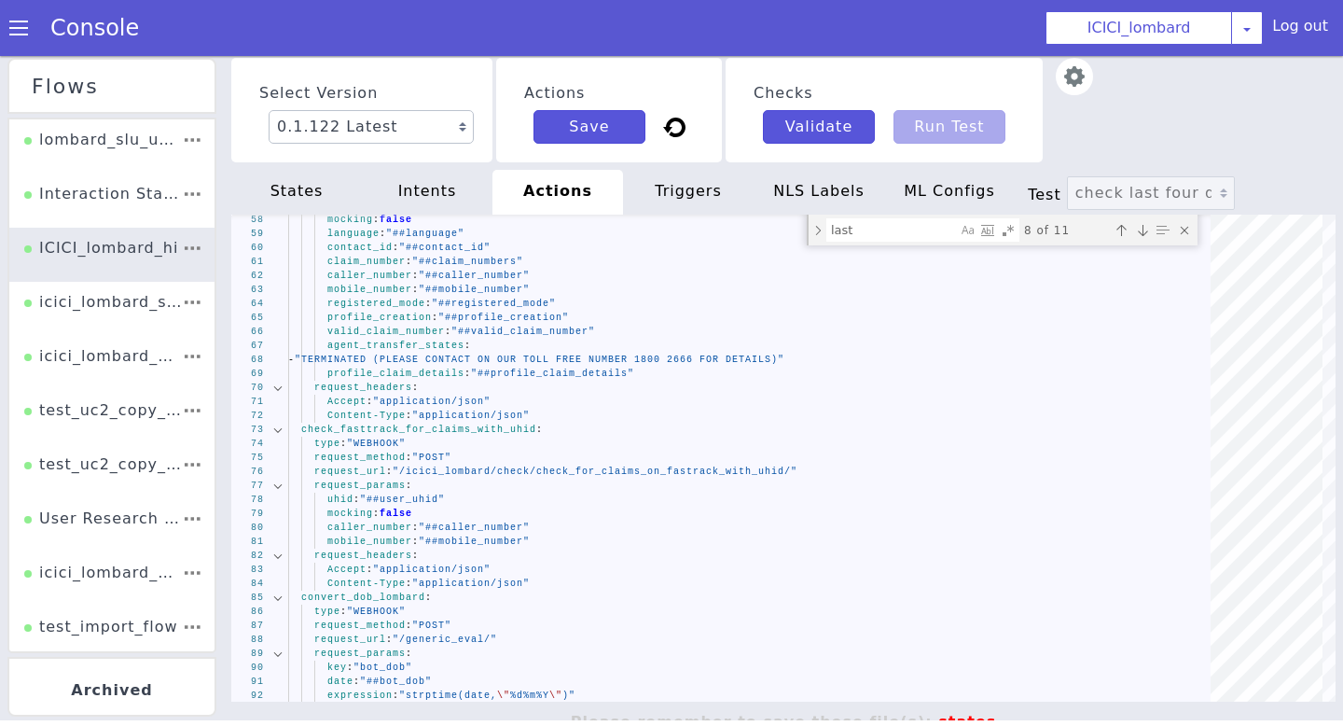
click at [1074, 72] on img at bounding box center [1074, 76] width 37 height 37
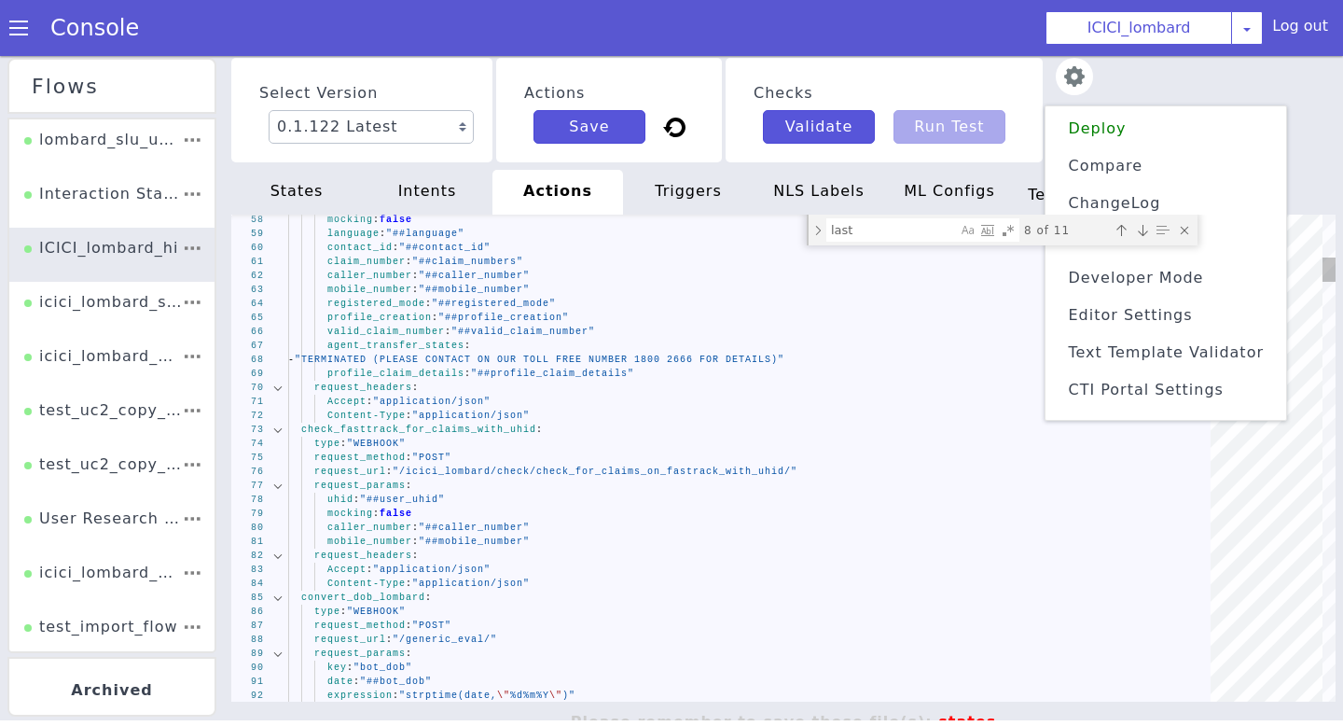
click at [1190, 223] on div "Close (Escape)" at bounding box center [1184, 230] width 19 height 19
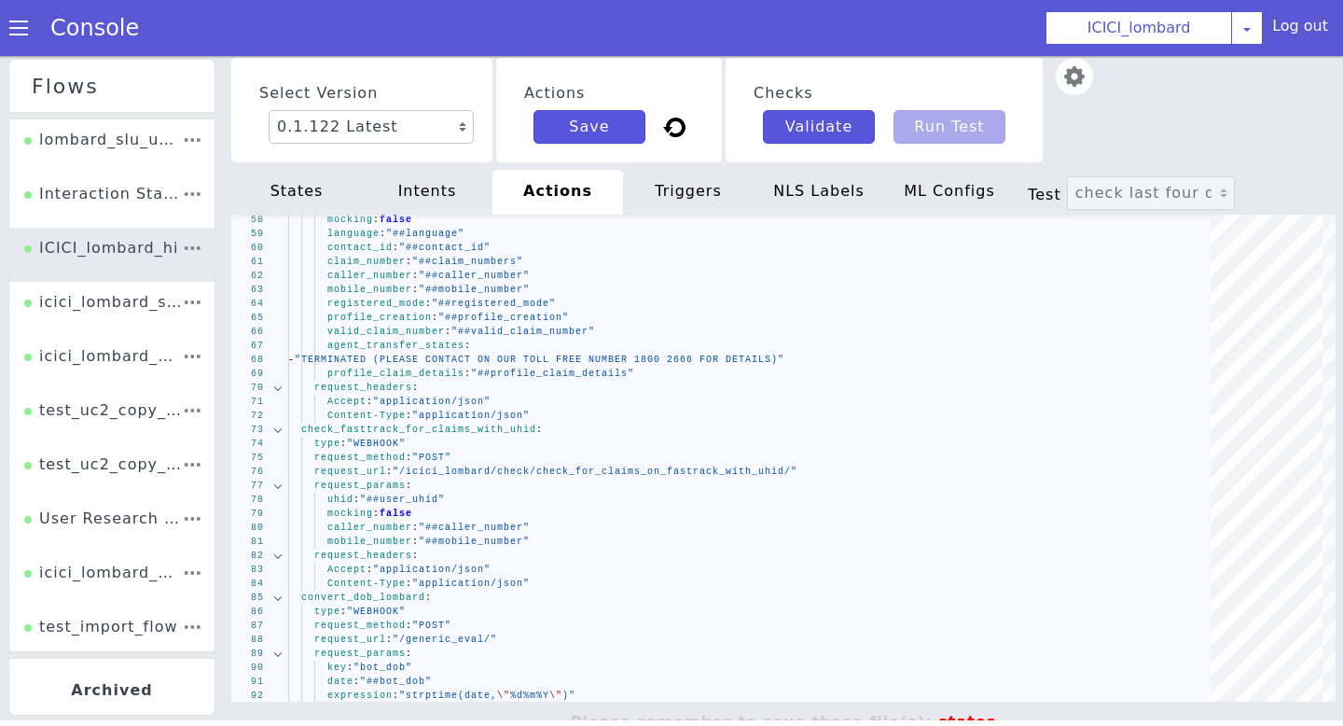
click at [1082, 72] on img at bounding box center [1074, 76] width 37 height 37
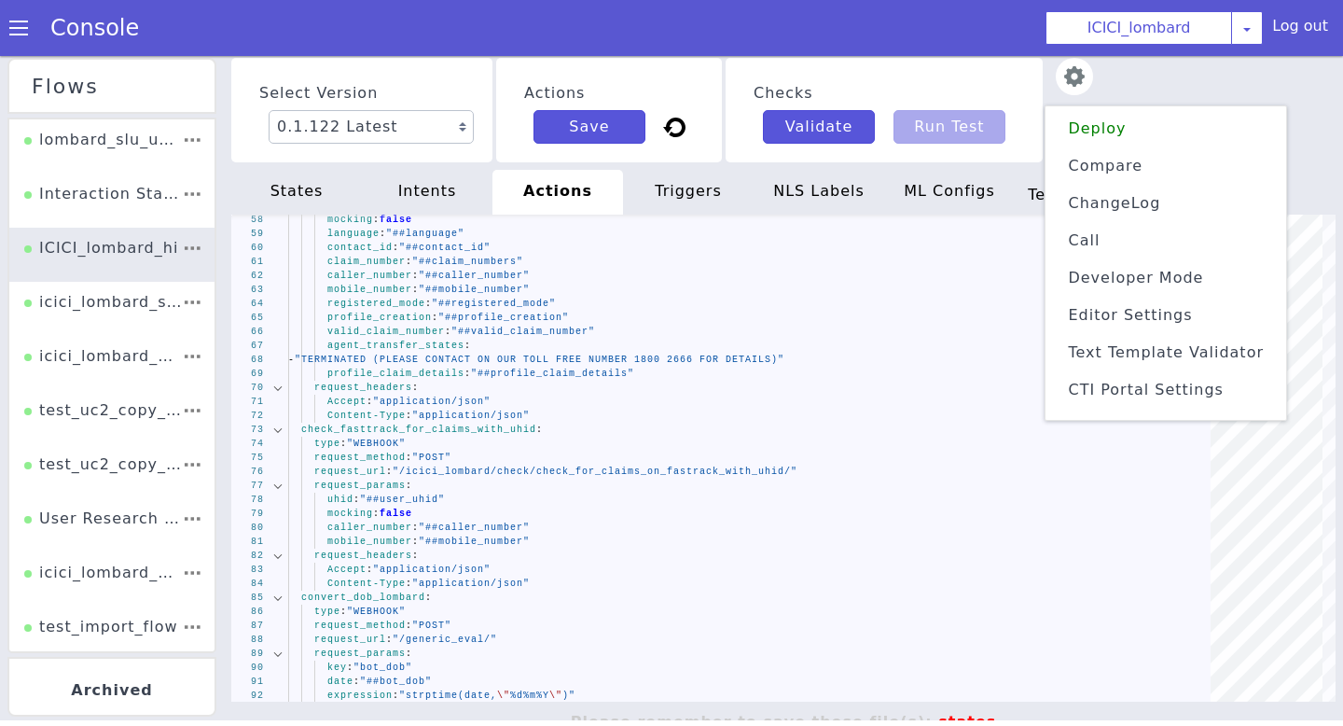
click at [1111, 275] on span "Developer Mode" at bounding box center [1135, 278] width 135 height 18
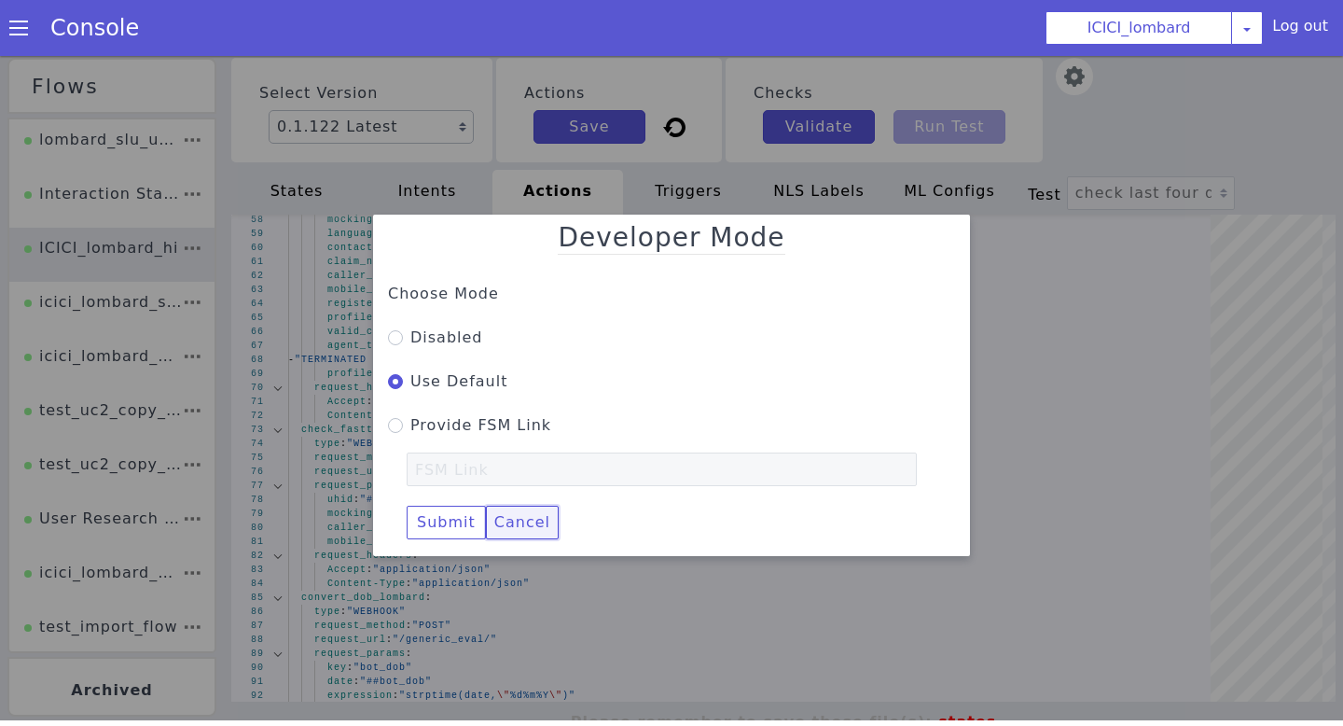
click at [520, 521] on button "Cancel" at bounding box center [522, 523] width 73 height 34
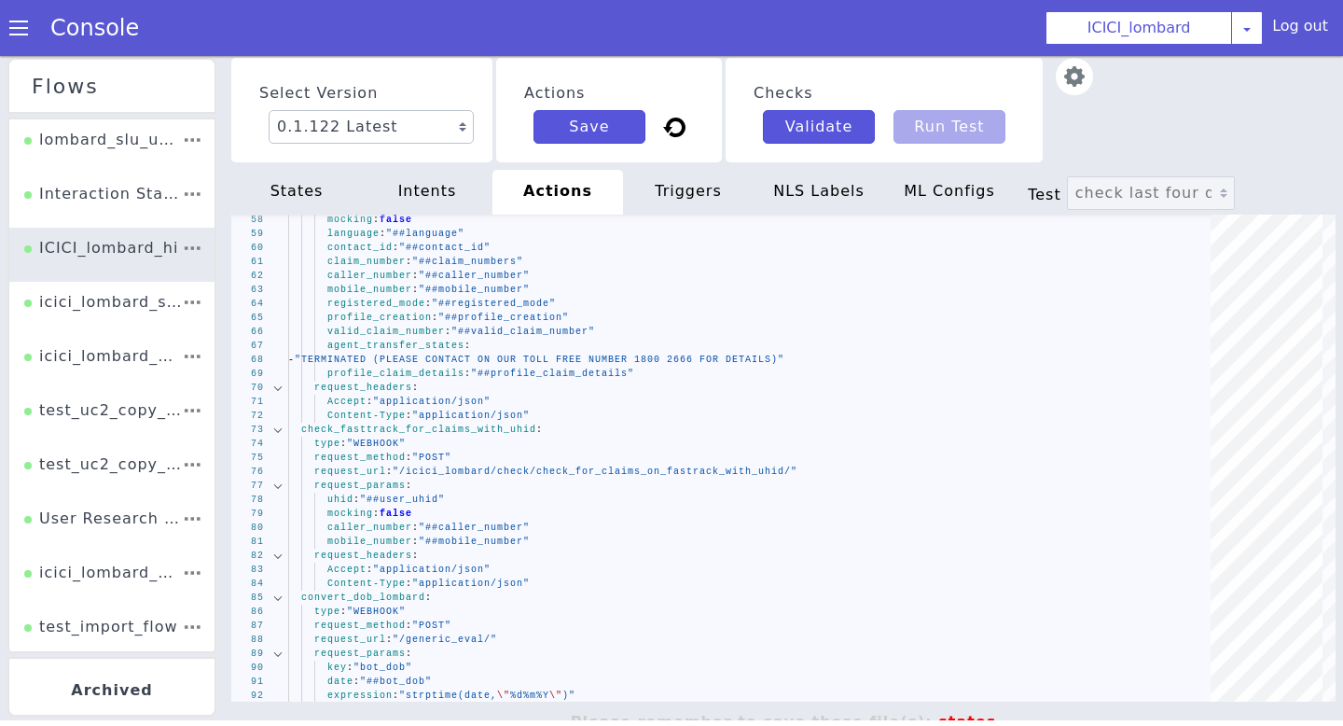
click at [1060, 74] on img at bounding box center [1074, 76] width 37 height 37
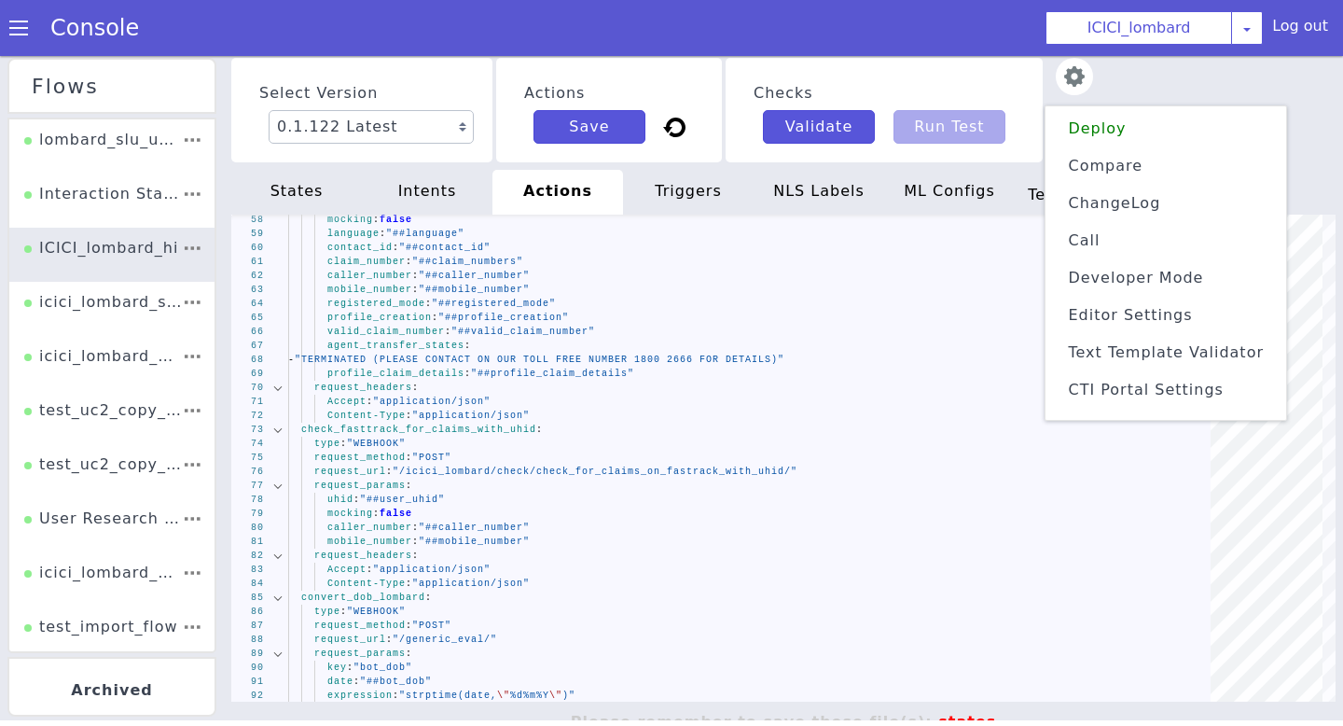
click at [1096, 317] on span "Editor Settings" at bounding box center [1130, 315] width 124 height 18
select select "github"
select select "2"
select select "normal"
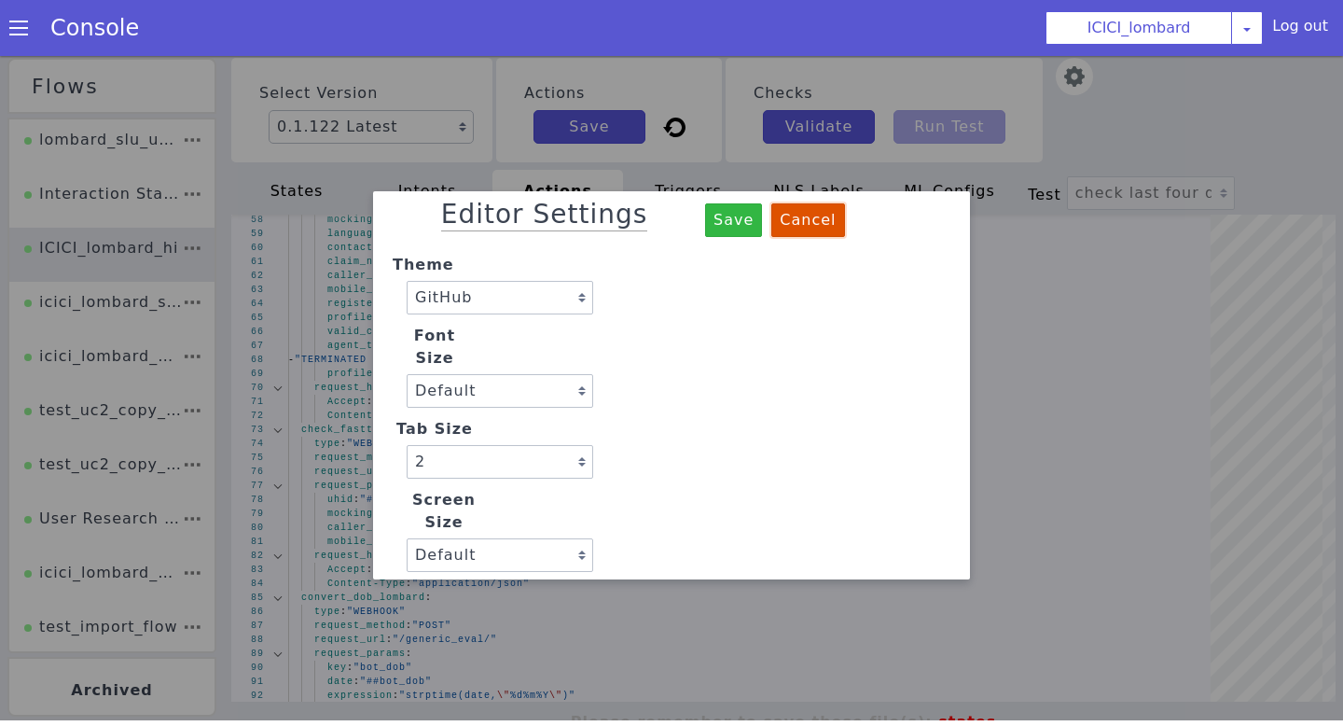
click at [771, 237] on button "Cancel" at bounding box center [807, 220] width 73 height 34
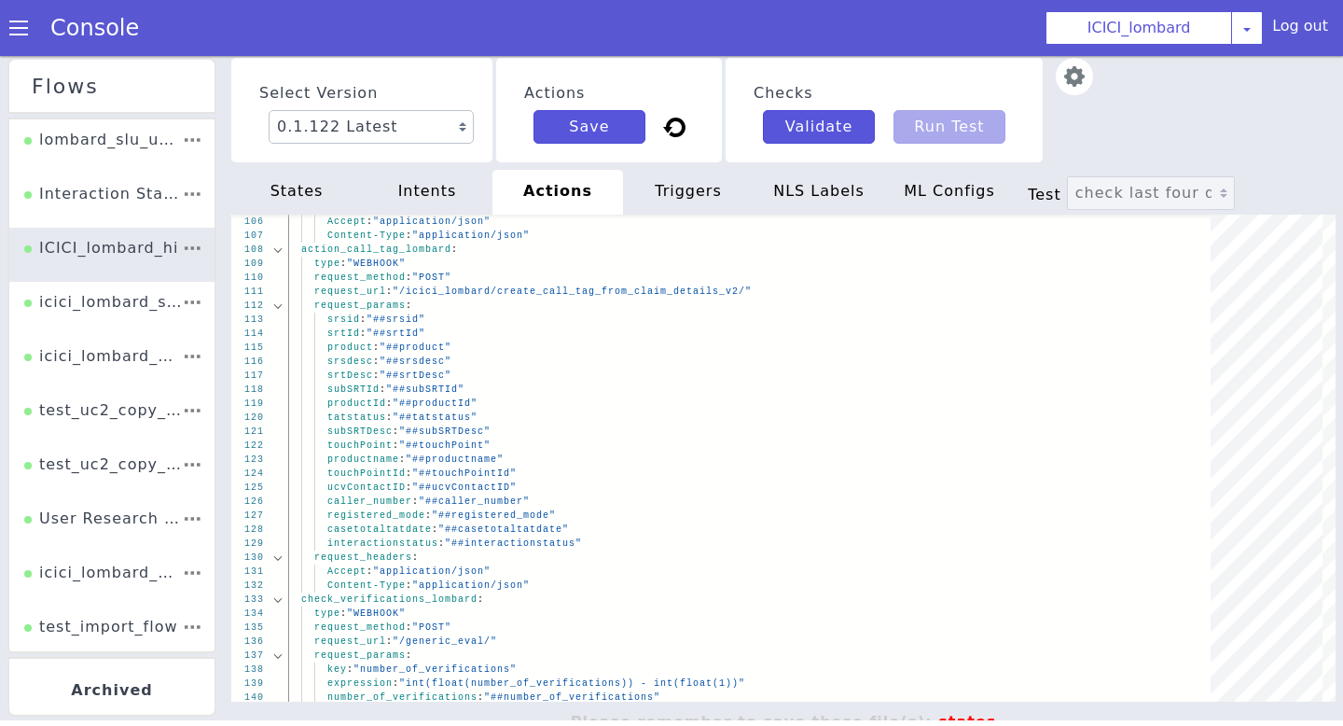
click at [1032, 187] on span "Test" at bounding box center [1047, 195] width 39 height 18
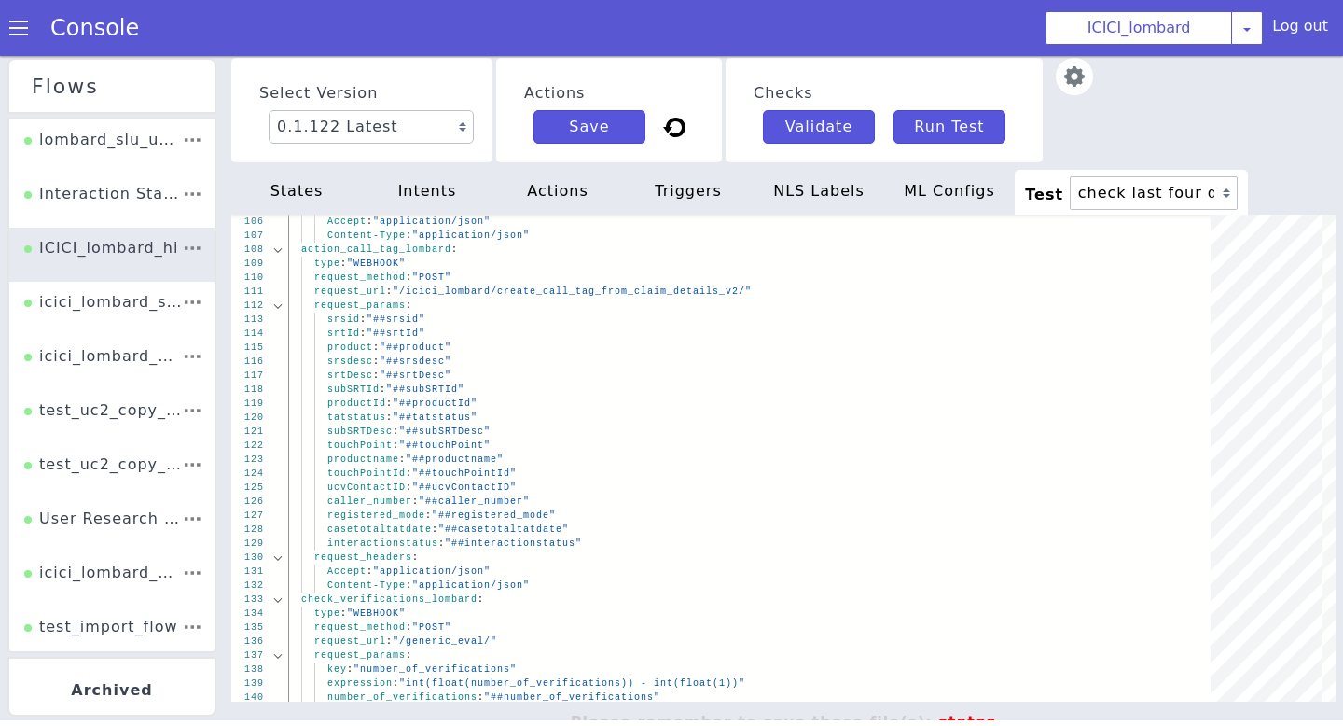
type textarea "trace: true calls: -uuid: 1RQQLFT5CH0716CKO8RF3BN58803FO7G"
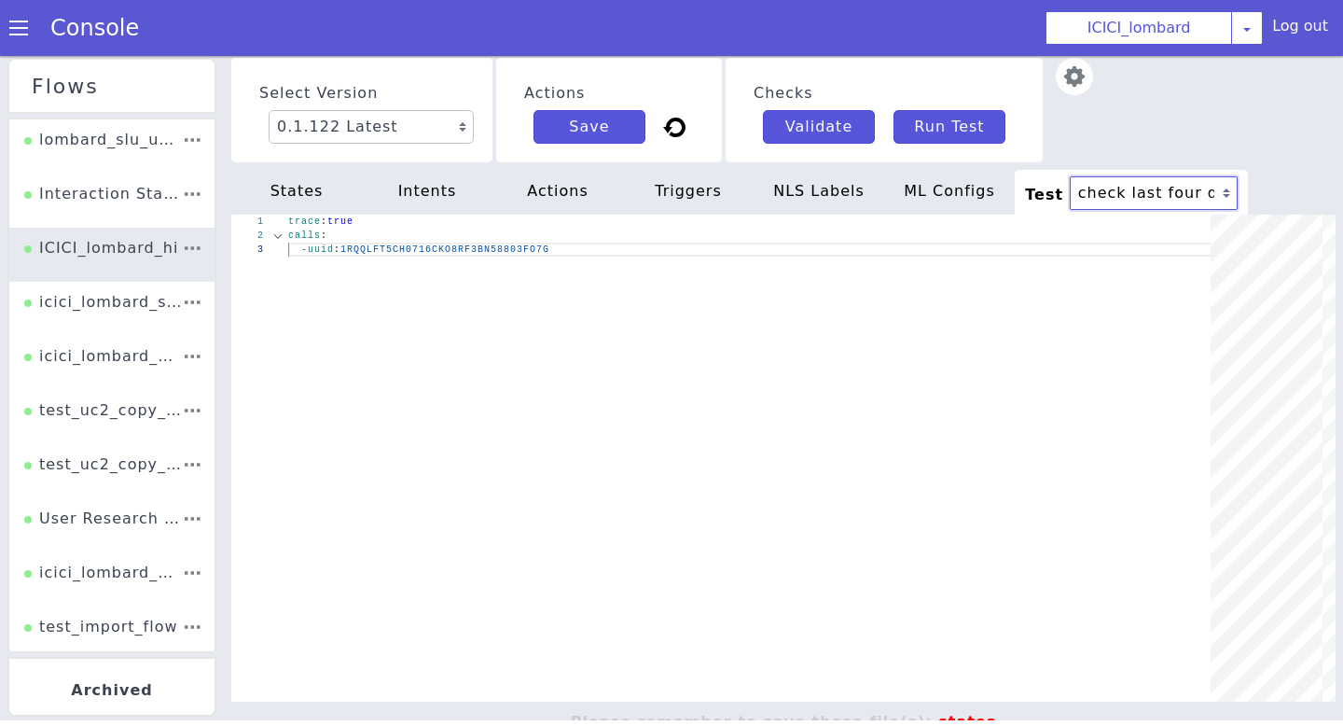
click at [1188, 193] on select "check last four digits Multiple poilicy holder Multiple poilicy holder SR_creat…" at bounding box center [1154, 193] width 168 height 34
select select "1"
click at [1070, 176] on select "check last four digits Multiple poilicy holder Multiple poilicy holder SR_creat…" at bounding box center [1154, 193] width 168 height 34
type textarea "# # expected_state: CONFIRM_LAST_FOUR_DIGITS # # - input: "NO" # # expected_sta…"
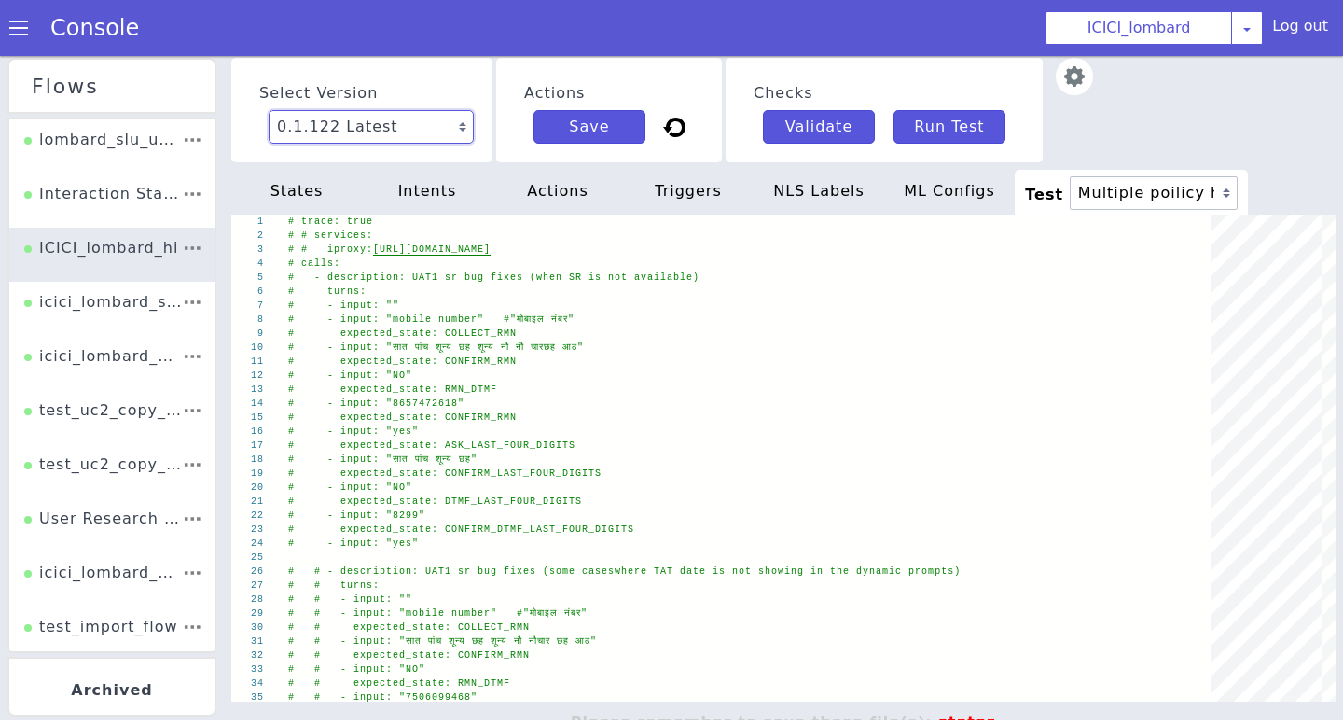
click at [410, 132] on select "0.1.122 Latest 0.1.121 Current 0.1.120 0.1.119 0.1.118 0.1.117 0.1.116 0.1.115 …" at bounding box center [371, 127] width 205 height 34
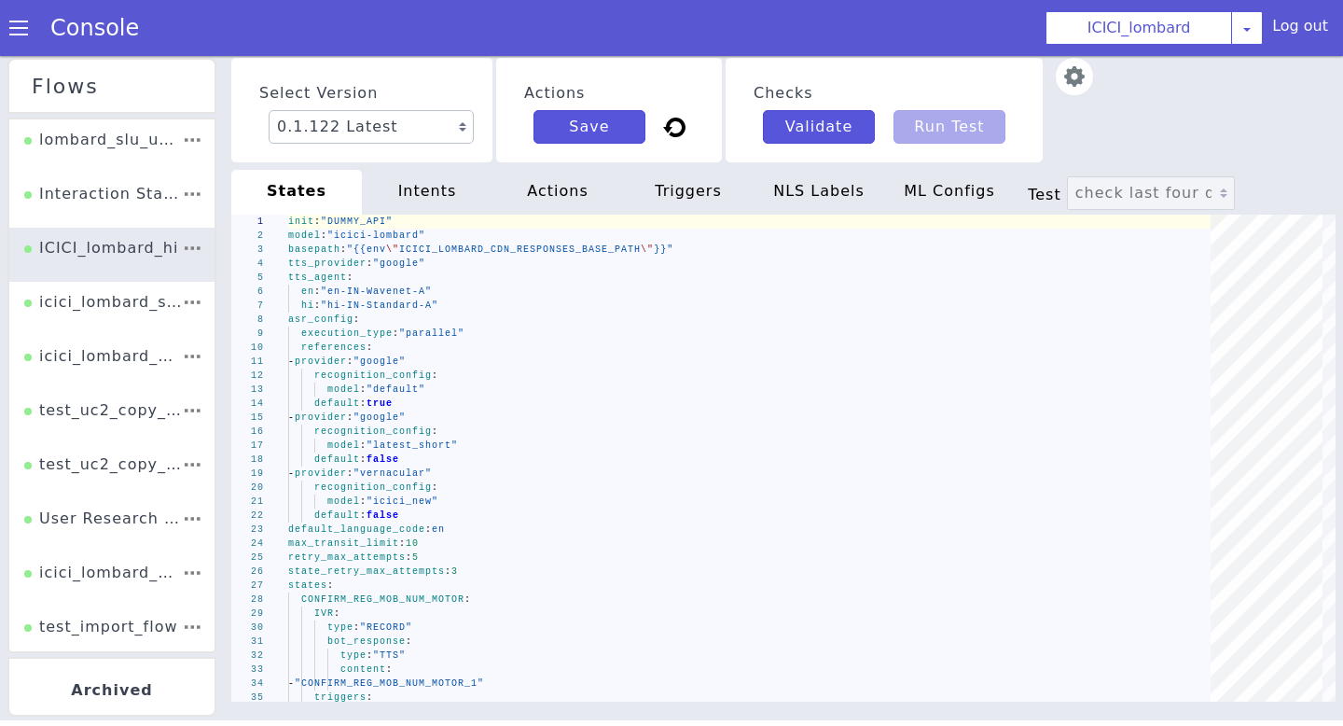
click at [1040, 201] on span "Test" at bounding box center [1047, 195] width 39 height 18
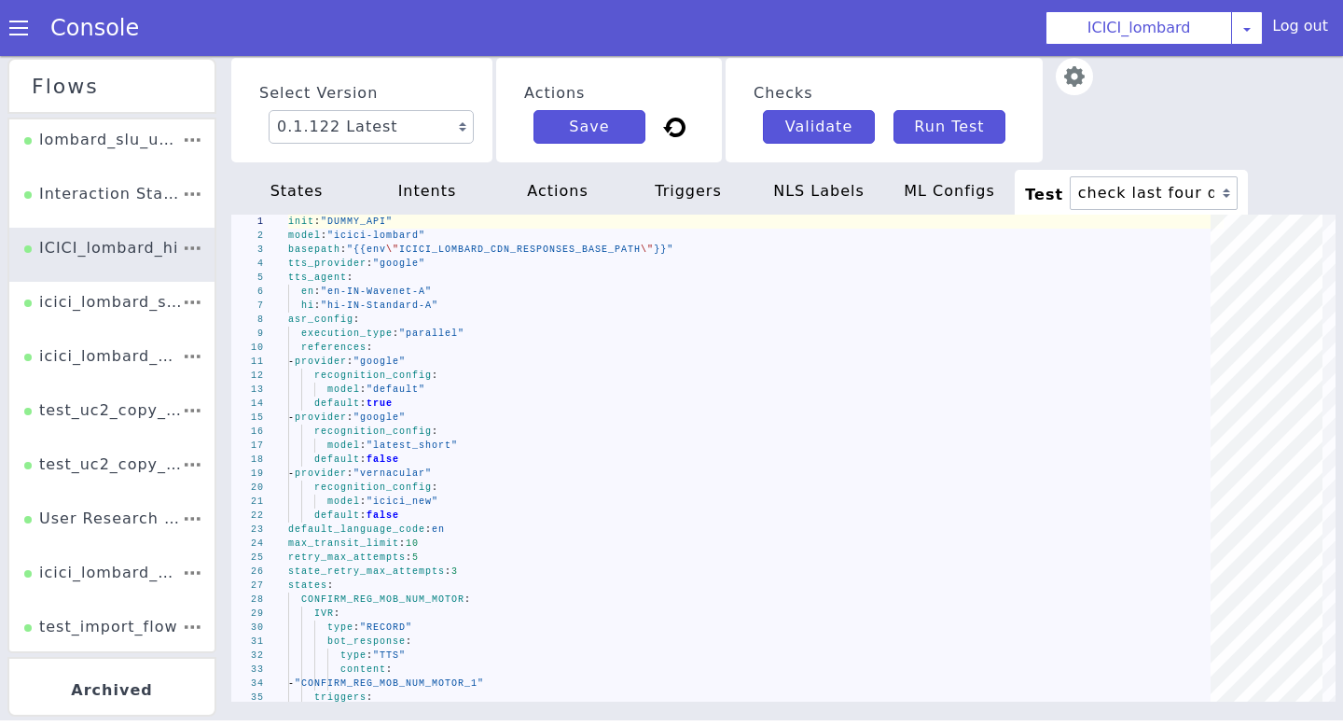
type textarea "trace: true calls: -uuid: 1RQQLFT5CH0716CKO8RF3BN58803FO7G"
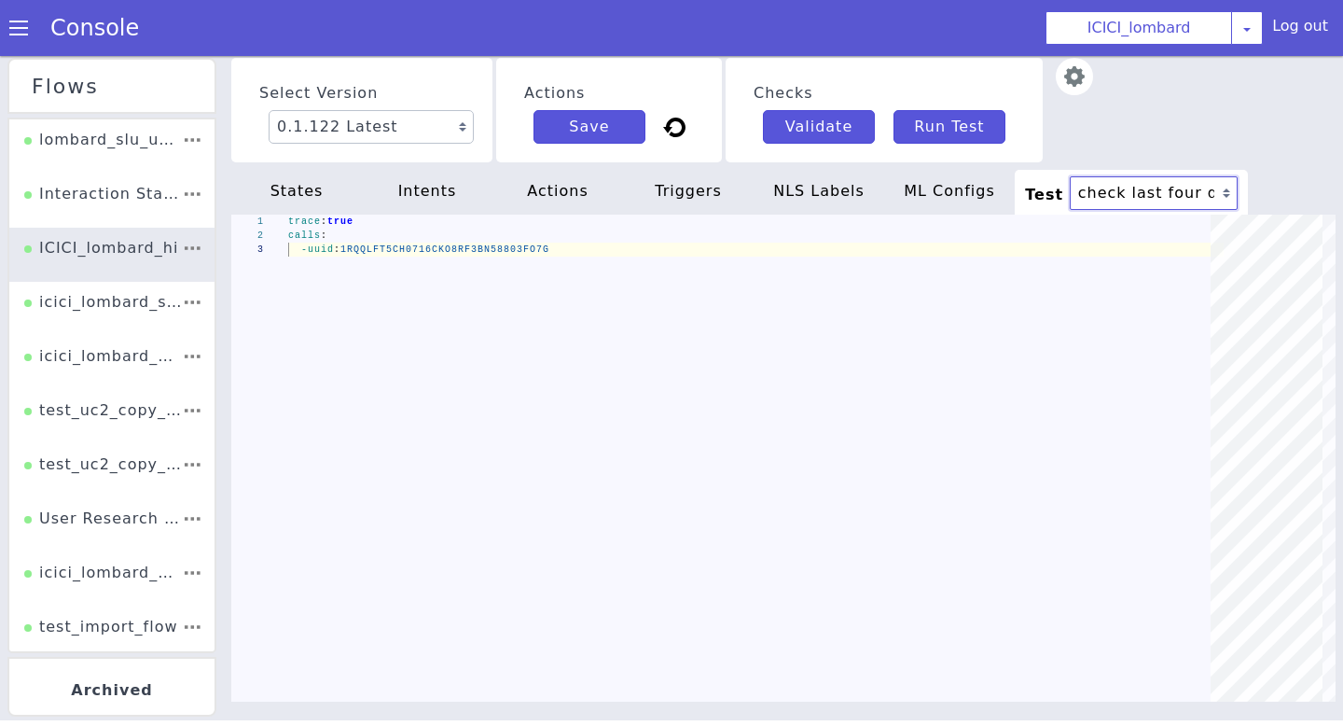
click at [1186, 190] on select "check last four digits Multiple poilicy holder Multiple poilicy holder SR_creat…" at bounding box center [1154, 193] width 168 height 34
select select "1"
click at [1068, 173] on select "check last four digits Multiple poilicy holder Multiple poilicy holder SR_creat…" at bounding box center [1152, 190] width 168 height 35
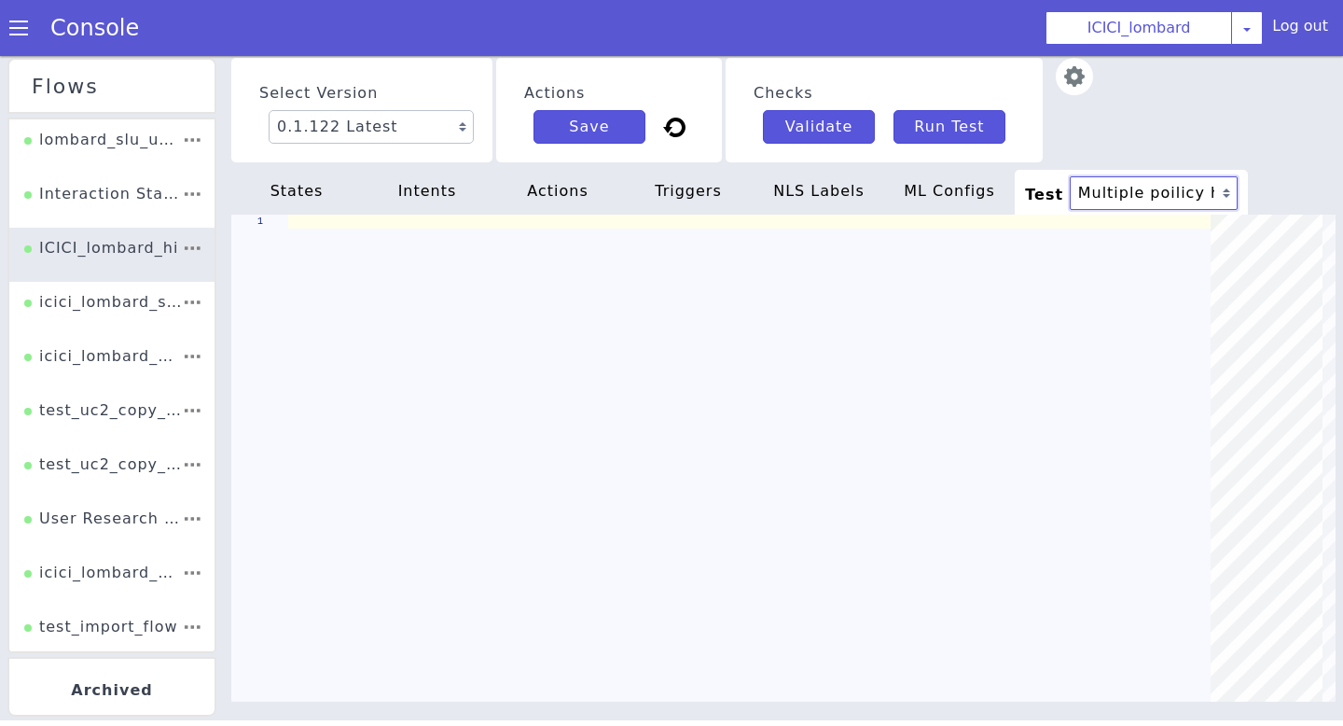
type textarea "# # expected_state: CONFIRM_LAST_FOUR_DIGITS # # - input: "NO" # # expected_sta…"
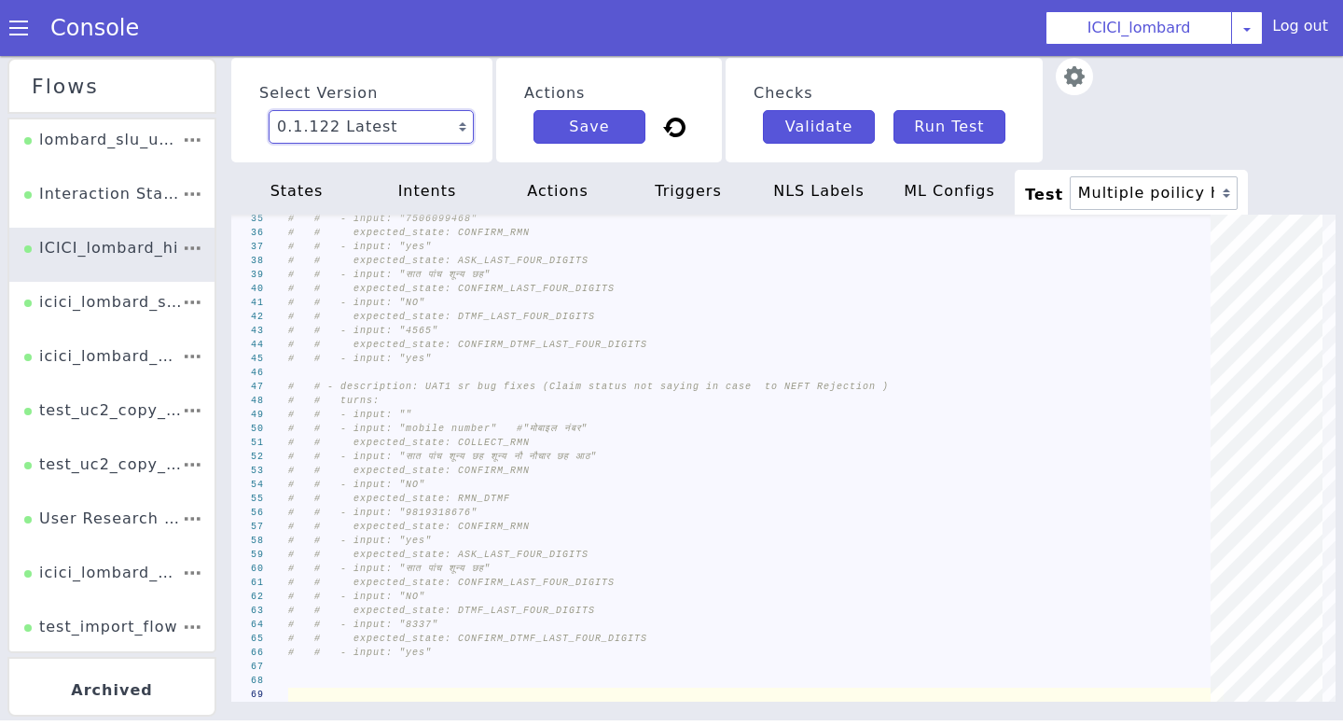
click at [440, 118] on select "0.1.122 Latest 0.1.121 Current 0.1.120 0.1.119 0.1.118 0.1.117 0.1.116 0.1.115 …" at bounding box center [400, 98] width 208 height 54
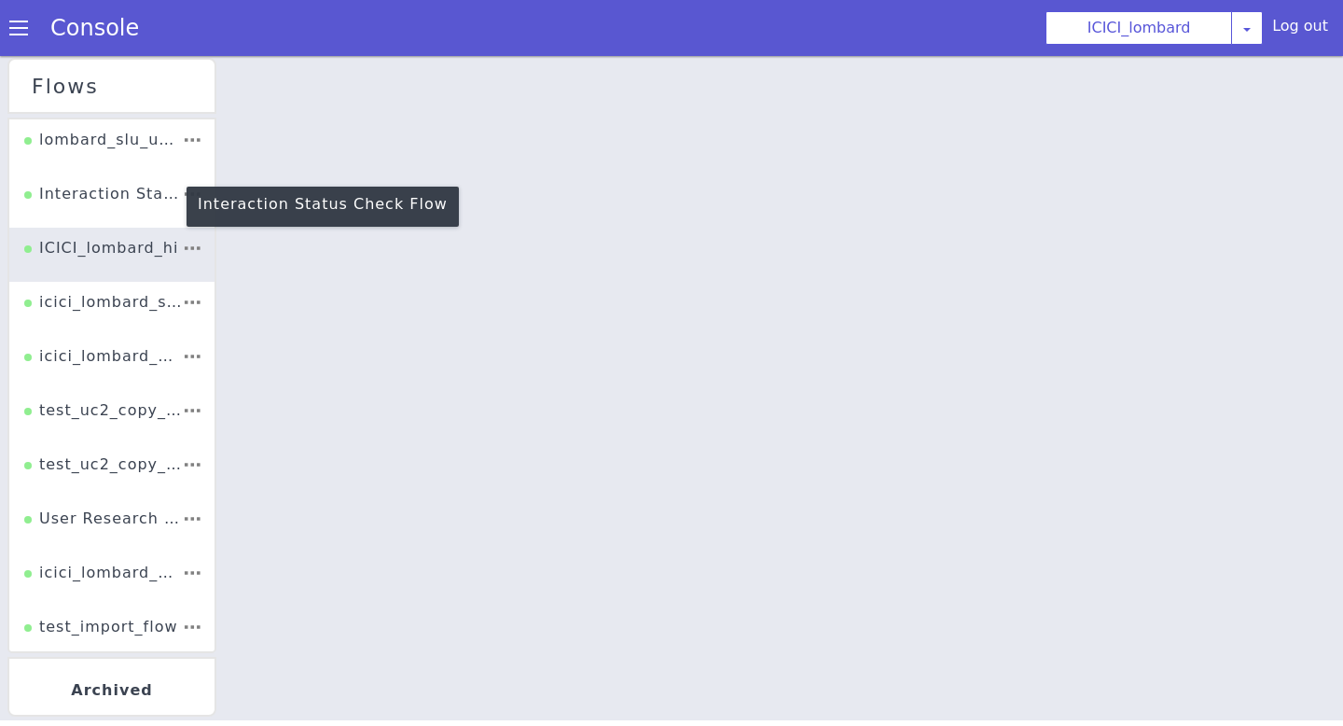
click at [146, 124] on div "Interaction Status Check Flow" at bounding box center [153, 91] width 162 height 66
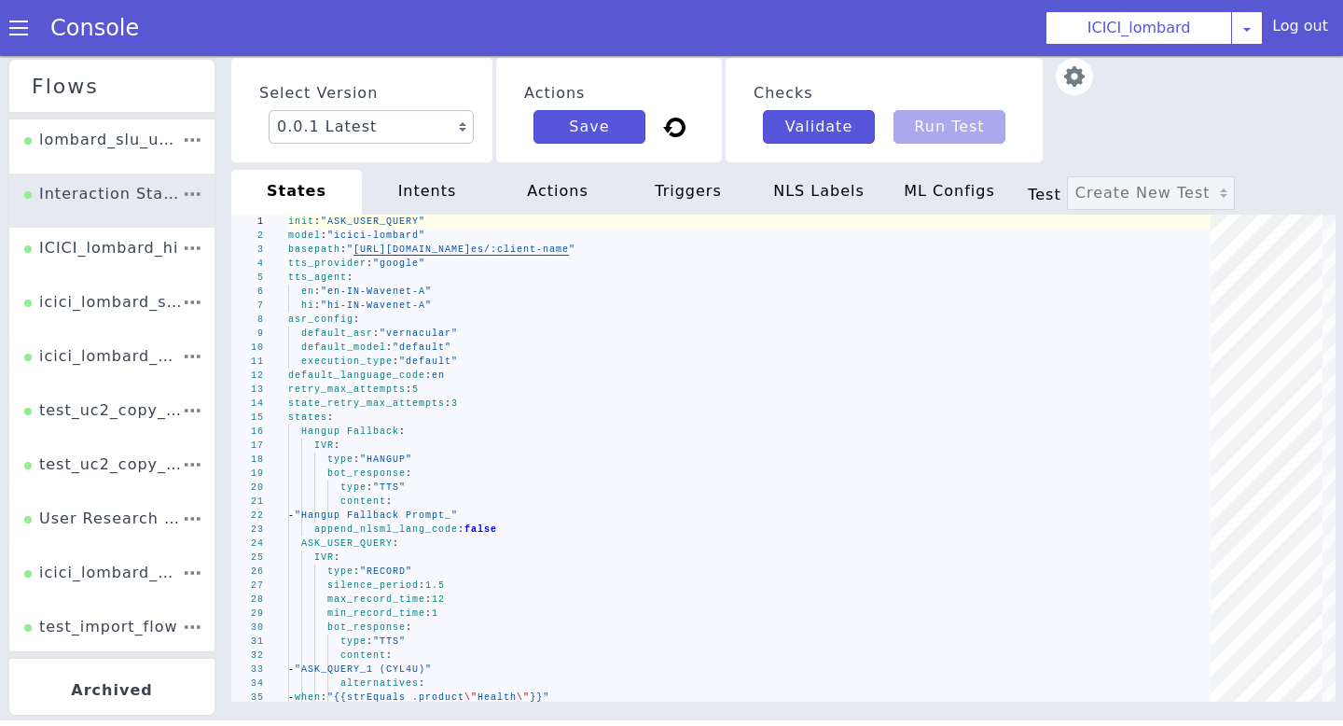
click at [1073, 342] on span "Test" at bounding box center [1094, 358] width 43 height 32
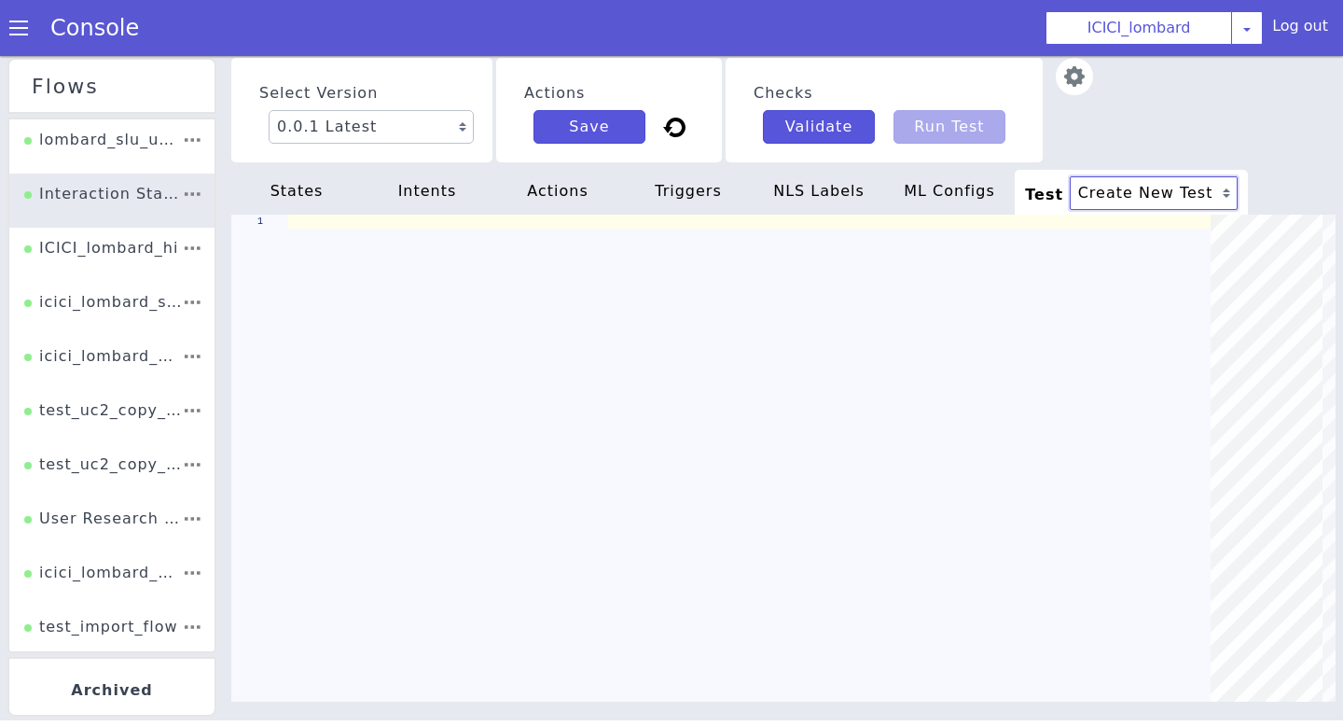
click at [1154, 217] on select "Create New Test" at bounding box center [1171, 242] width 171 height 50
click at [133, 243] on div "ICICI_lombard_hi" at bounding box center [111, 220] width 156 height 45
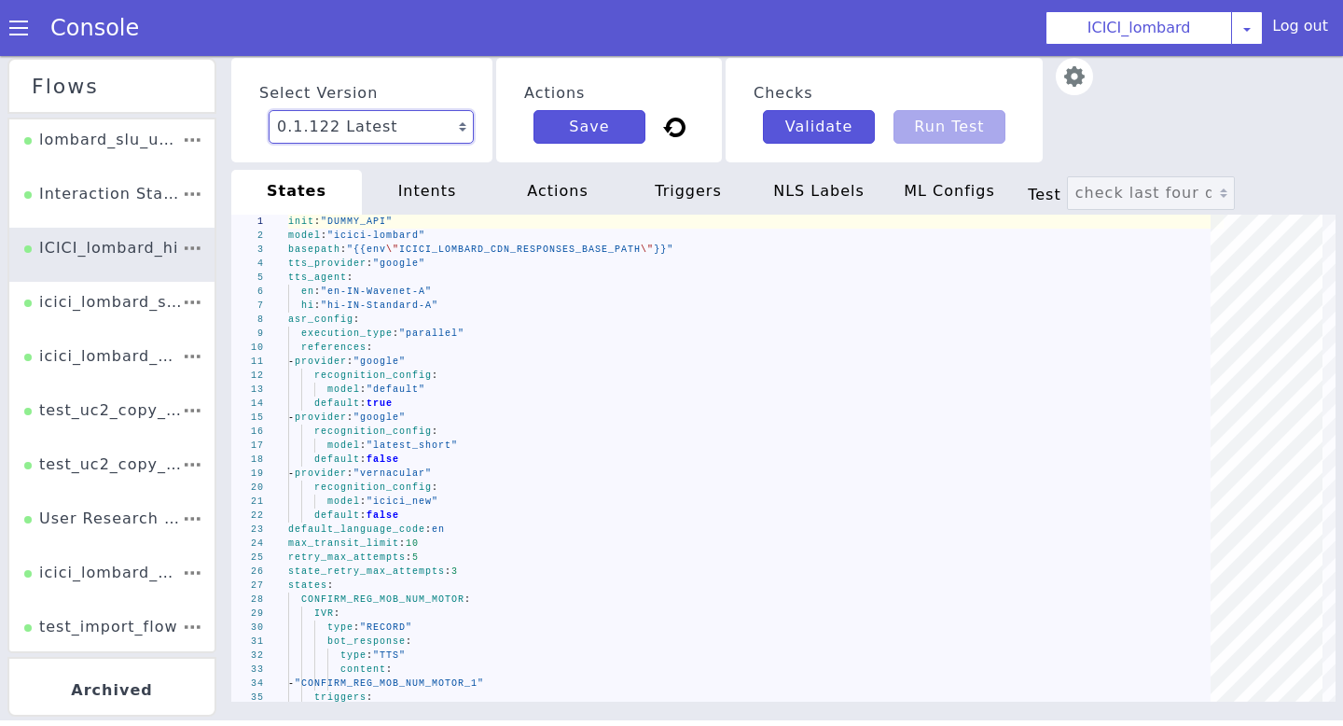
click at [455, 130] on select "0.1.122 Latest 0.1.121 Current 0.1.120 0.1.119 0.1.118 0.1.117 0.1.116 0.1.115 …" at bounding box center [351, 151] width 207 height 49
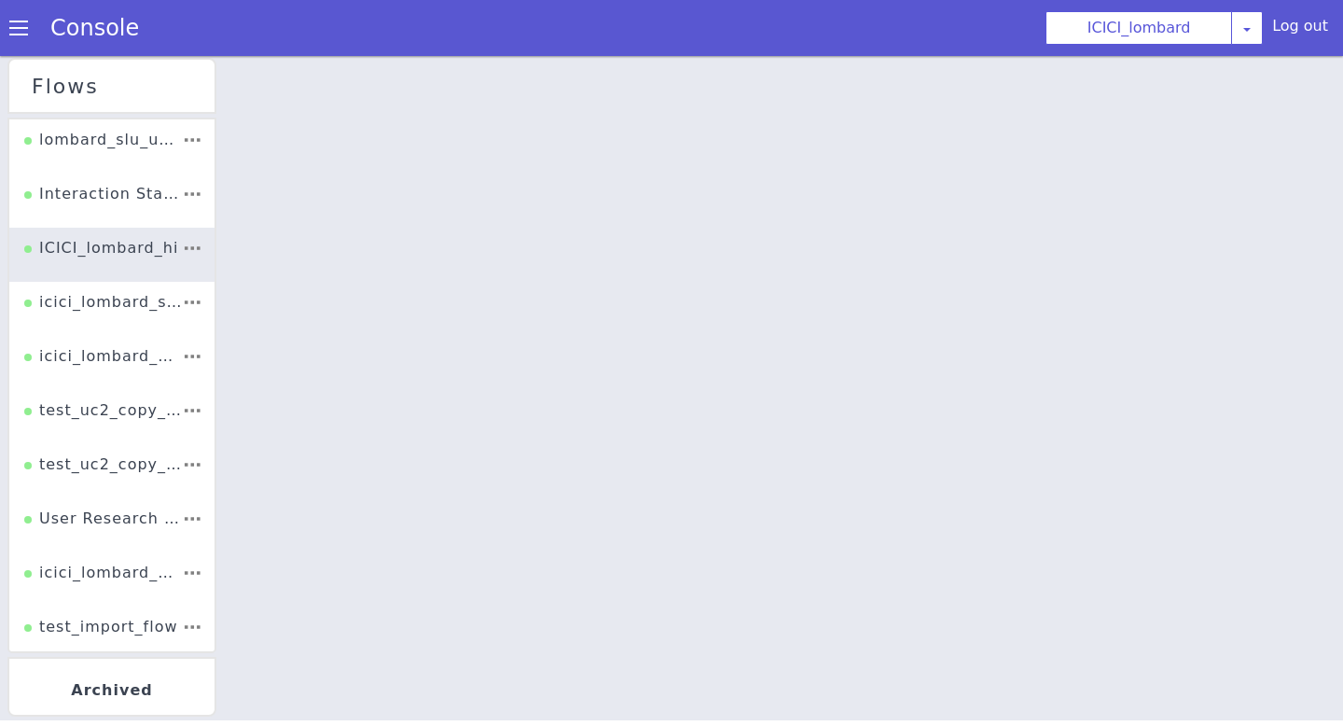
select select "0.1.119"
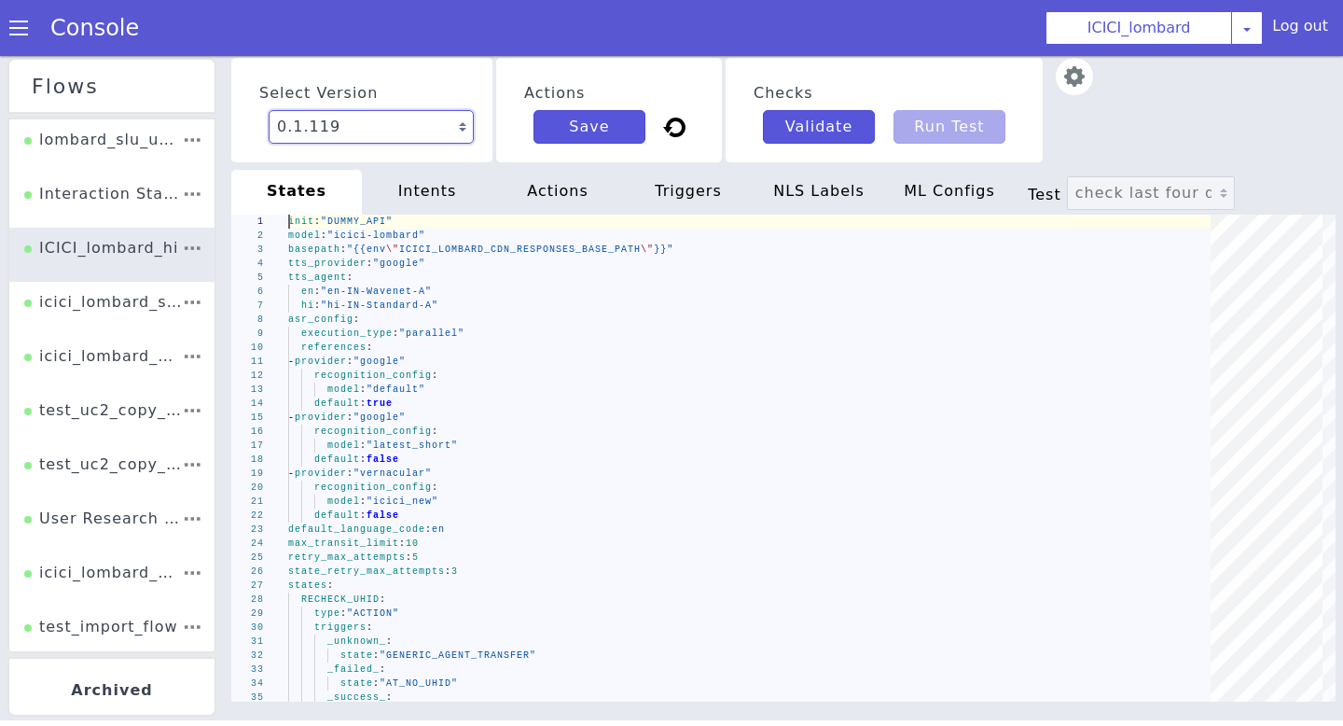
click at [429, 109] on select "0.1.122 Latest 0.1.121 Current 0.1.120 0.1.119 0.1.118 0.1.117 0.1.116 0.1.115 …" at bounding box center [406, 85] width 208 height 59
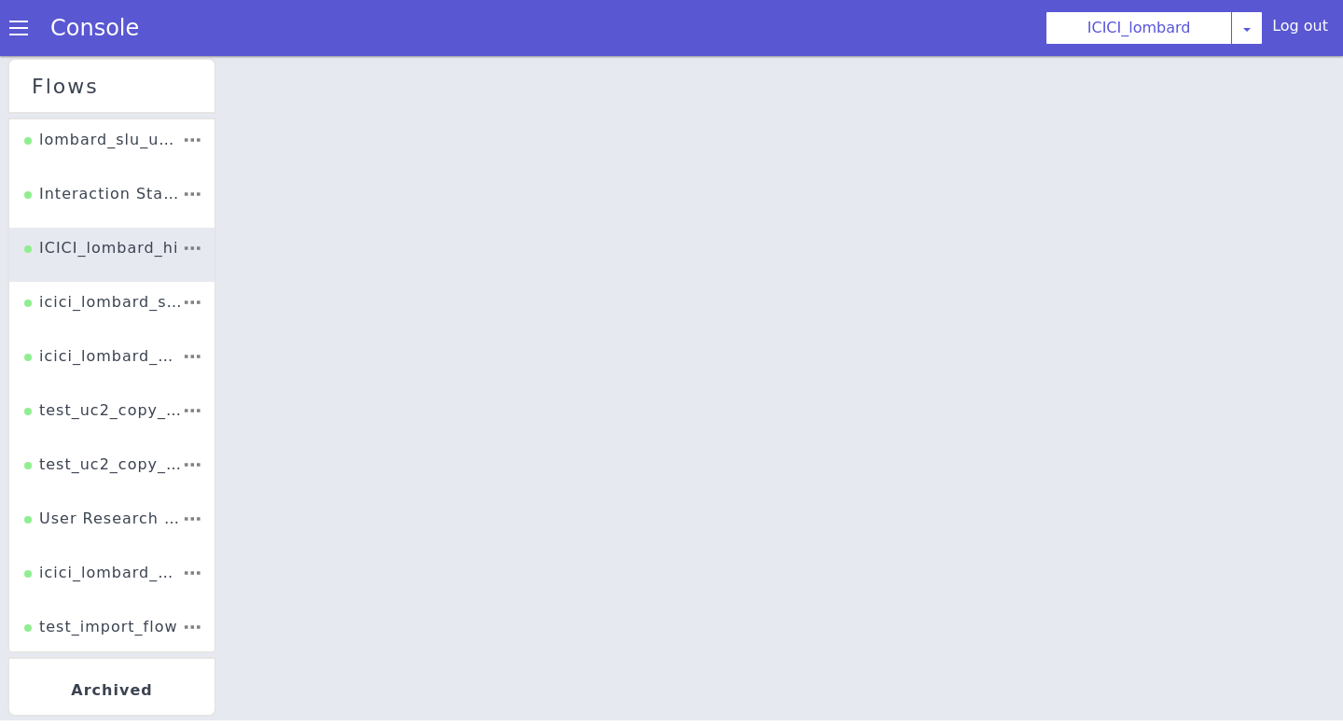
select select "0.1.120"
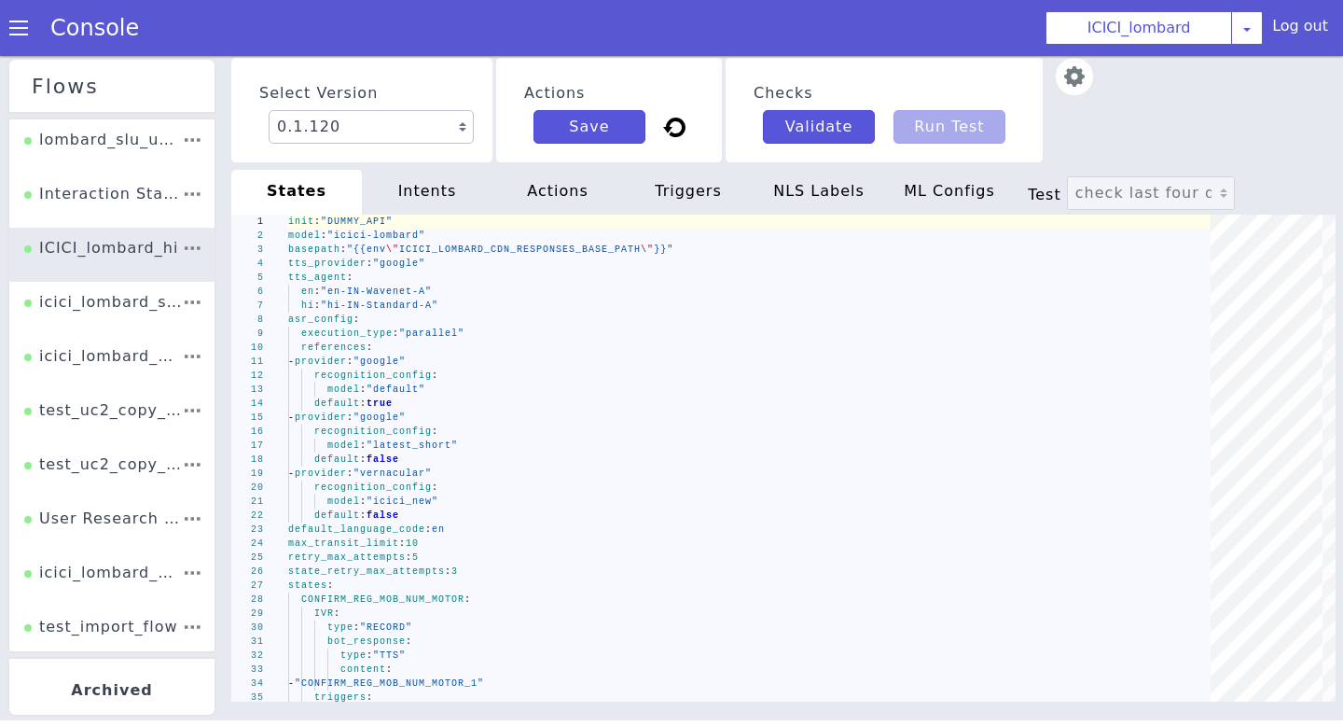
click at [1047, 191] on span "Test" at bounding box center [1047, 195] width 39 height 18
type textarea "trace: true calls: -uuid: 1RQQLFT5CH0716CKO8RF3BN58803FO7G"
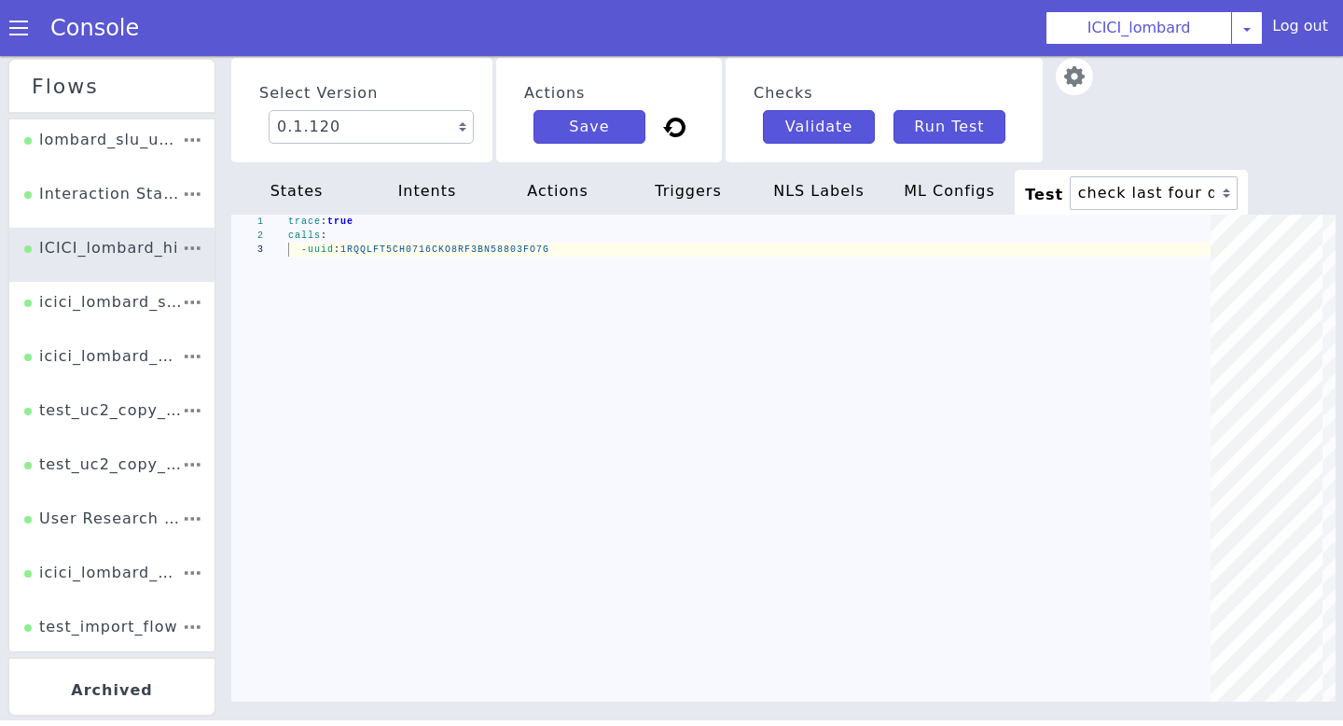
click at [1054, 190] on span "Test" at bounding box center [1047, 195] width 44 height 18
click at [1157, 219] on select "check last four digits Multiple poilicy holder Multiple poilicy holder SR_creat…" at bounding box center [1174, 246] width 171 height 54
select select "1"
click at [1089, 219] on select "check last four digits Multiple poilicy holder Multiple poilicy holder SR_creat…" at bounding box center [1174, 246] width 171 height 54
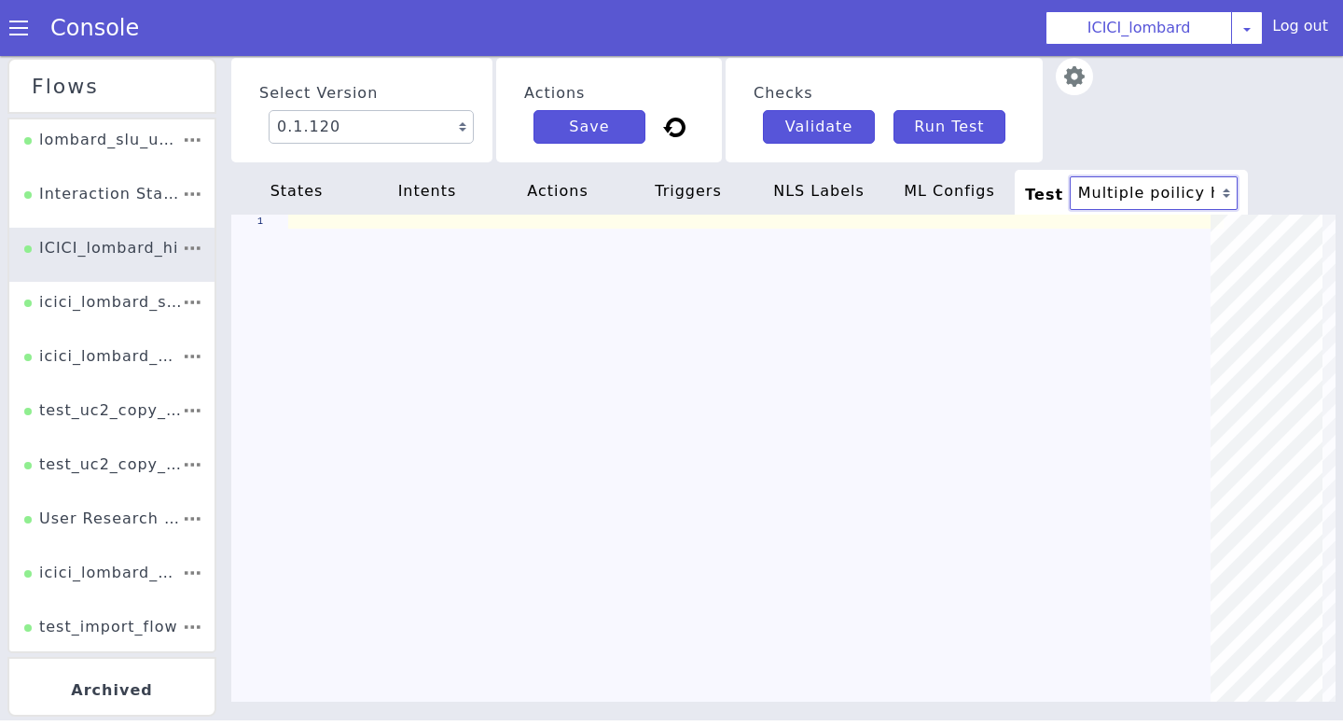
type textarea "# # expected_state: CONFIRM_LAST_FOUR_DIGITS # # - input: "NO" # # expected_sta…"
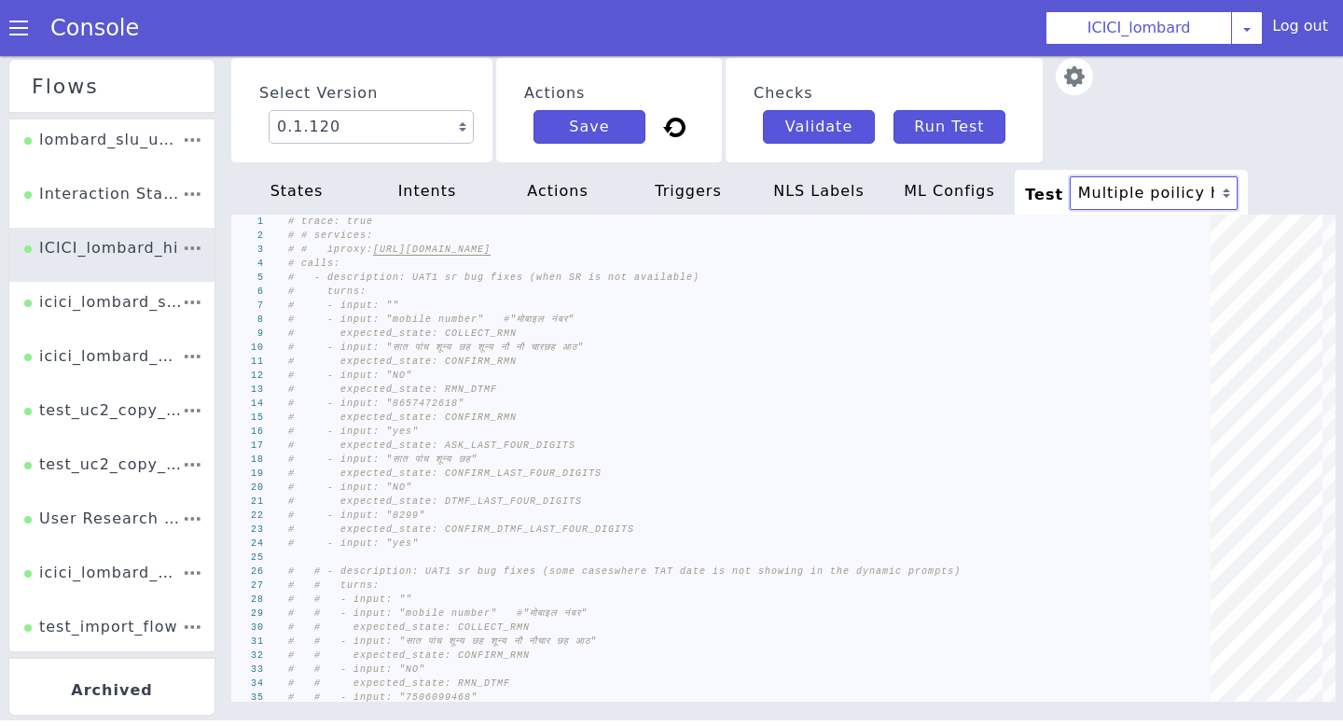
click at [1118, 187] on select "check last four digits Multiple poilicy holder Multiple poilicy holder SR_creat…" at bounding box center [1154, 193] width 168 height 34
select select "2"
click at [1089, 219] on select "check last four digits Multiple poilicy holder Multiple poilicy holder SR_creat…" at bounding box center [1174, 246] width 171 height 54
type textarea "# expected_state: DTMF_LAST_FOUR_DIGITS # - input: "8299" # expected_state: CON…"
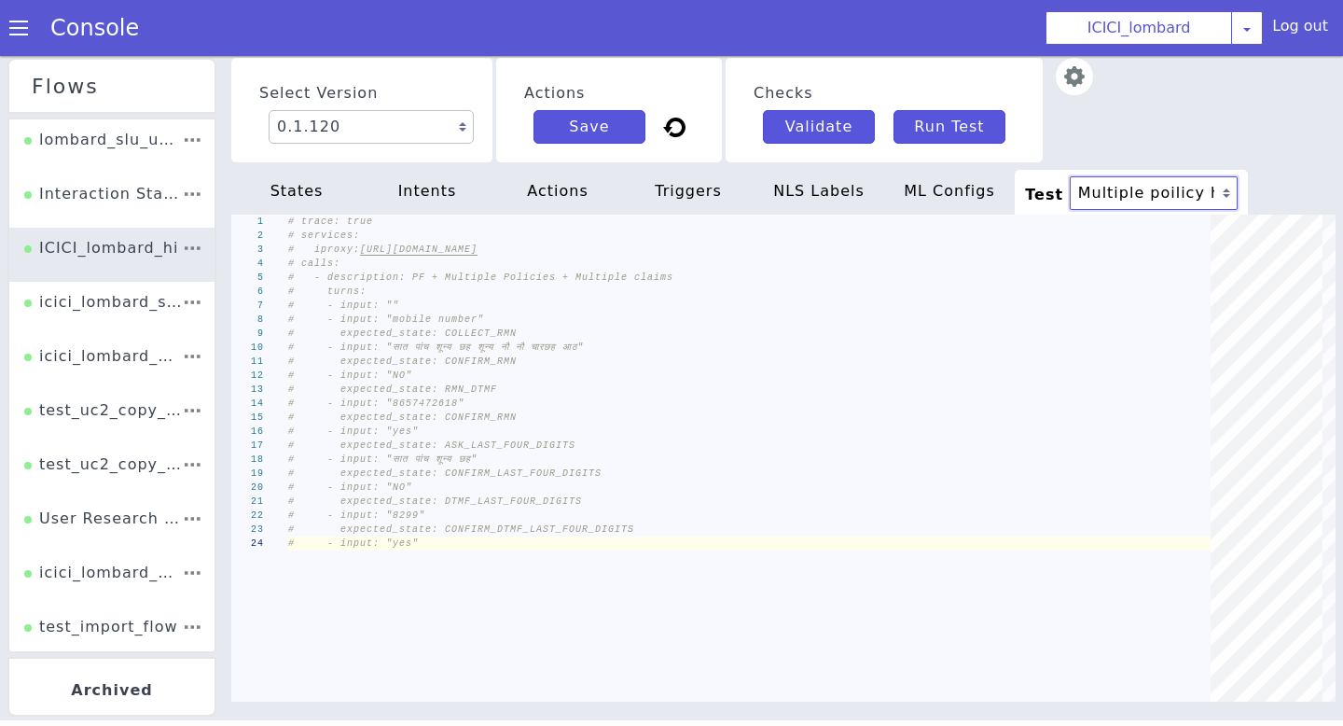
click at [1130, 285] on select "check last four digits Multiple poilicy holder Multiple poilicy holder SR_creat…" at bounding box center [1193, 325] width 171 height 81
select select "11"
click at [1079, 196] on select "check last four digits Multiple poilicy holder Multiple poilicy holder SR_creat…" at bounding box center [1164, 217] width 170 height 43
type textarea "trace: true calls: - uuid: f16cab5d-6257-47a2-9a11-a91e0d1df435"
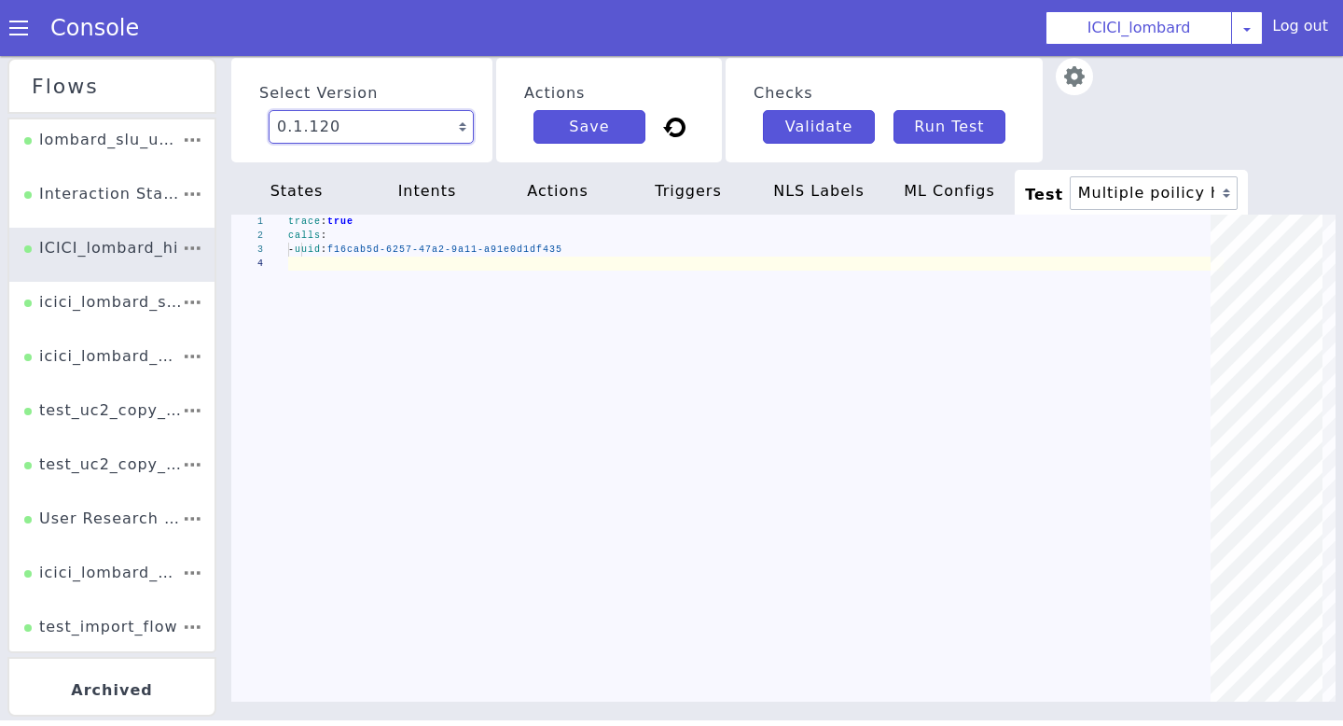
click at [1105, 246] on select "0.1.122 Latest 0.1.121 Current 0.1.120 0.1.119 0.1.118 0.1.117 0.1.116 0.1.115 …" at bounding box center [1183, 336] width 156 height 180
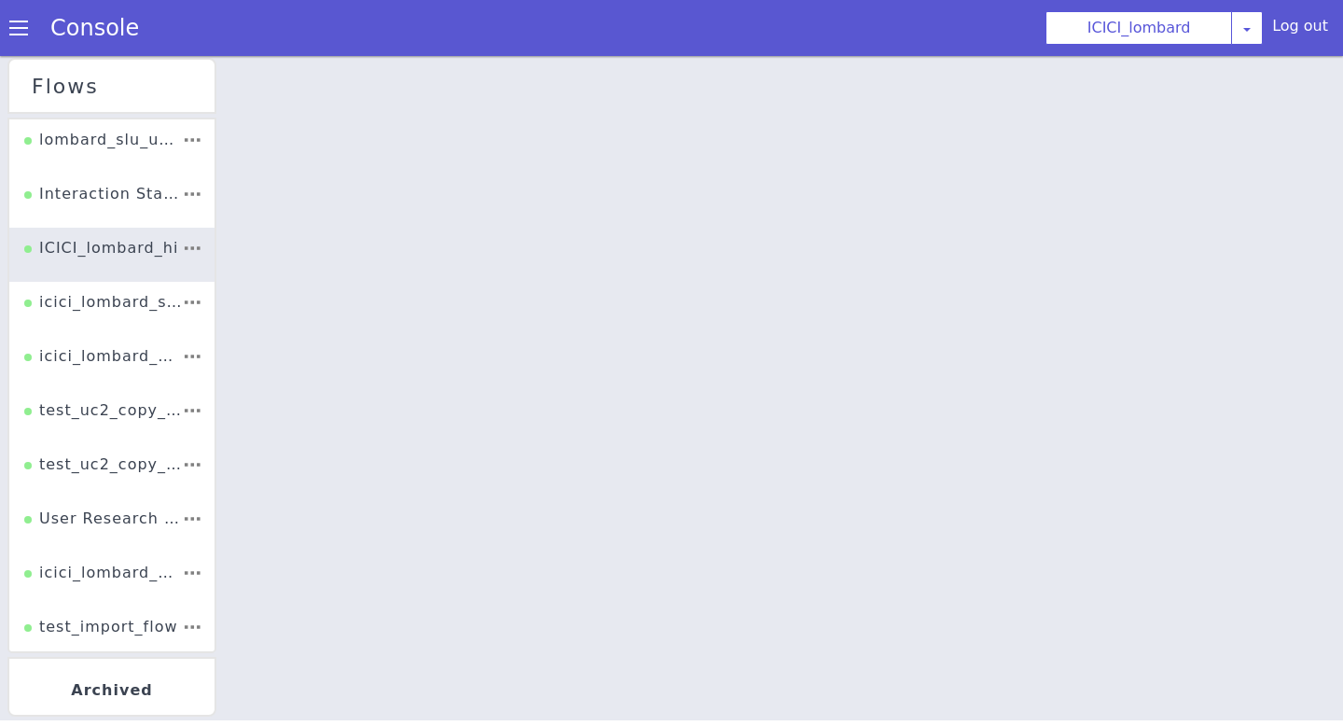
click at [1076, 155] on li "Interaction Status Check Flow" at bounding box center [1159, 57] width 167 height 196
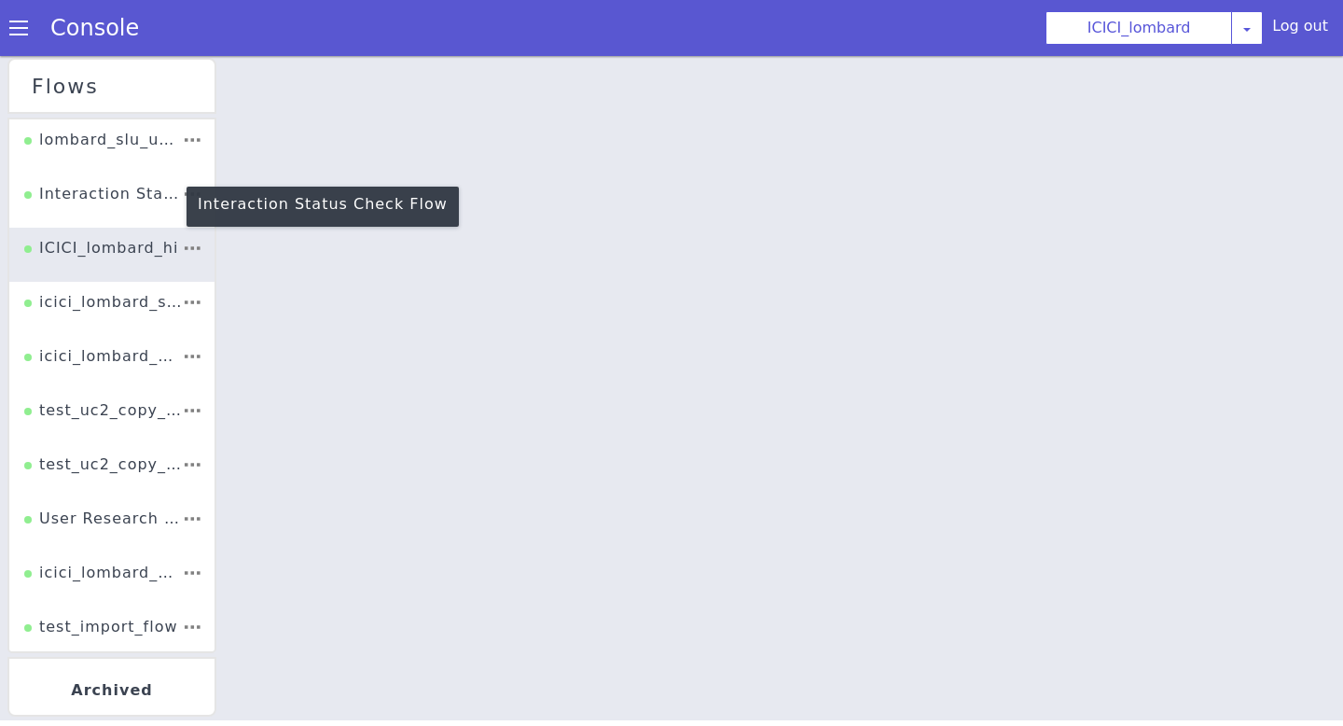
click at [108, 170] on div "Interaction Status Check Flow" at bounding box center [125, 143] width 160 height 51
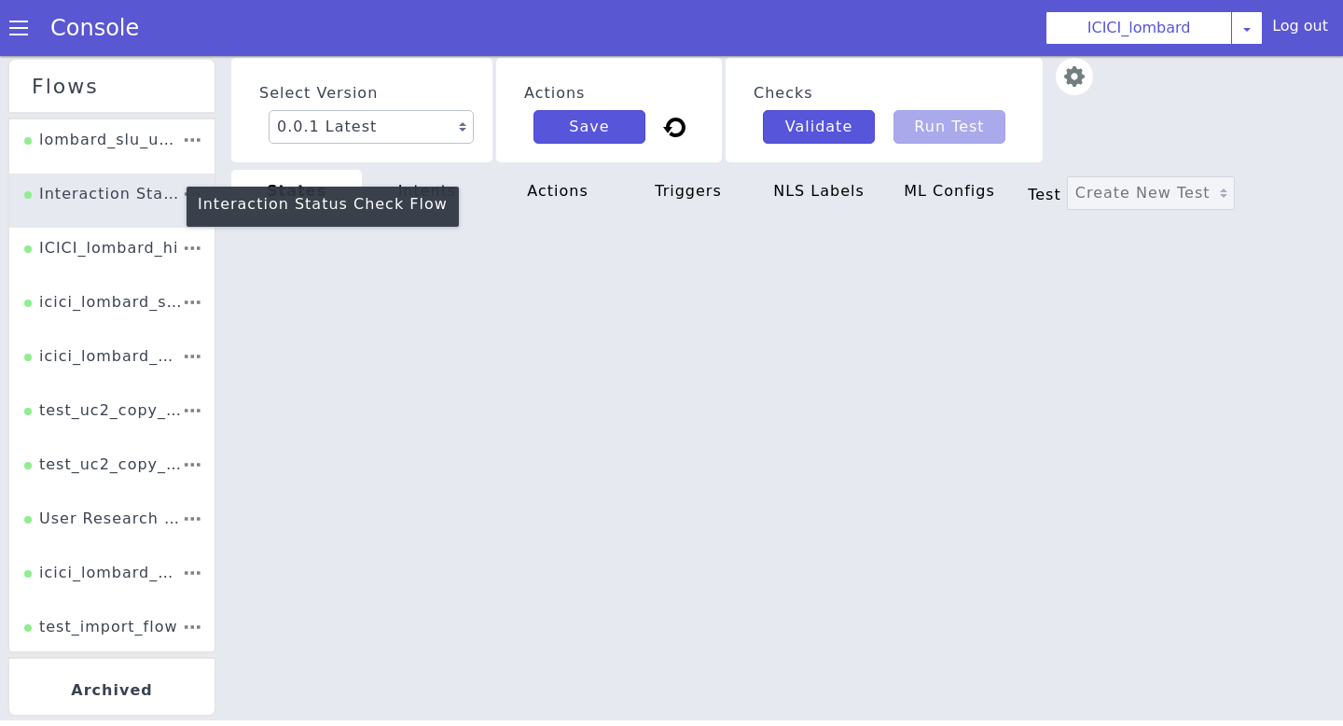
type textarea "init: "ASK_USER_QUERY" model: "icici-lombard" basepath: "https://s3.ap-south-1.…"
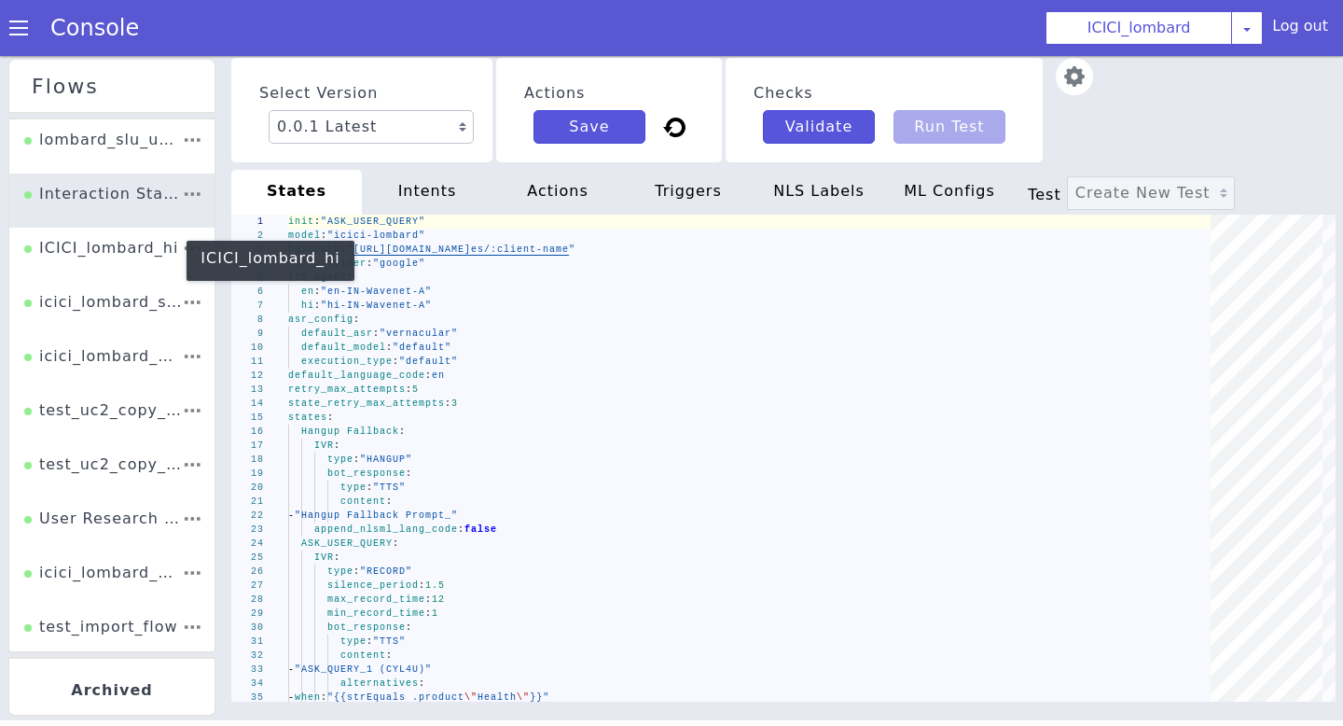
click at [118, 176] on div "ICICI_lombard_hi" at bounding box center [140, 143] width 159 height 65
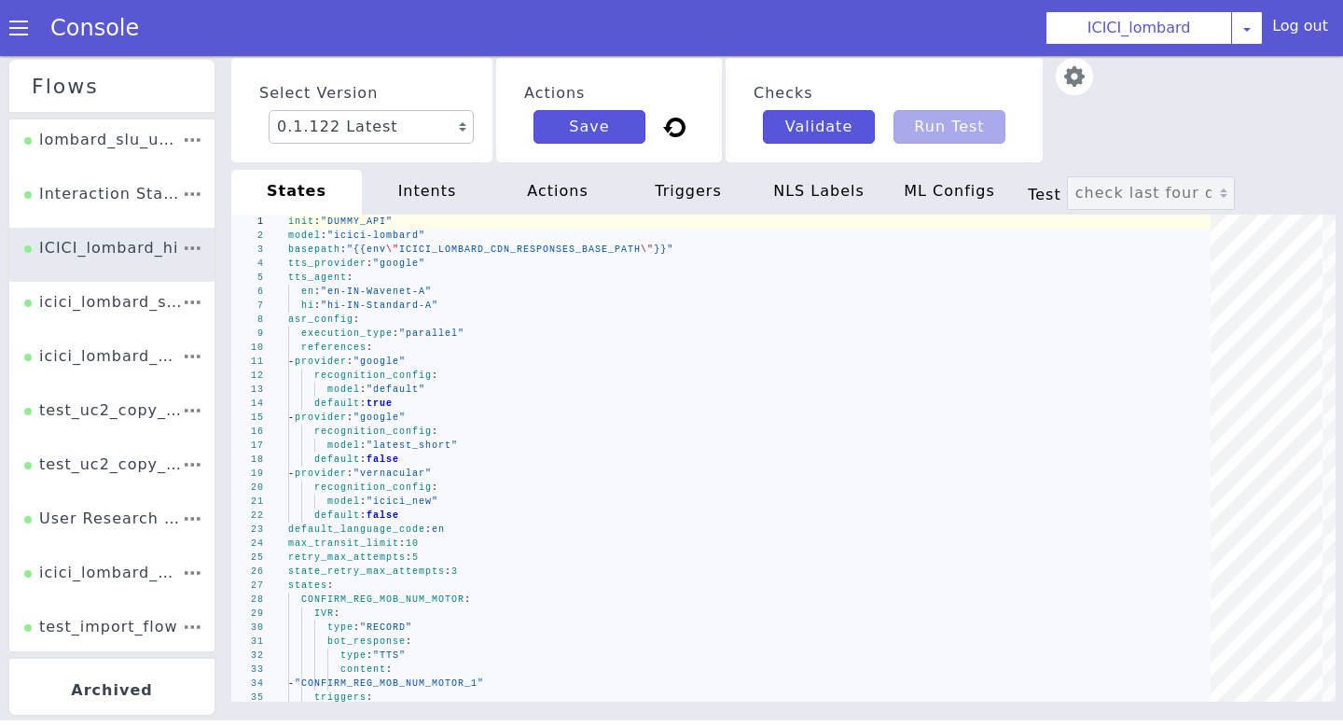
click at [1051, 186] on span "Test" at bounding box center [1047, 195] width 39 height 18
type textarea "trace: true calls: -uuid: 1RQQLFT5CH0716CKO8RF3BN58803FO7G"
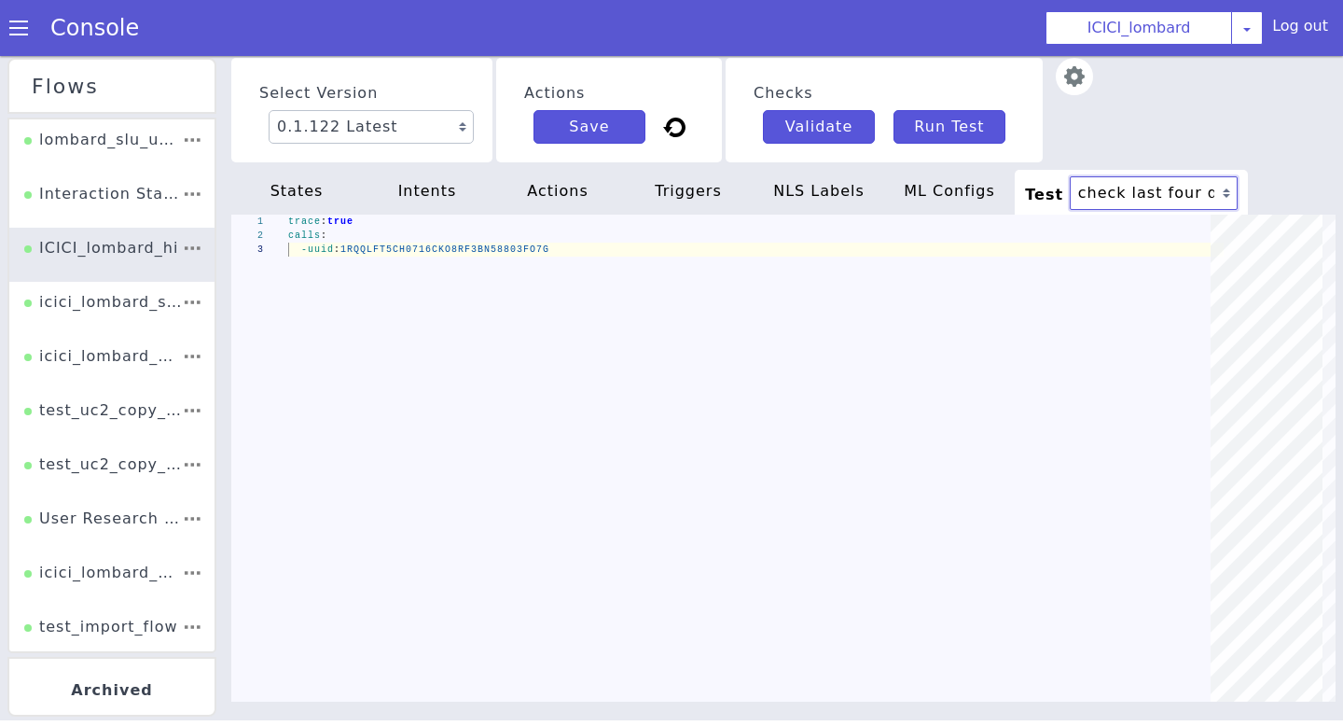
select select "2"
click at [1070, 176] on select "check last four digits Multiple poilicy holder Multiple poilicy holder SR_creat…" at bounding box center [1154, 193] width 168 height 34
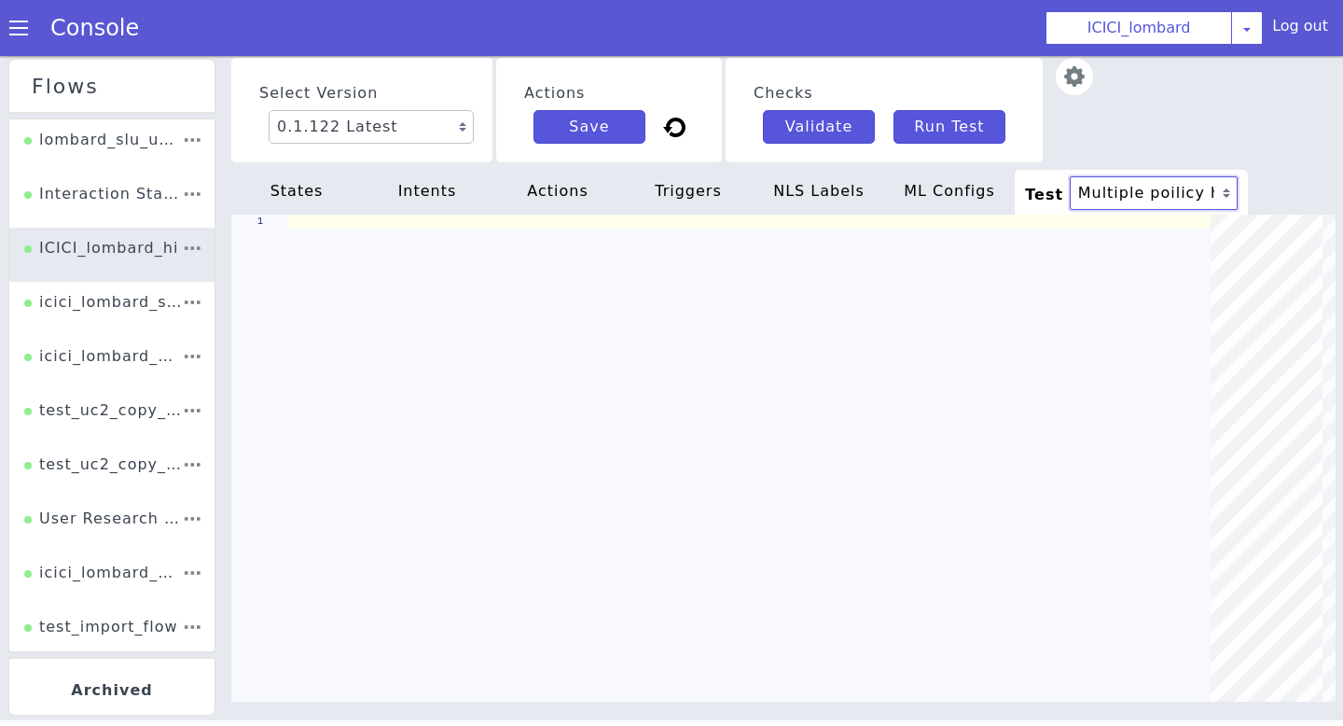
type textarea "# expected_state: DTMF_LAST_FOUR_DIGITS # - input: "8299" # expected_state: CON…"
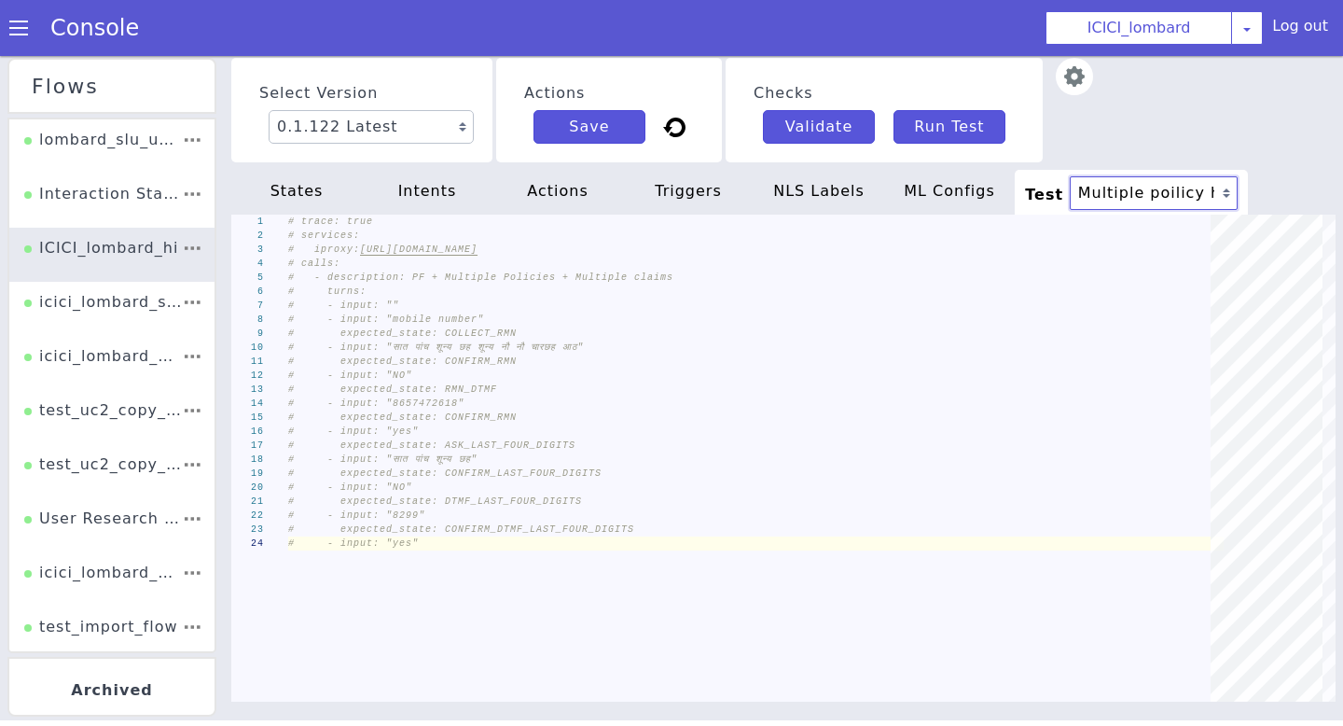
click at [1140, 350] on select "check last four digits Multiple poilicy holder Multiple poilicy holder SR_creat…" at bounding box center [1192, 398] width 168 height 97
select select "11"
click at [1066, 563] on select "check last four digits Multiple poilicy holder Multiple poilicy holder SR_creat…" at bounding box center [1127, 638] width 132 height 151
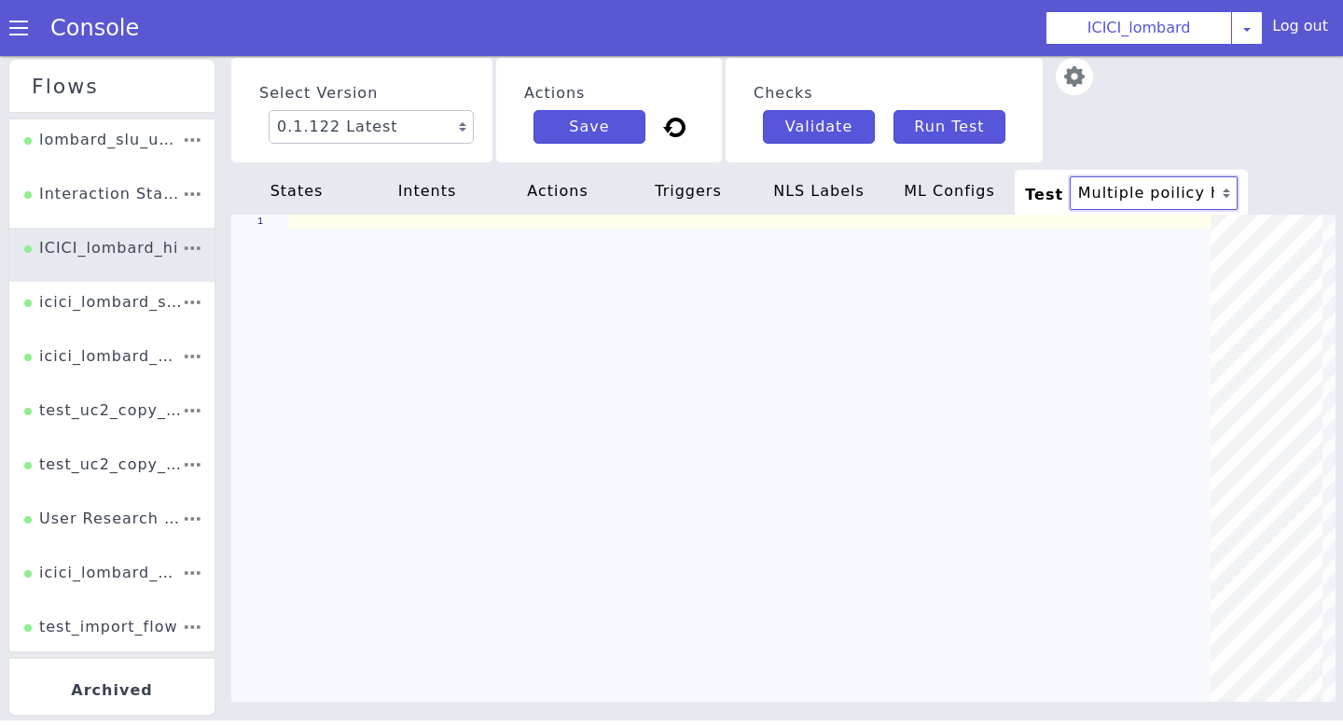
type textarea "trace: true calls: - uuid: f16cab5d-6257-47a2-9a11-a91e0d1df435"
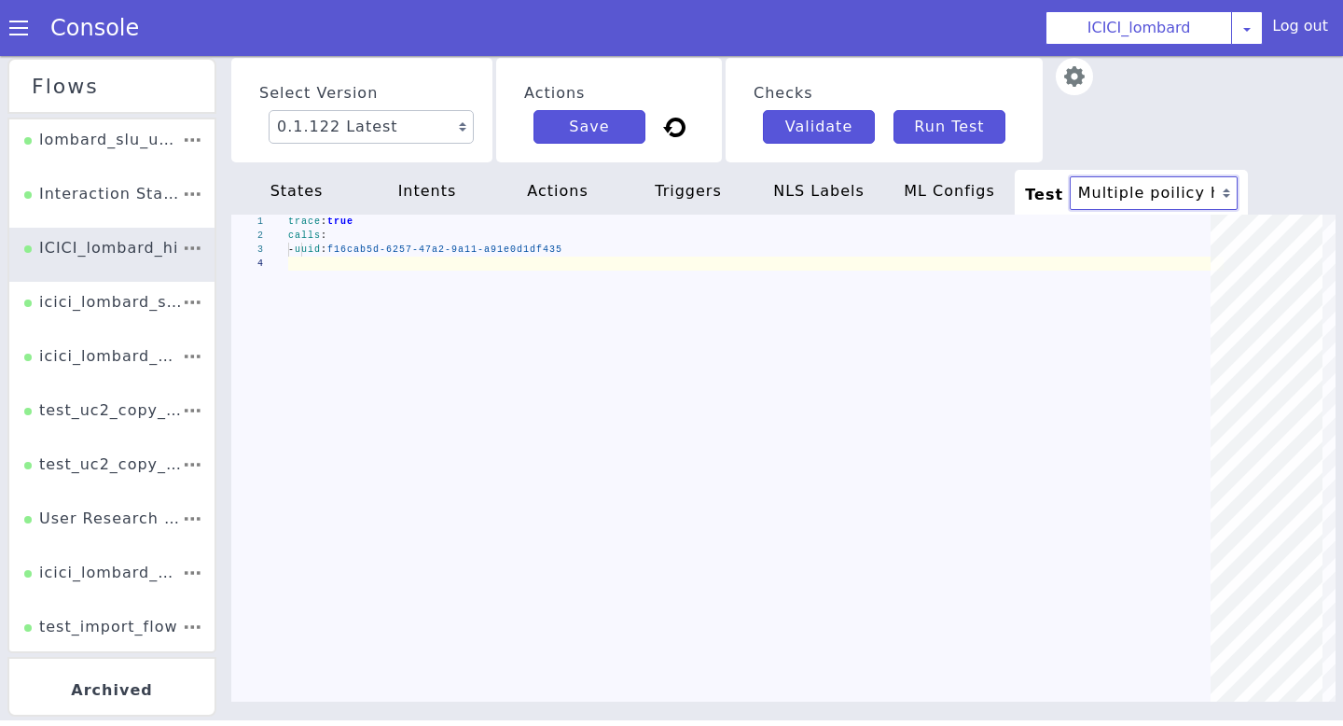
click at [1159, 517] on select "check last four digits Multiple poilicy holder Multiple poilicy holder SR_creat…" at bounding box center [1153, 588] width 144 height 142
select select "3"
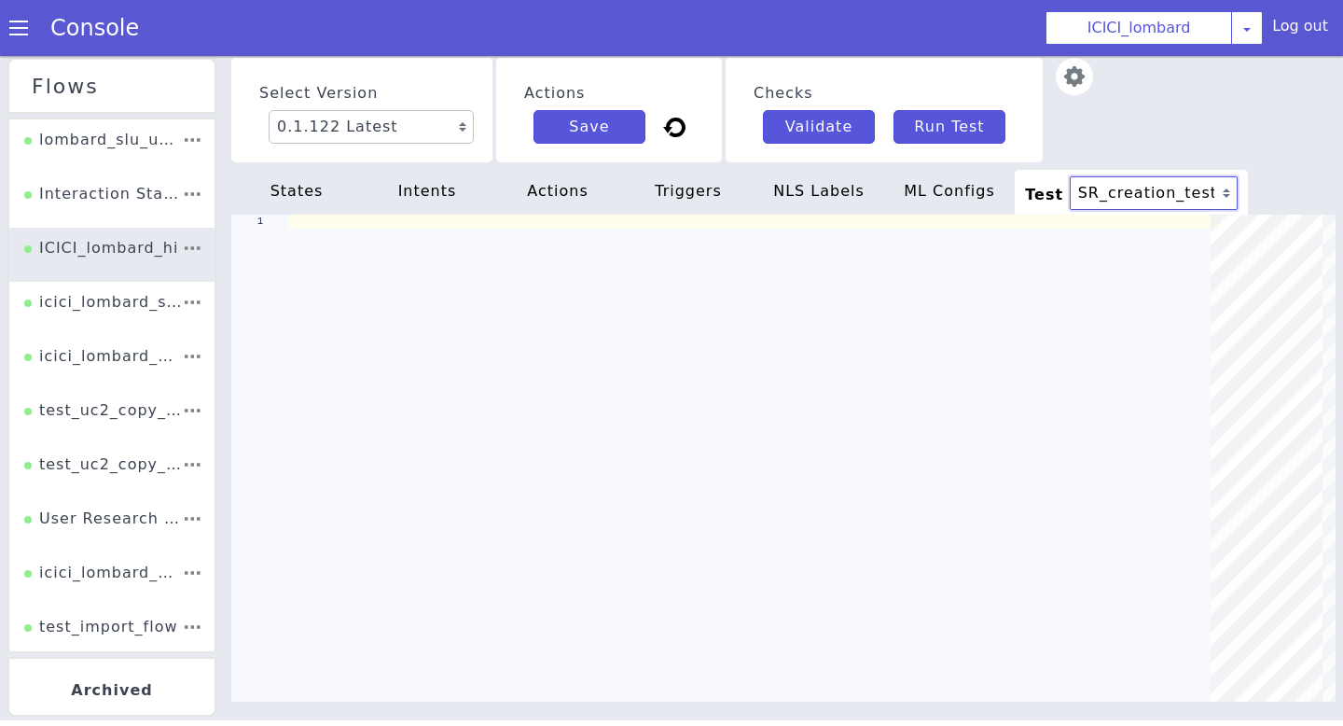
type textarea "# expected_state: DTMF_LAST_FOUR_DIGITS # - input: "4563" #220200115851 # expec…"
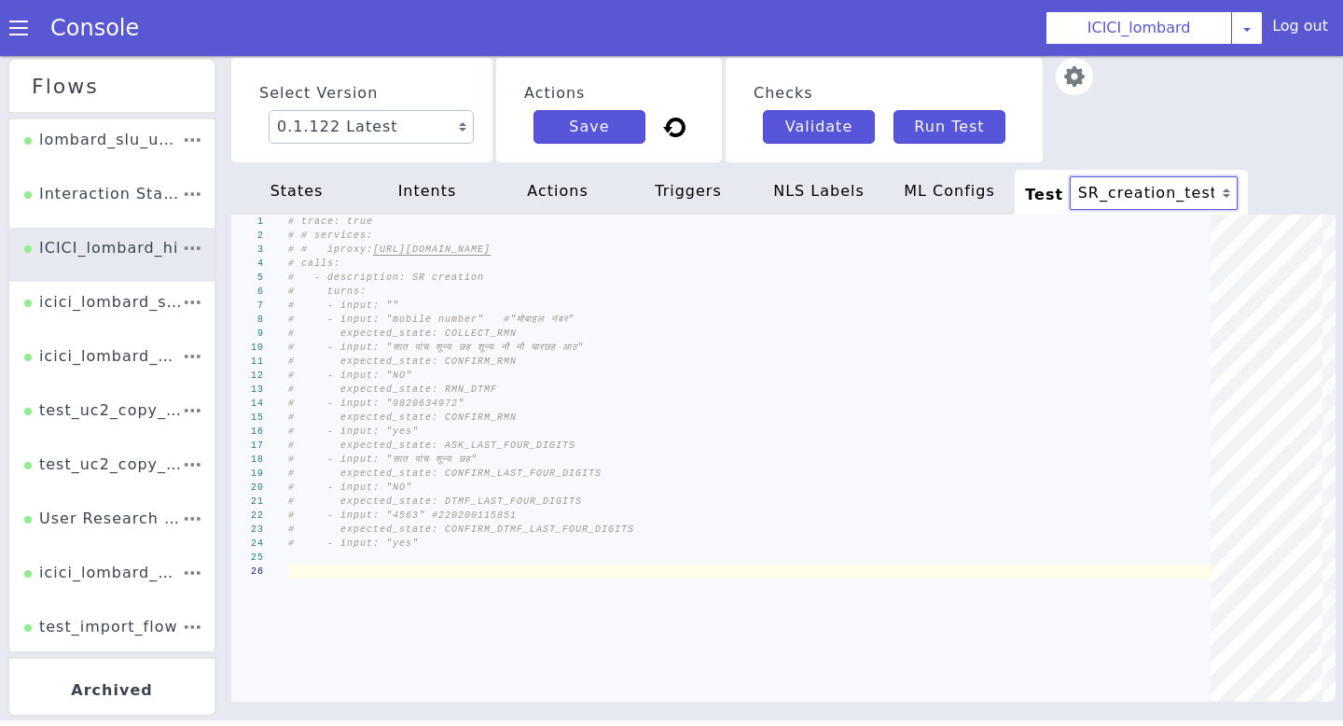
click at [1134, 181] on select "check last four digits Multiple poilicy holder Multiple poilicy holder SR_creat…" at bounding box center [1154, 193] width 168 height 34
select select "1"
click at [1106, 316] on select "check last four digits Multiple poilicy holder Multiple poilicy holder SR_creat…" at bounding box center [1191, 359] width 170 height 86
type textarea "# # expected_state: CONFIRM_LAST_FOUR_DIGITS # # - input: "NO" # # expected_sta…"
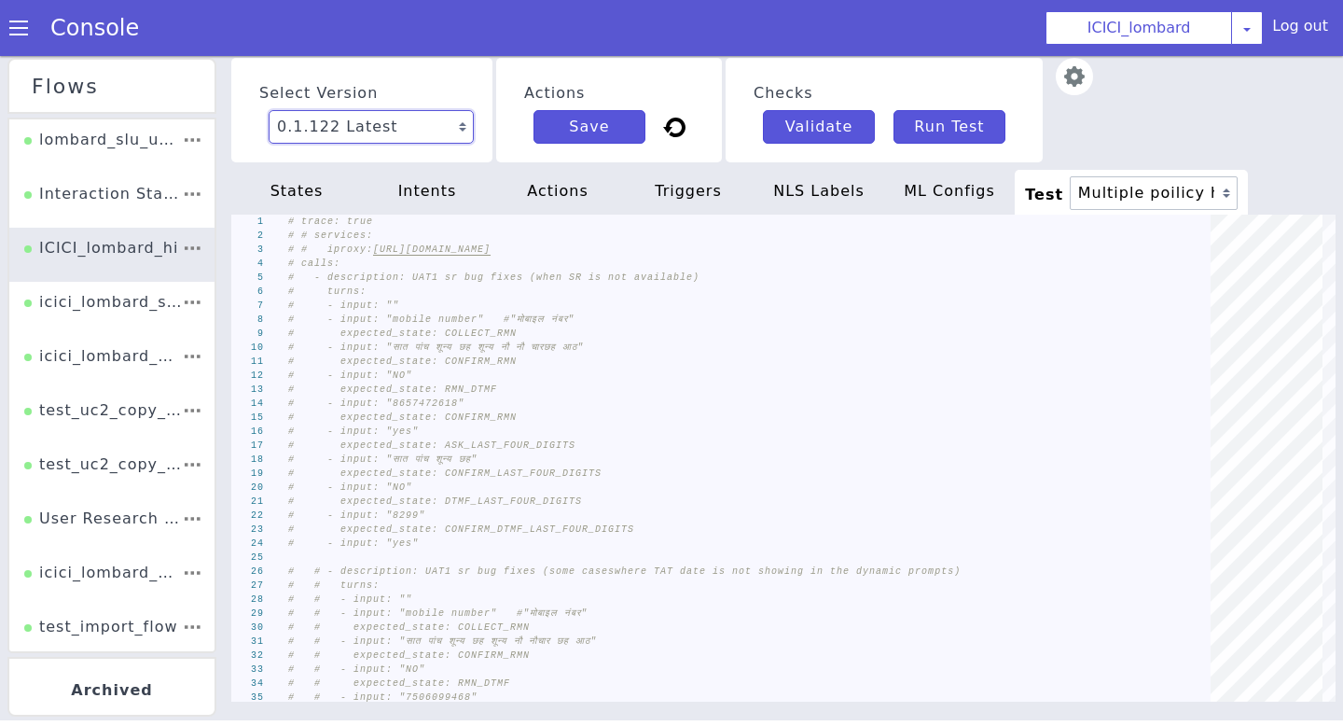
click at [432, 125] on select "0.1.122 Latest 0.1.121 Current 0.1.120 0.1.119 0.1.118 0.1.117 0.1.116 0.1.115 …" at bounding box center [400, 98] width 208 height 54
click at [955, 120] on select "0.1.122 Latest 0.1.121 Current 0.1.120 0.1.119 0.1.118 0.1.117 0.1.116 0.1.115 …" at bounding box center [994, 155] width 79 height 207
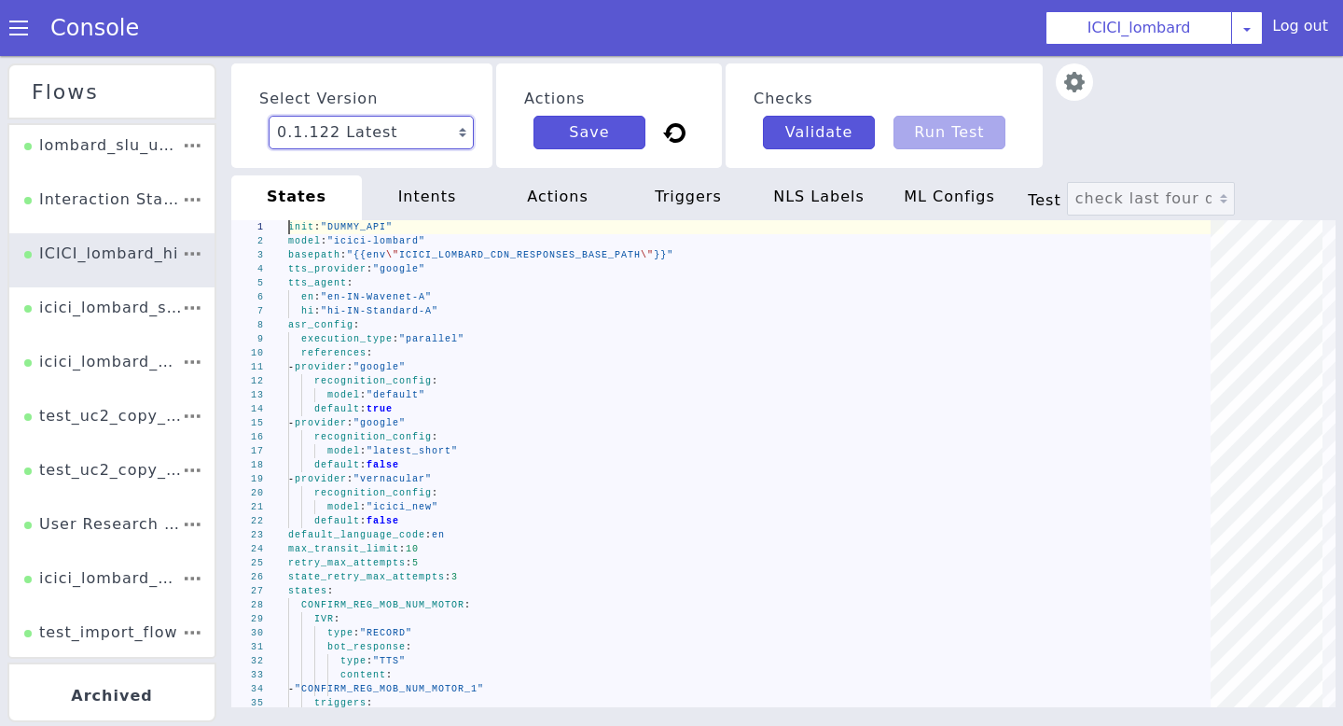
click at [443, 132] on select "0.1.122 Latest 0.1.121 Current 0.1.120 0.1.119 0.1.118 0.1.117 0.1.116 0.1.115 …" at bounding box center [371, 133] width 205 height 34
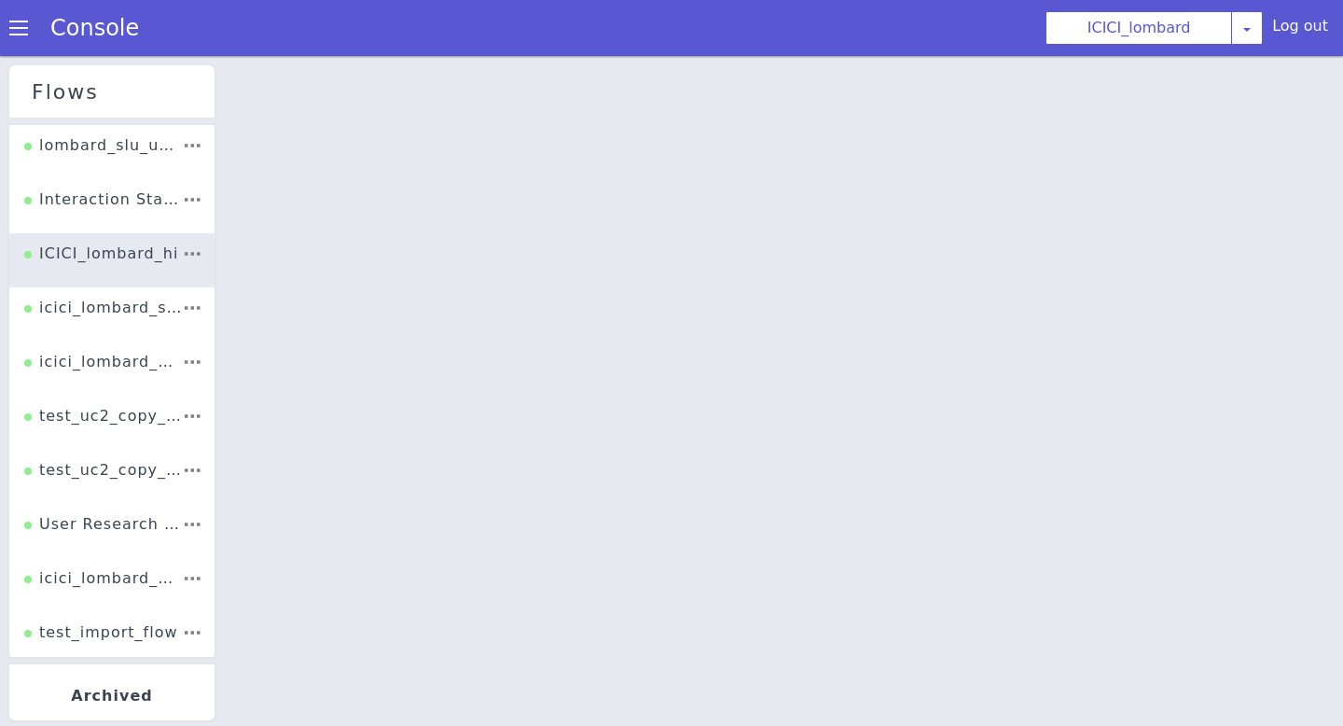
select select "0.1.121"
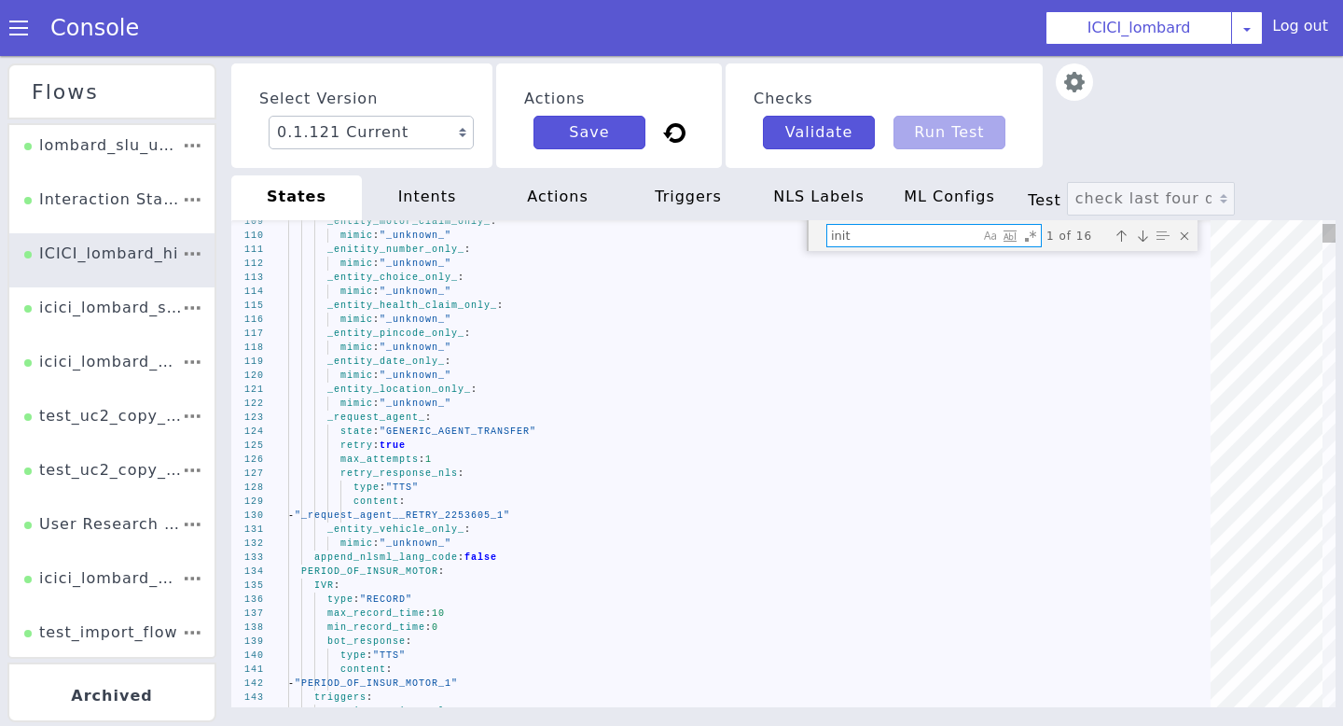
type textarea "c"
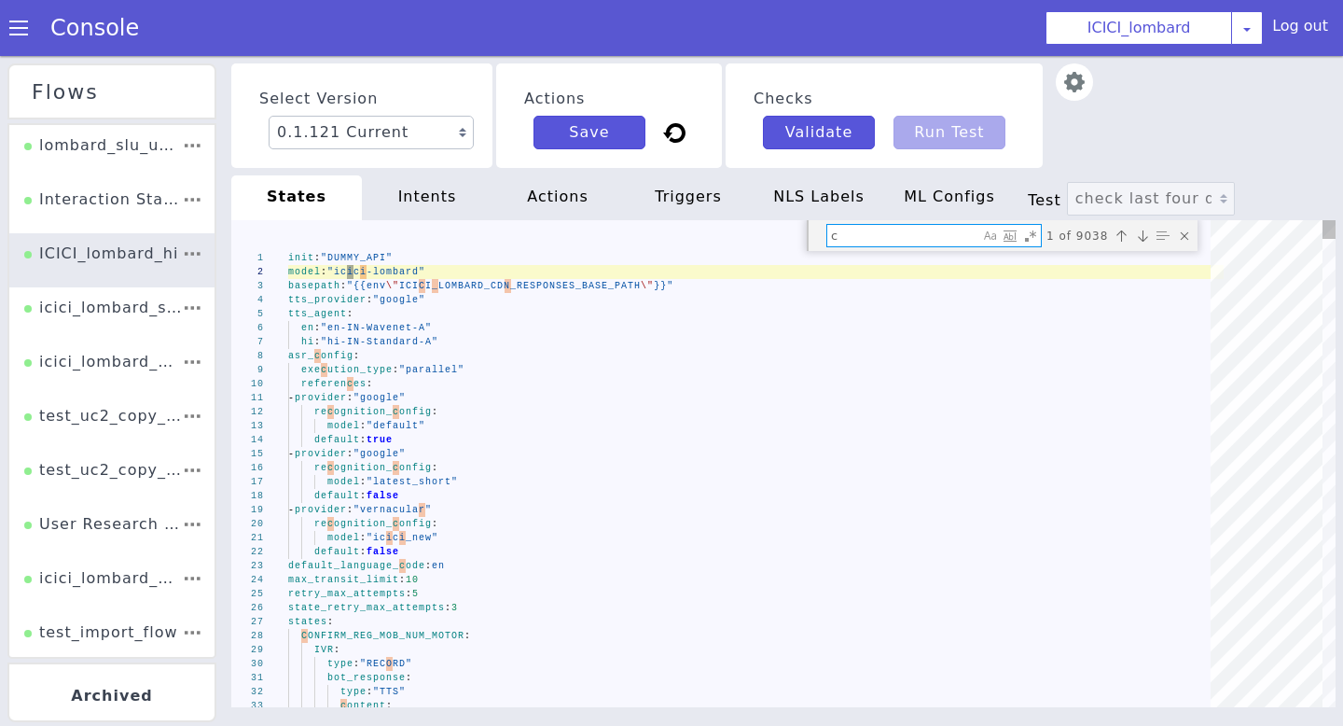
type textarea "_entity_chassis_only_: mimic: "_unknown_" _entity_amount_only_: mimic: "_unknow…"
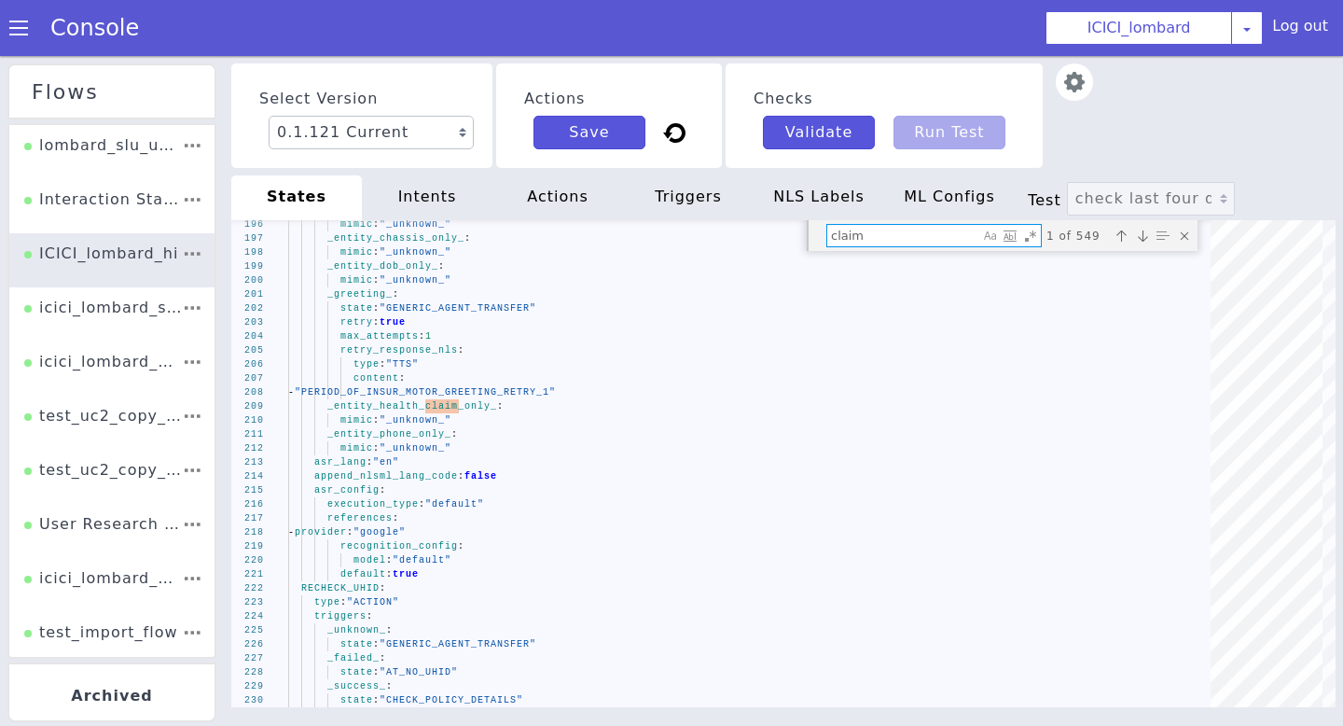
type textarea "claim"
click at [568, 195] on div "actions" at bounding box center [557, 197] width 131 height 45
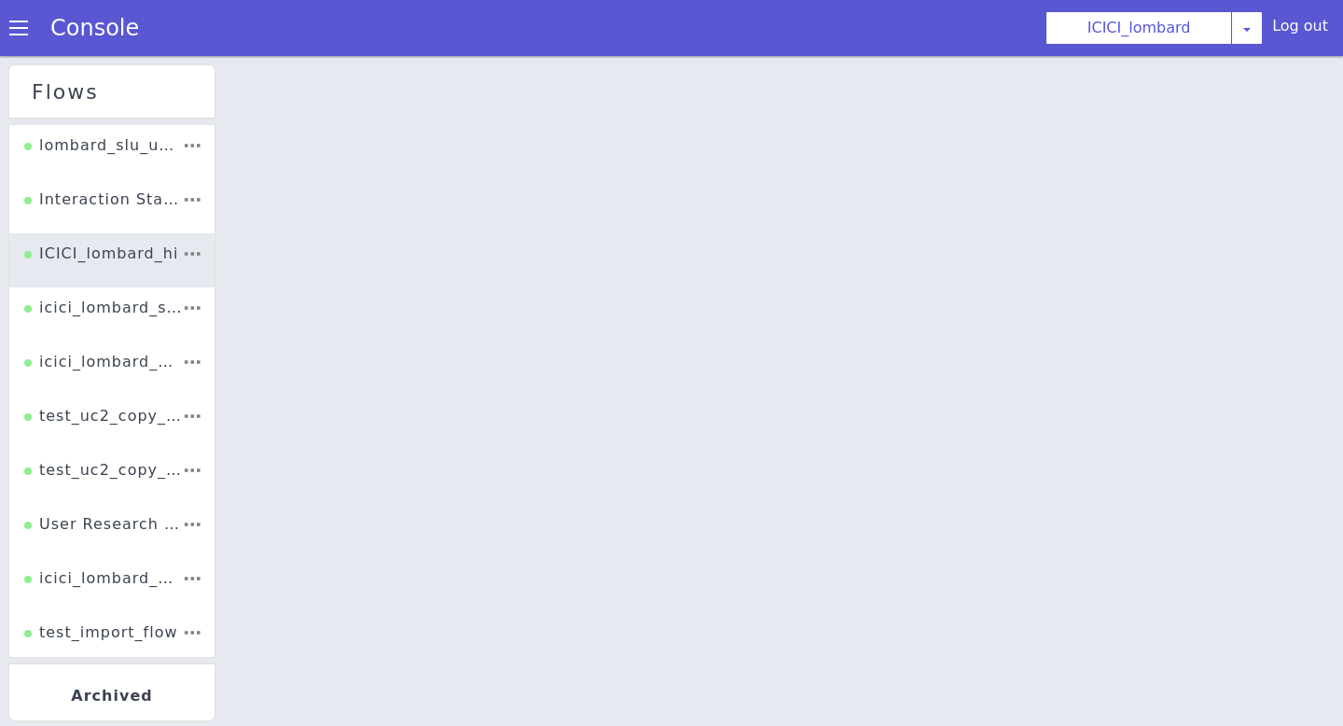
select select "0.1.121"
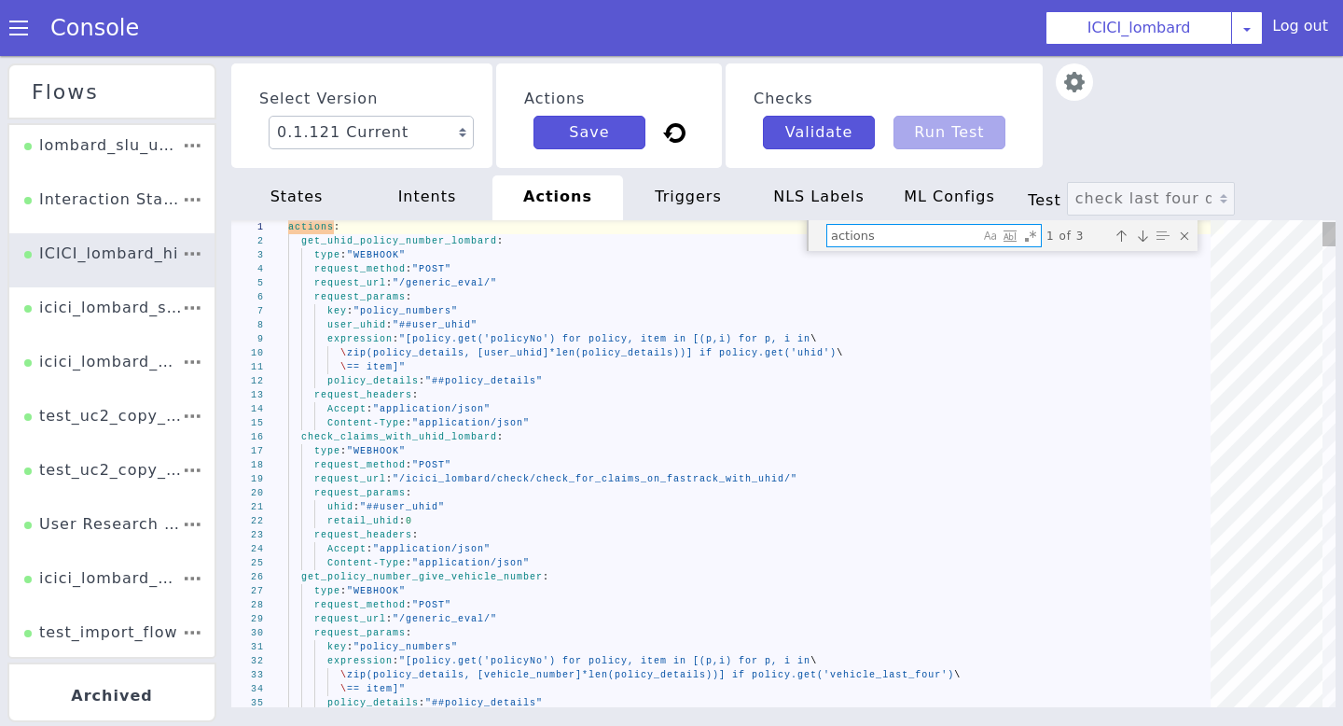
type textarea "c"
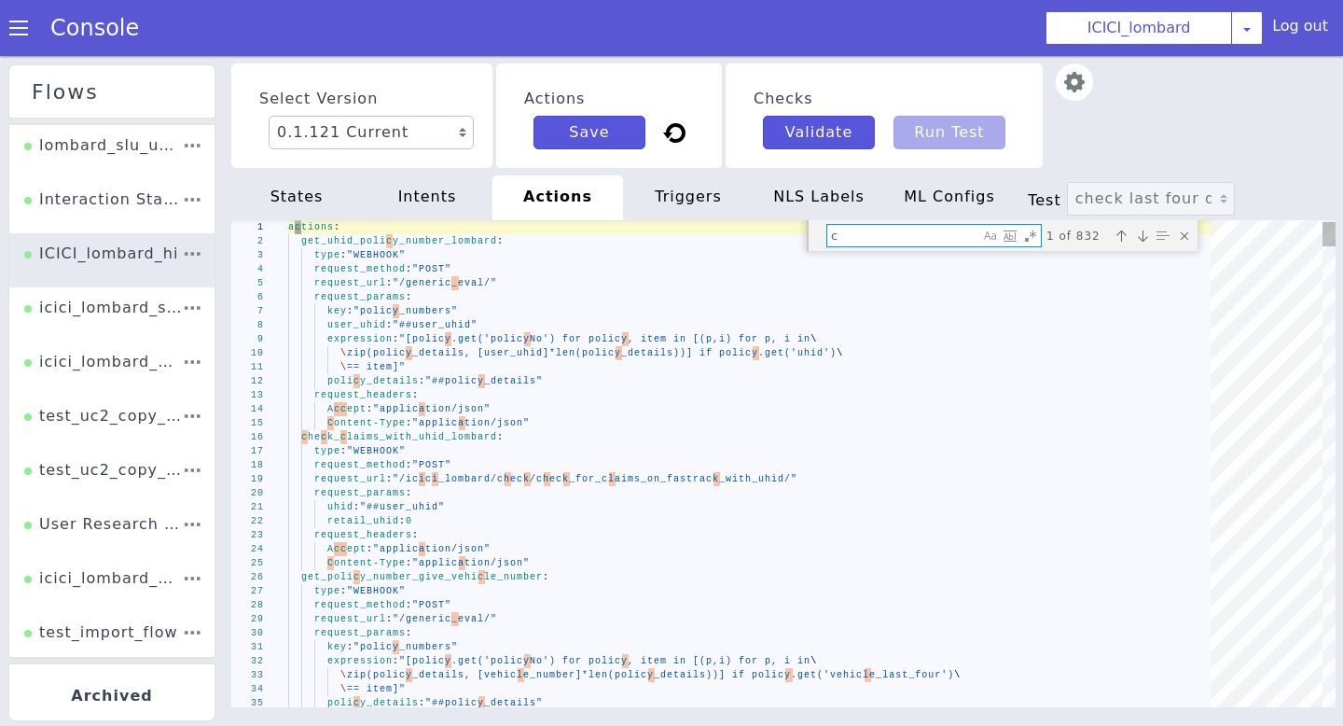
type textarea "\ == item]" policy_details: "##policy_details" request_headers: Accept: "applic…"
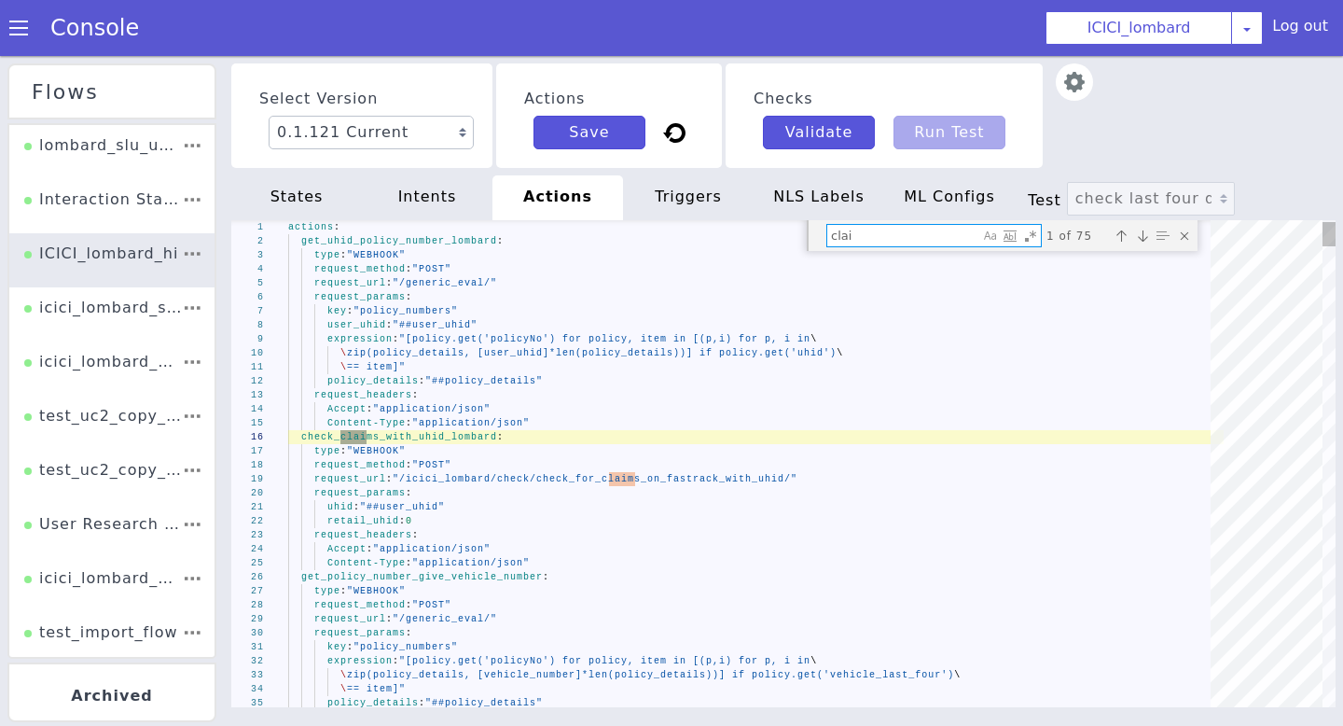
type textarea "claim"
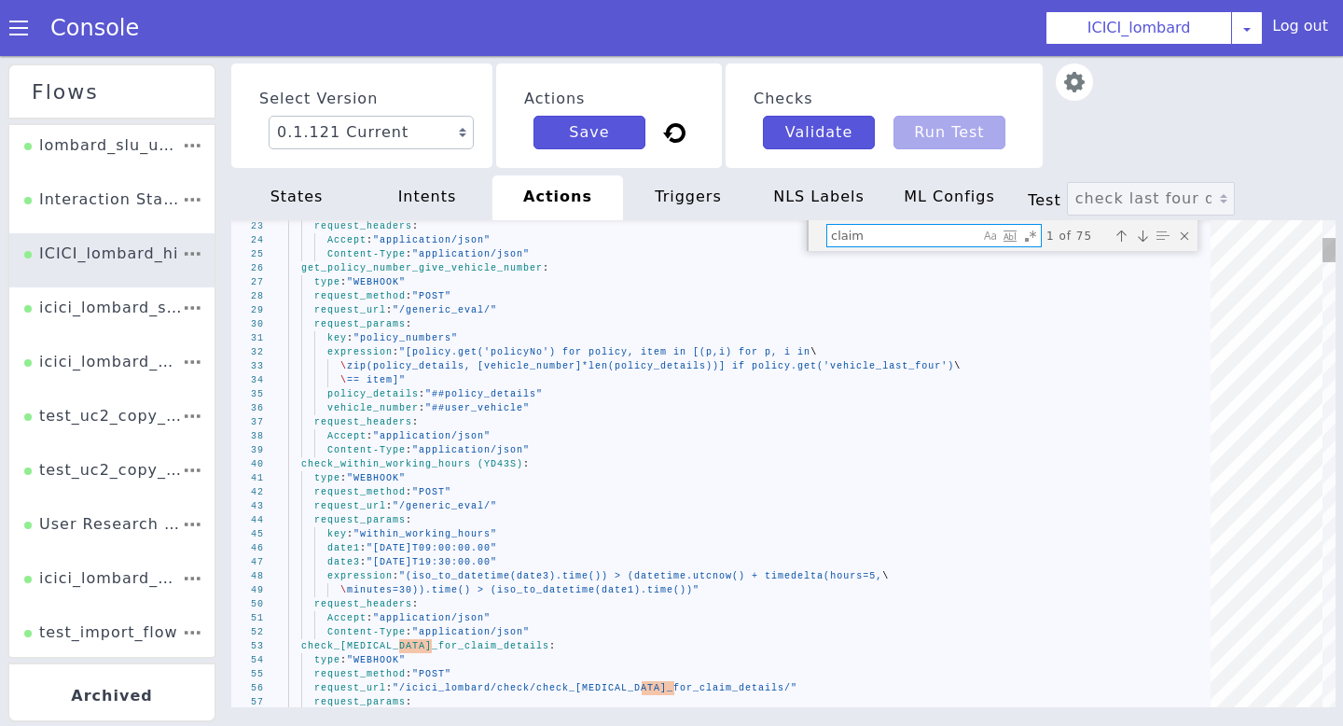
click at [903, 242] on textarea "claim" at bounding box center [903, 235] width 152 height 21
type textarea "actions: get_uhid_policy_number_lombard: type: "WEBHOOK" request_method: "POST"…"
type textarea "l"
type textarea "\ == item]" policy_details: "##policy_details" request_headers: Accept: "applic…"
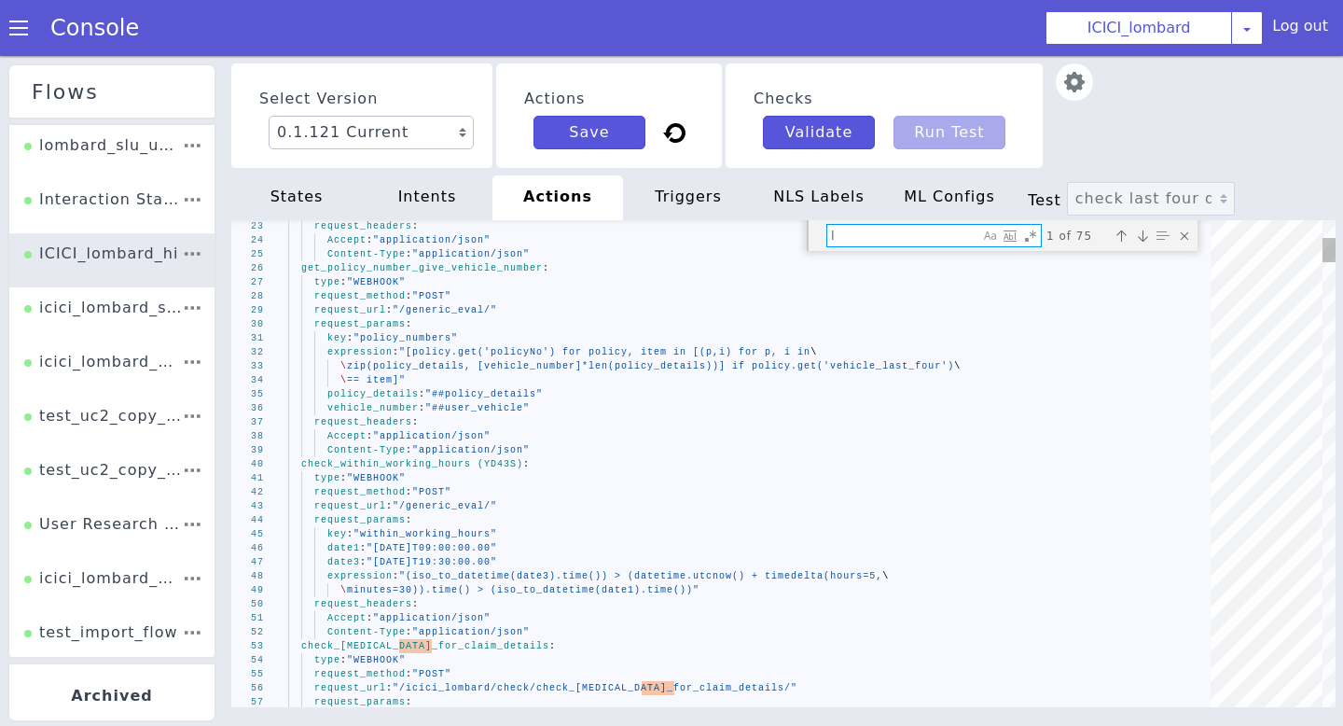
type textarea "la"
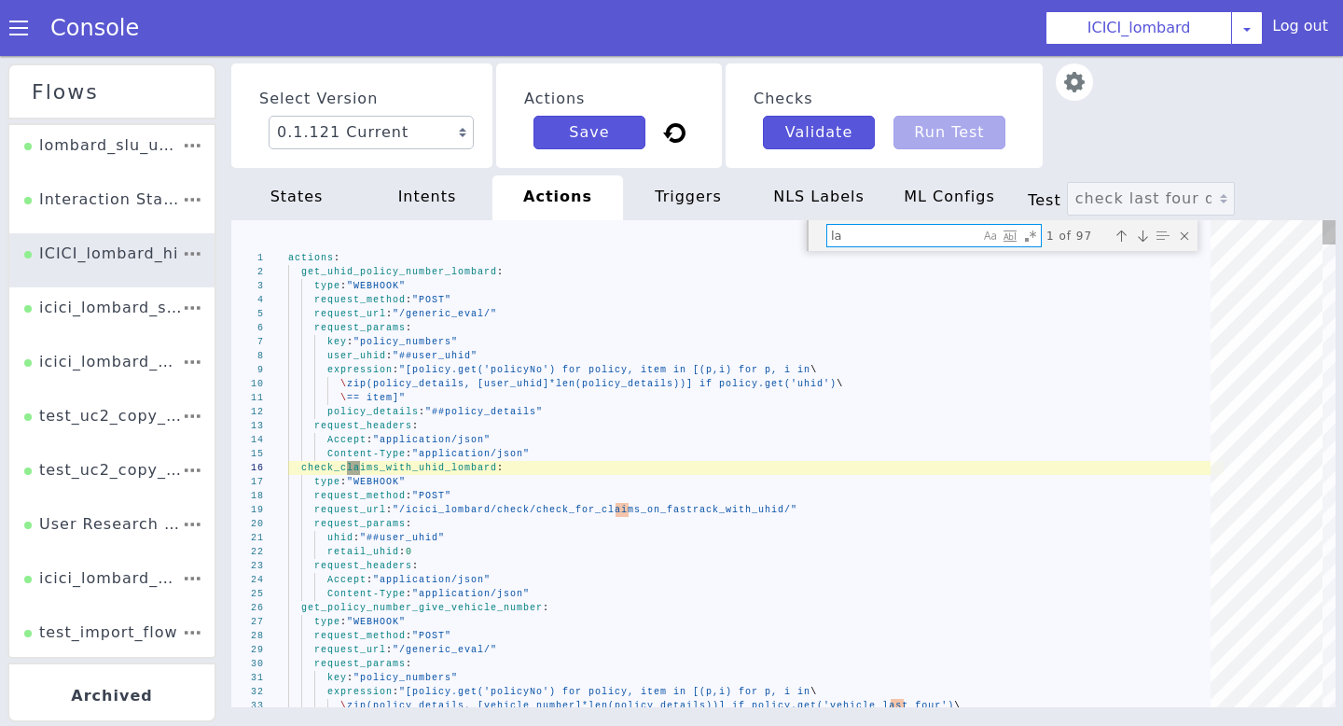
type textarea "key: "policy_numbers" expression: "[policy.get('policyNo') for policy, item in …"
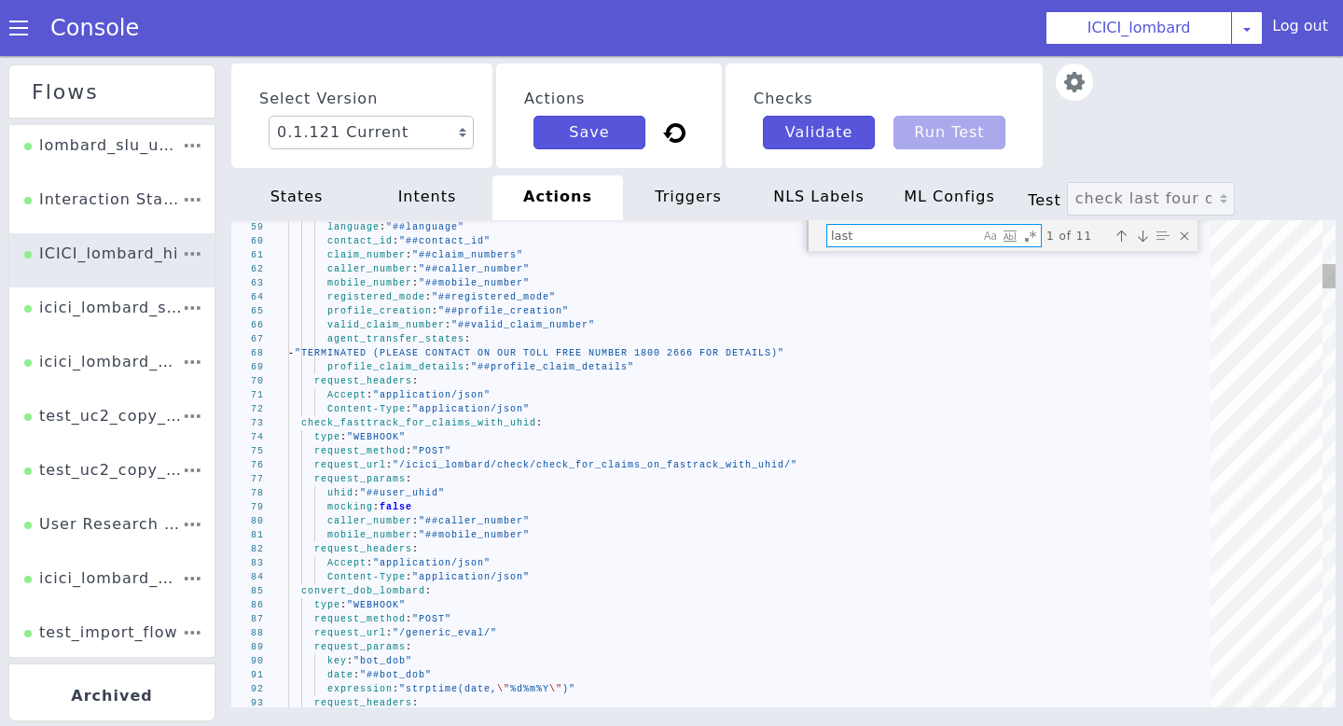
type textarea "last"
click at [1068, 707] on div "Next match (Enter)" at bounding box center [1056, 719] width 24 height 24
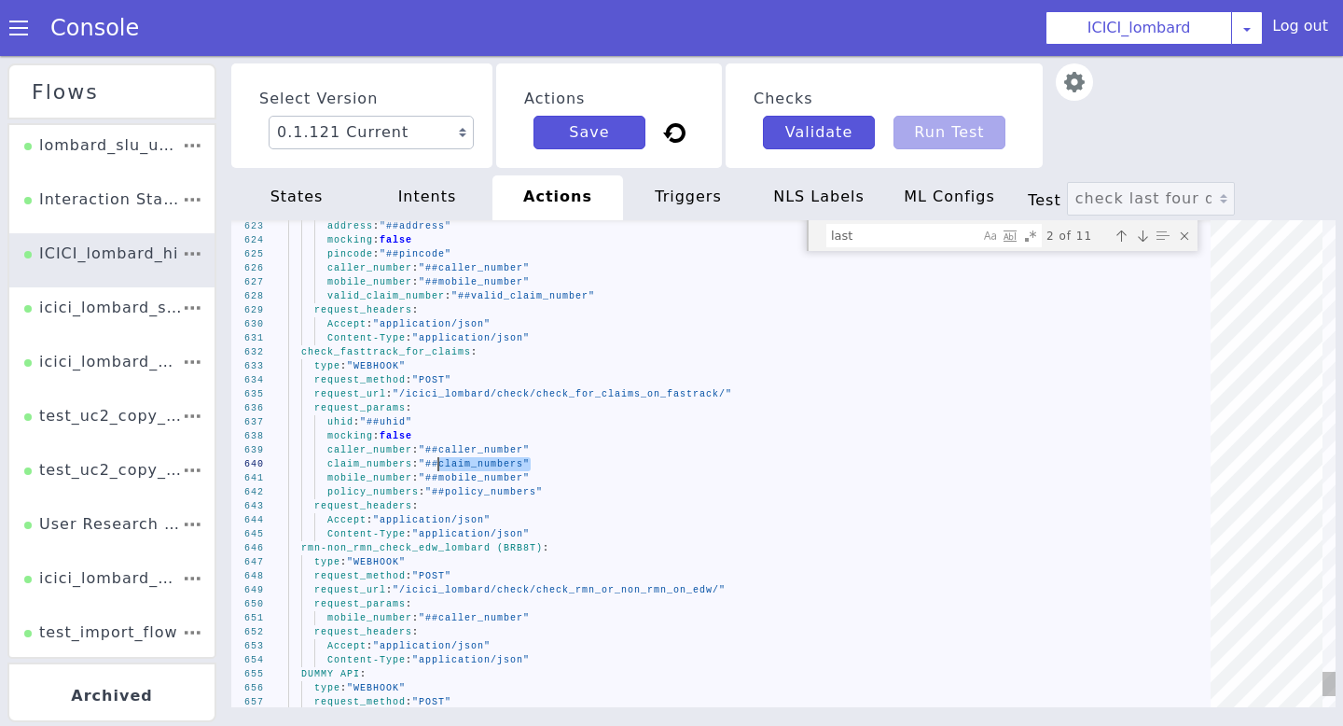
drag, startPoint x: 531, startPoint y: 466, endPoint x: 440, endPoint y: 465, distance: 90.5
click at [933, 236] on textarea "last" at bounding box center [912, 245] width 153 height 30
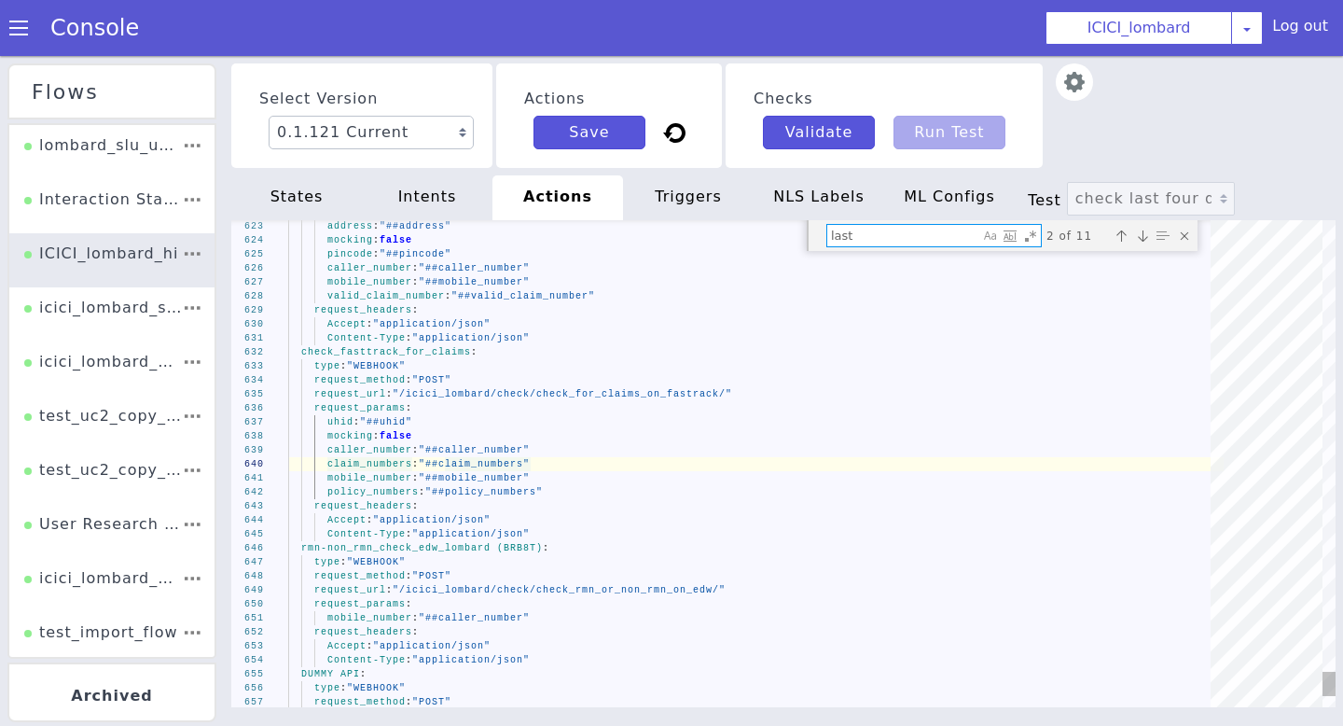
click at [933, 236] on textarea "last" at bounding box center [903, 235] width 152 height 21
type textarea "mobile_number: "##mobile_number" policy_numbers: "##policy_numbers" request_hea…"
type textarea "c"
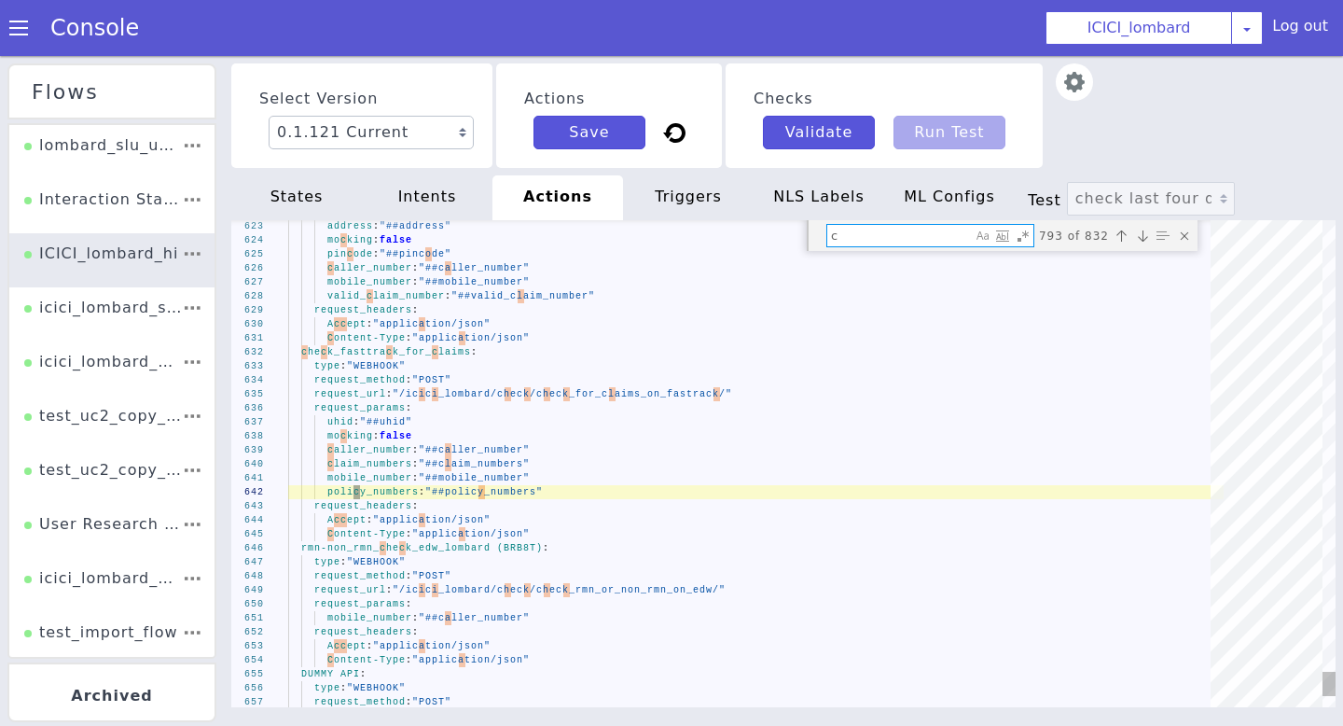
type textarea "\ == item]" policy_details: "##policy_details" request_headers: Accept: "applic…"
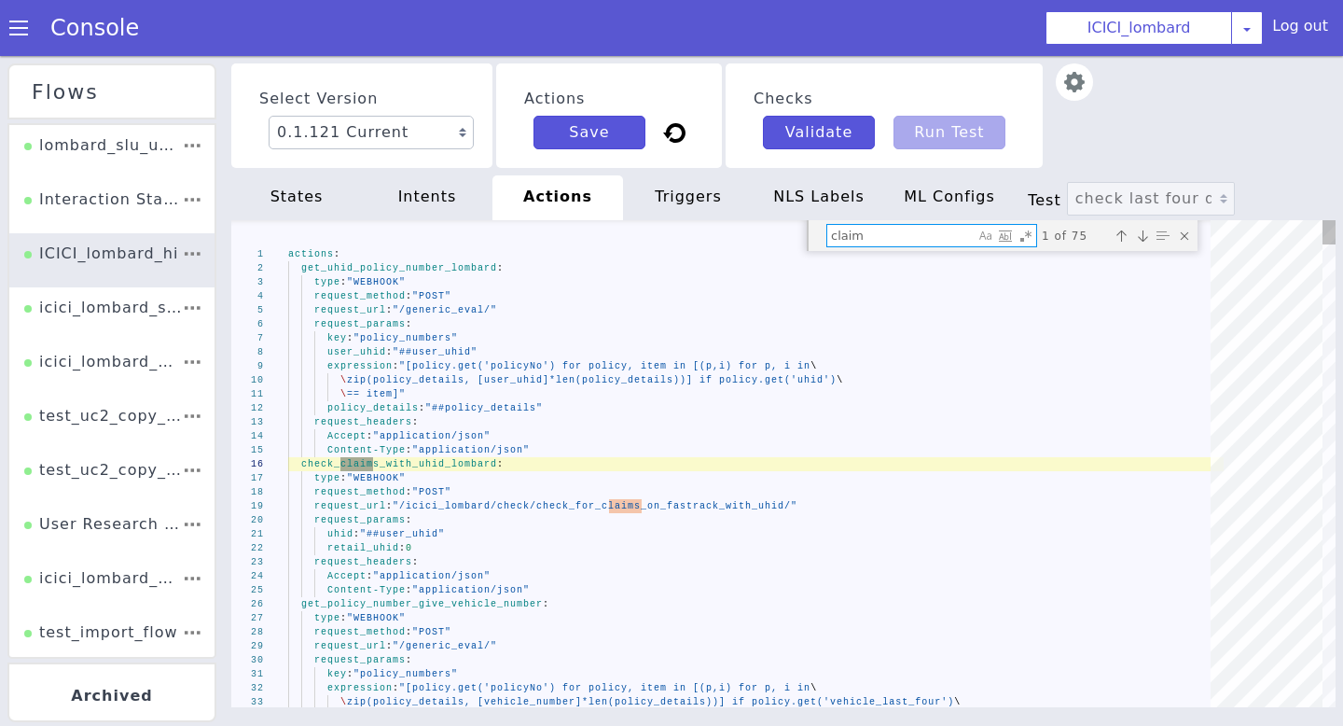
type textarea "claim"
click at [1143, 237] on div "Next match (Enter)" at bounding box center [1142, 236] width 19 height 19
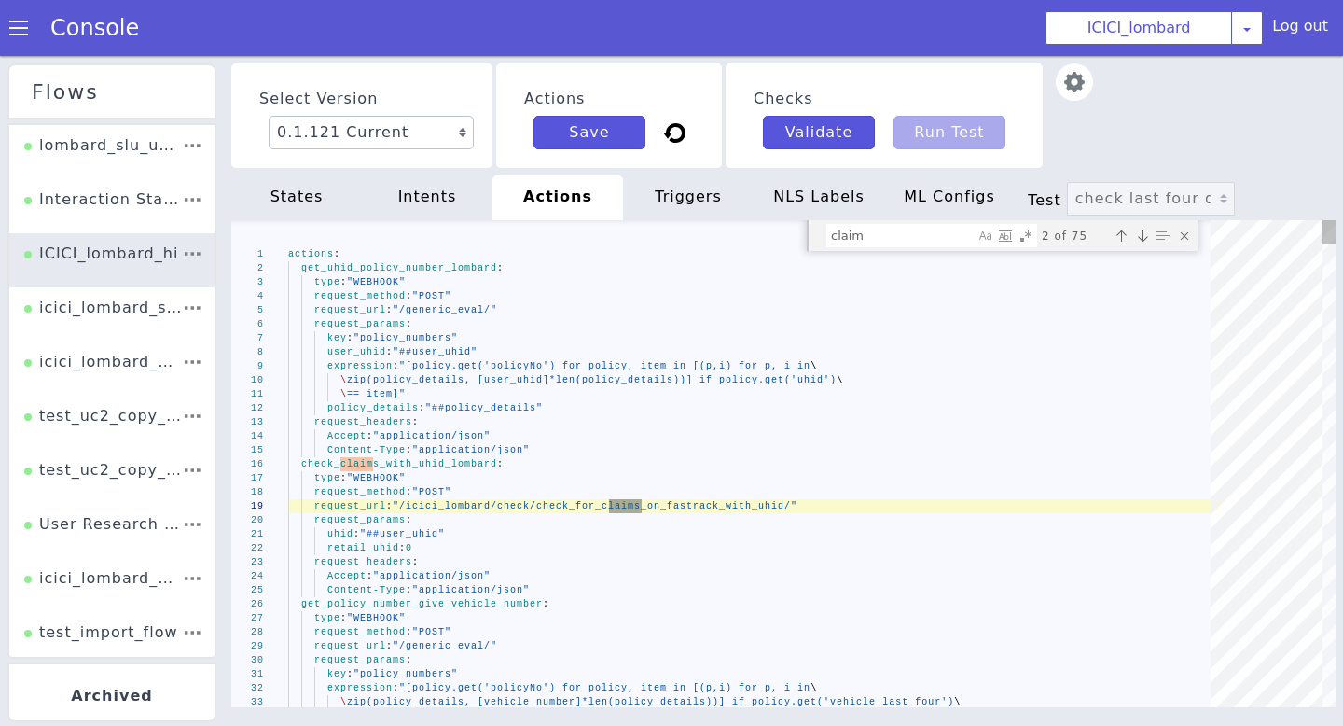
click at [1143, 238] on div "Next match (Enter)" at bounding box center [1142, 236] width 19 height 19
type textarea "Accept: "application/json" Content-Type: "application/json" check_[MEDICAL_DATA…"
